Goal: Task Accomplishment & Management: Use online tool/utility

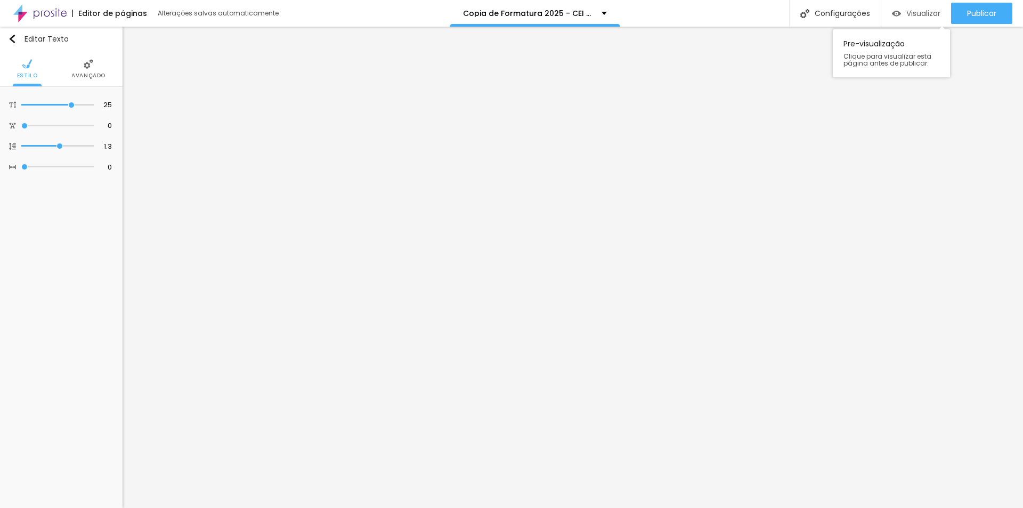
click at [913, 15] on span "Visualizar" at bounding box center [923, 13] width 34 height 9
click at [109, 111] on button "button" at bounding box center [107, 107] width 15 height 15
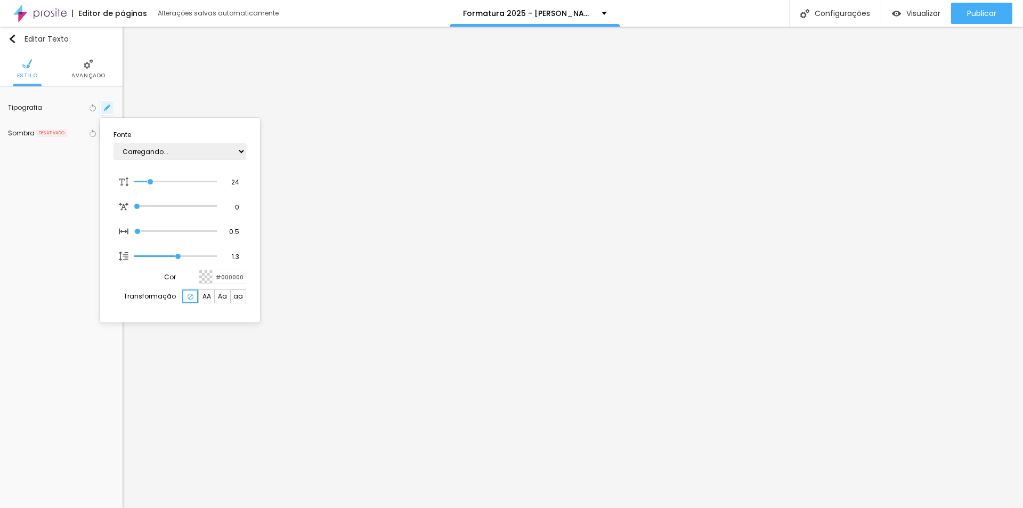
type input "1"
click at [212, 156] on select "AbrilFatface-Regular Actor-Regular Alegreya AlegreyaBlack [PERSON_NAME] [PERSON…" at bounding box center [180, 151] width 133 height 17
click at [537, 442] on div at bounding box center [511, 254] width 1023 height 508
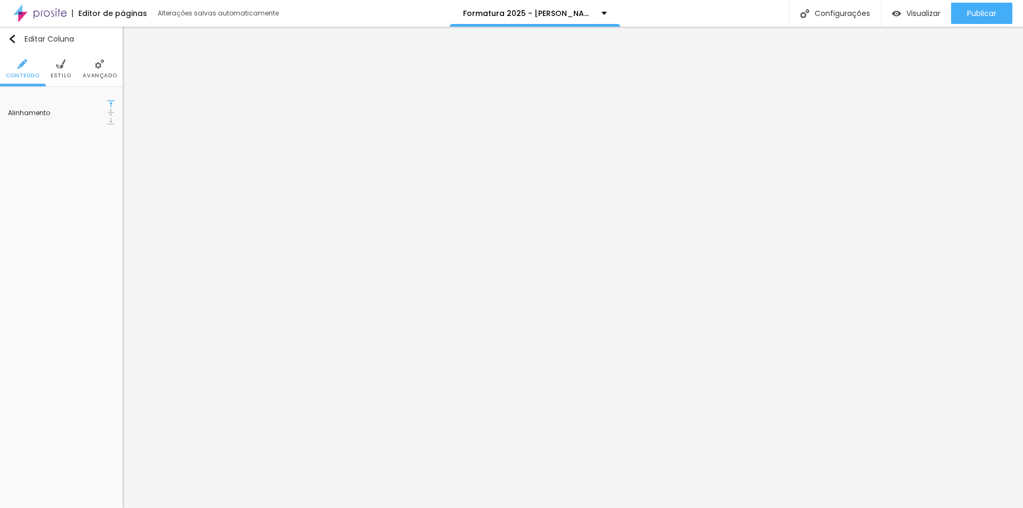
click at [63, 75] on span "Estilo" at bounding box center [61, 75] width 21 height 5
drag, startPoint x: 86, startPoint y: 104, endPoint x: 122, endPoint y: 104, distance: 36.2
click at [122, 104] on div "Cor de fundo Voltar ao padrão #FFFFFF Sombra DESATIVADO Voltar ao padrão Borda …" at bounding box center [61, 134] width 123 height 95
paste input "E4C9C0"
type input "#E4C9C0"
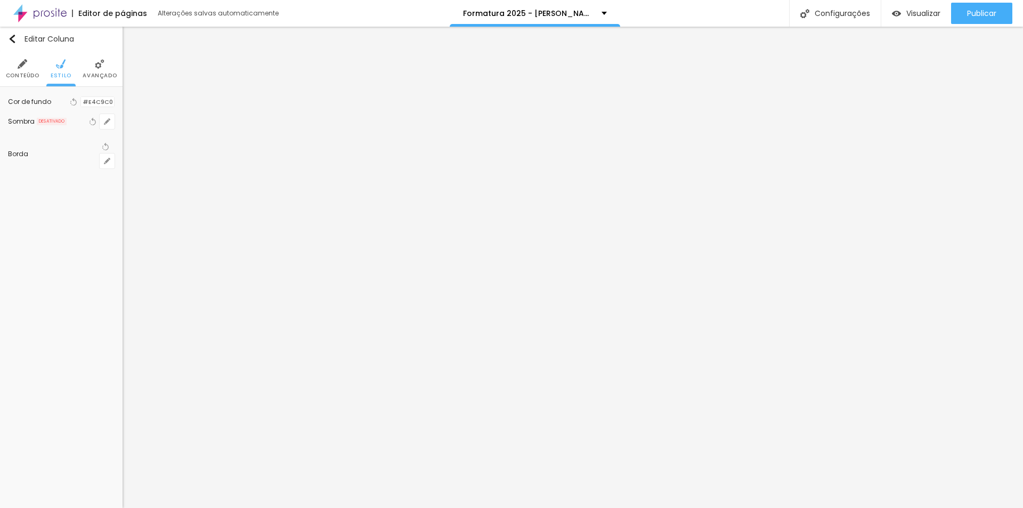
click at [81, 107] on div at bounding box center [81, 102] width 0 height 10
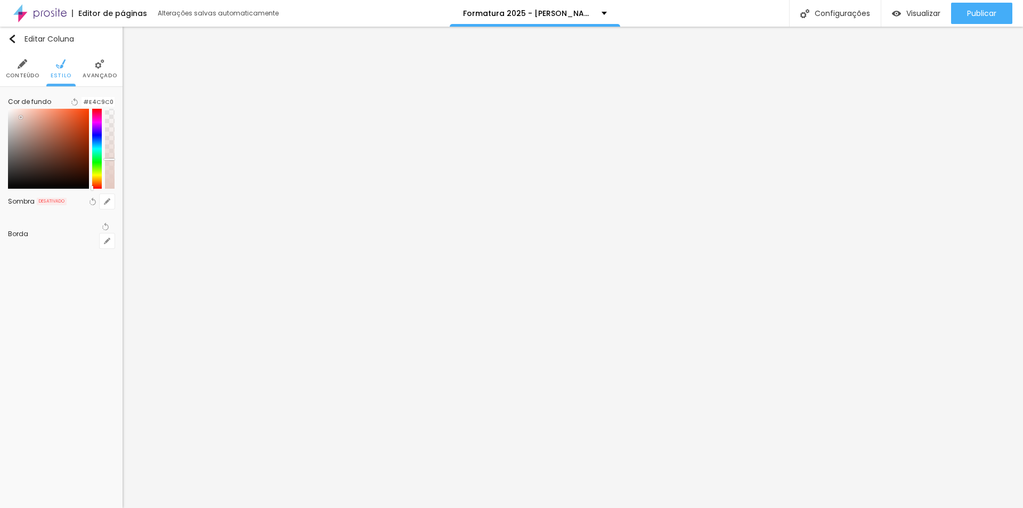
click at [109, 171] on div at bounding box center [110, 149] width 10 height 80
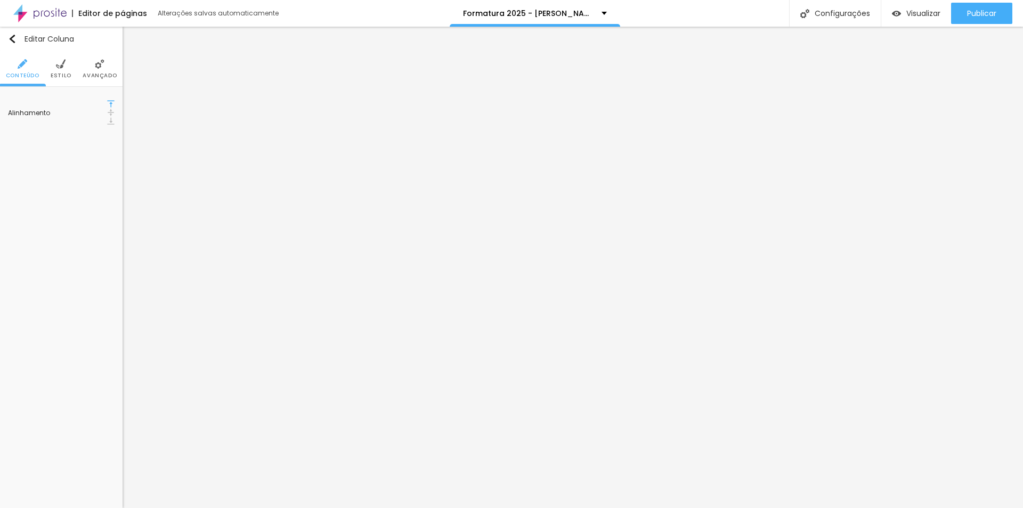
click at [59, 76] on span "Estilo" at bounding box center [61, 75] width 21 height 5
click at [71, 72] on ul "Conteúdo Estilo Avançado" at bounding box center [61, 69] width 123 height 36
click at [61, 73] on span "Estilo" at bounding box center [61, 75] width 21 height 5
click at [67, 76] on span "Estilo" at bounding box center [61, 75] width 21 height 5
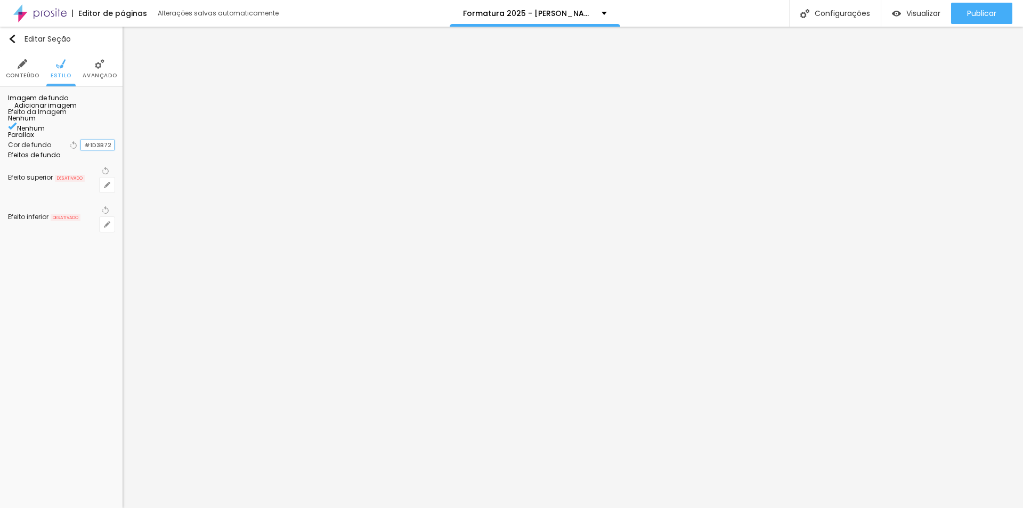
paste input "E4C9C0"
type input "#E4C9C0"
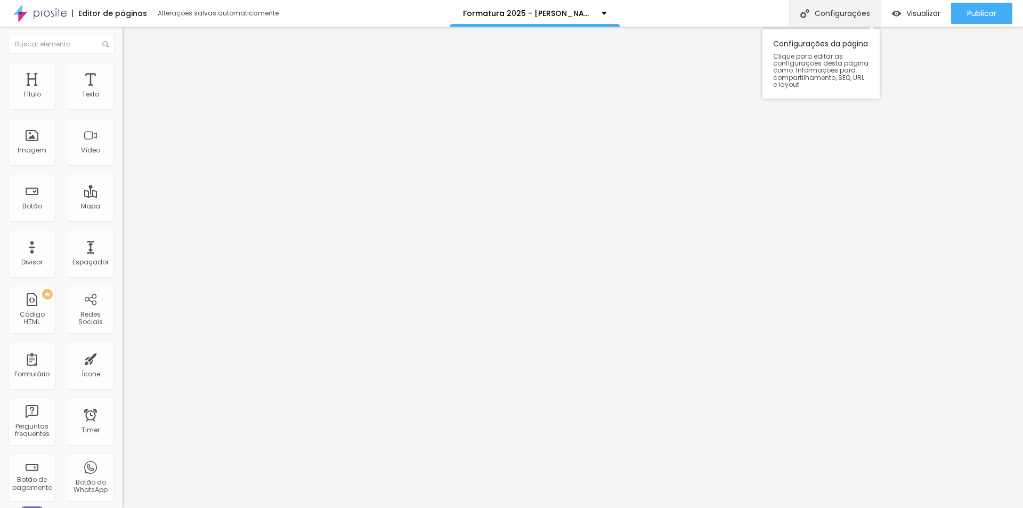
click at [852, 1] on div "Configurações" at bounding box center [835, 13] width 92 height 27
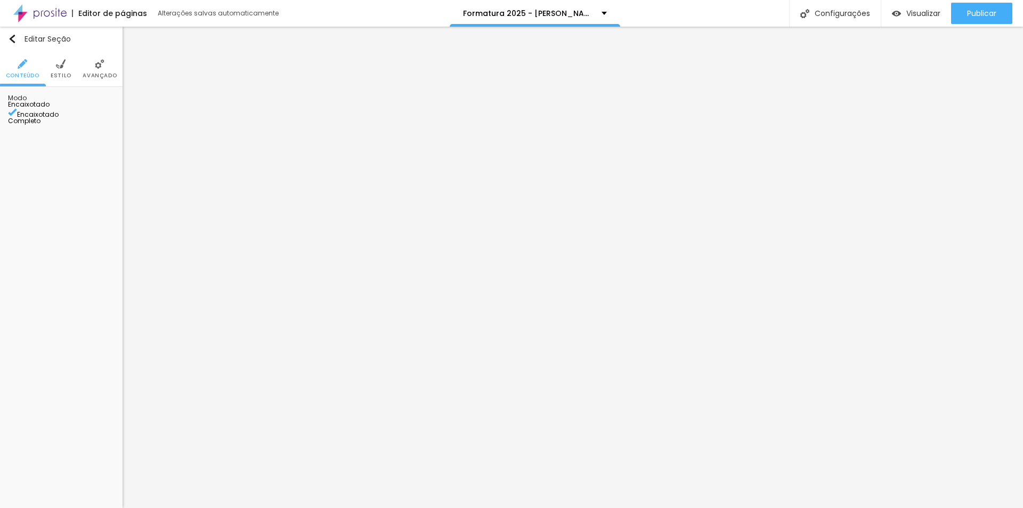
click at [58, 69] on li "Estilo" at bounding box center [61, 68] width 21 height 35
paste input "A6A182"
type input "#A6A182"
click at [54, 67] on li "Estilo" at bounding box center [61, 68] width 21 height 35
click at [61, 66] on img at bounding box center [61, 64] width 10 height 10
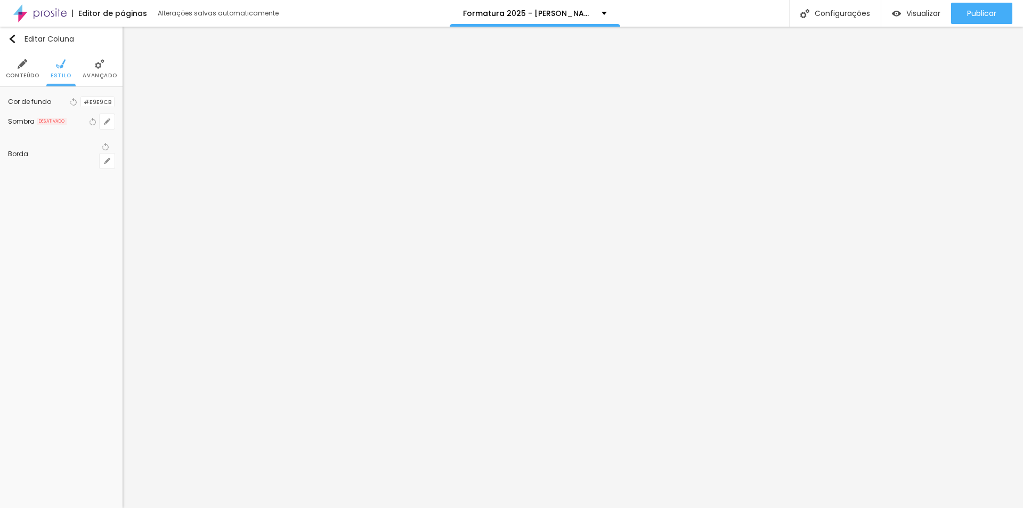
click at [85, 100] on div "Cor de fundo Voltar ao padrão #E9E9CB" at bounding box center [61, 102] width 107 height 14
paste input "4C9C0"
type input "#E4C9C0"
click at [60, 73] on span "Estilo" at bounding box center [61, 75] width 21 height 5
click at [81, 150] on div at bounding box center [81, 145] width 0 height 10
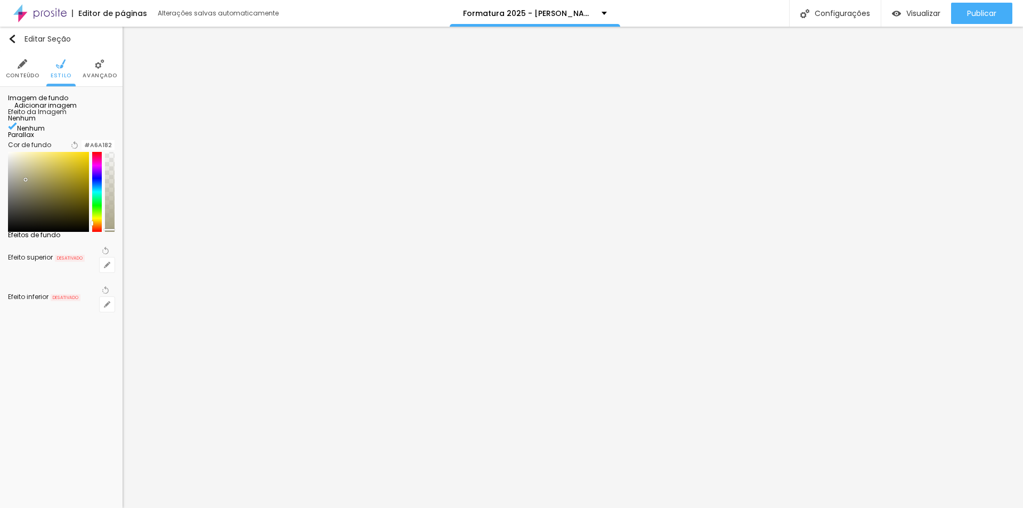
drag, startPoint x: 106, startPoint y: 263, endPoint x: 109, endPoint y: 285, distance: 21.6
click at [109, 232] on div at bounding box center [110, 192] width 10 height 80
paste input "E4C9C0"
type input "#E4C9C0"
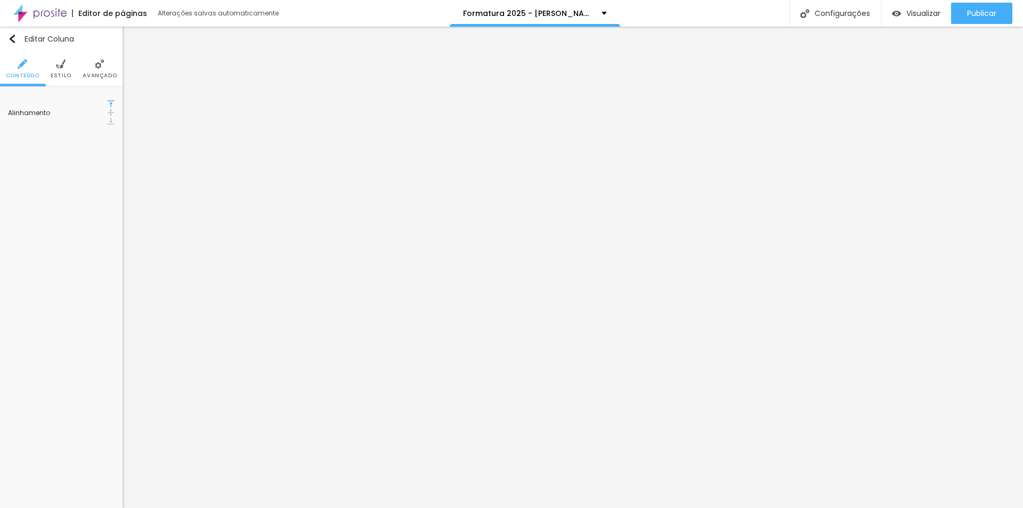
click at [62, 68] on img at bounding box center [61, 64] width 10 height 10
drag, startPoint x: 83, startPoint y: 107, endPoint x: 114, endPoint y: 106, distance: 31.5
click at [114, 106] on div "#E4C9C0" at bounding box center [97, 101] width 34 height 11
paste input "A6A182"
type input "#A6A182"
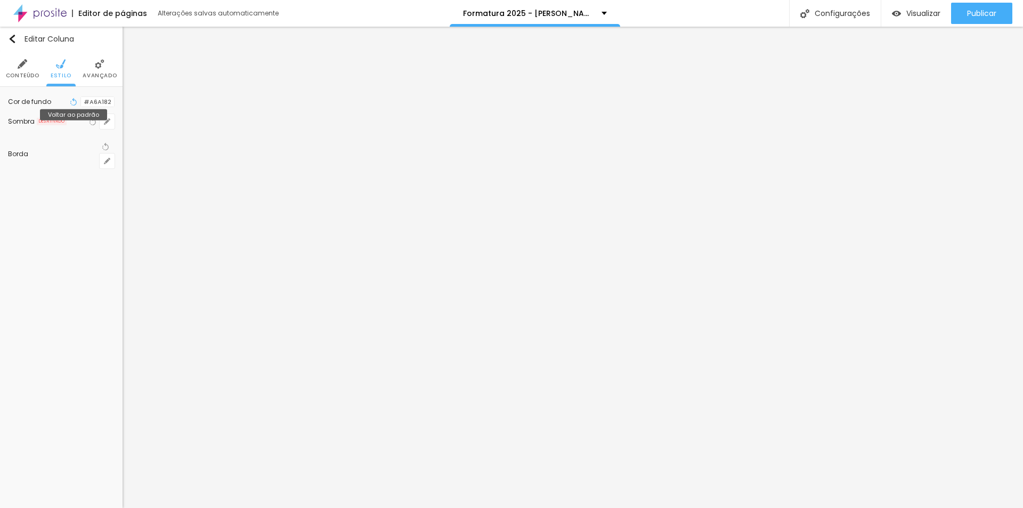
click at [70, 106] on icon "button" at bounding box center [73, 101] width 7 height 7
click at [93, 107] on input "#A6A182" at bounding box center [97, 102] width 33 height 10
click at [58, 69] on li "Estilo" at bounding box center [61, 68] width 21 height 35
click at [52, 75] on span "Estilo" at bounding box center [61, 75] width 21 height 5
click at [53, 71] on li "Estilo" at bounding box center [61, 68] width 21 height 35
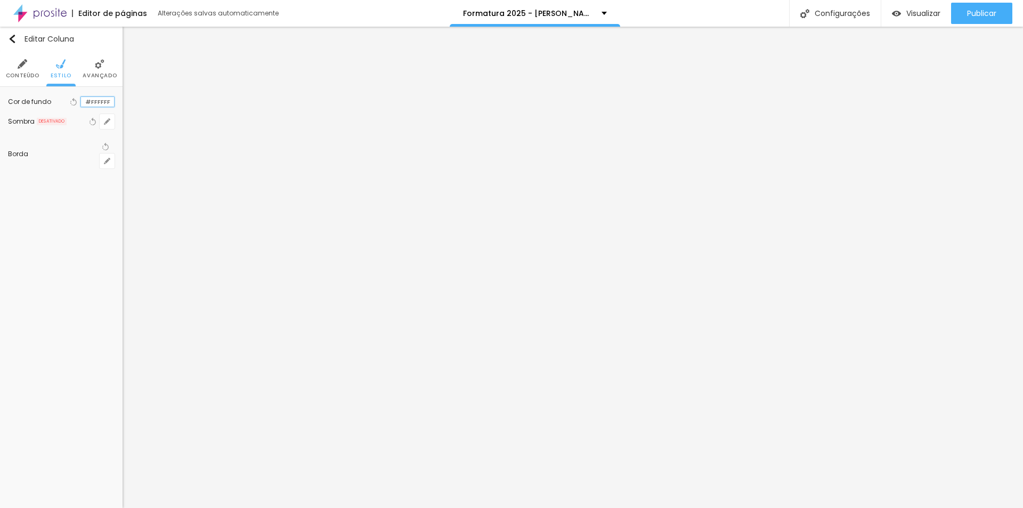
click at [81, 105] on input "#FFFFFF" at bounding box center [97, 102] width 33 height 10
paste input "CF8F2"
type input "#FCF8F2"
click at [81, 106] on div at bounding box center [81, 102] width 0 height 10
click at [81, 107] on div at bounding box center [81, 102] width 0 height 10
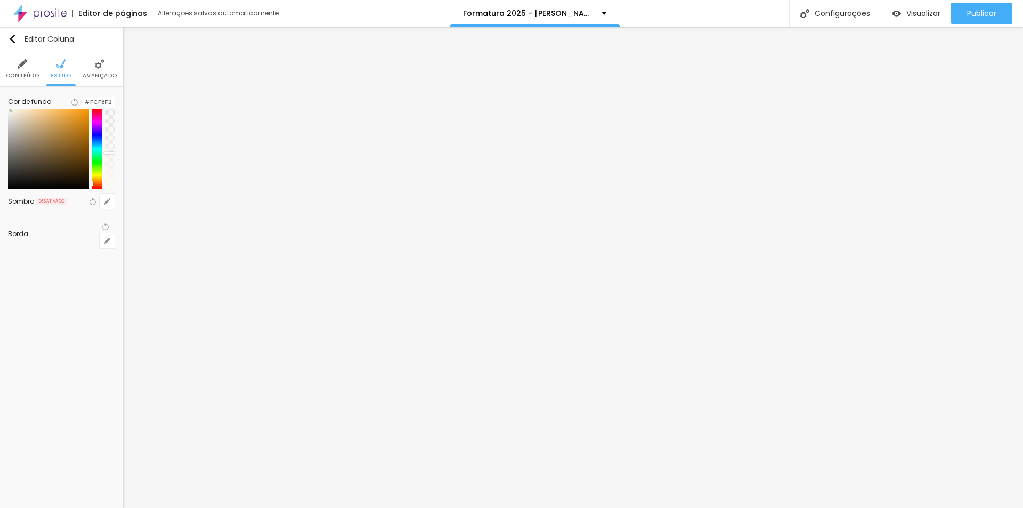
drag, startPoint x: 106, startPoint y: 166, endPoint x: 111, endPoint y: 165, distance: 6.0
click at [111, 165] on div at bounding box center [110, 149] width 10 height 80
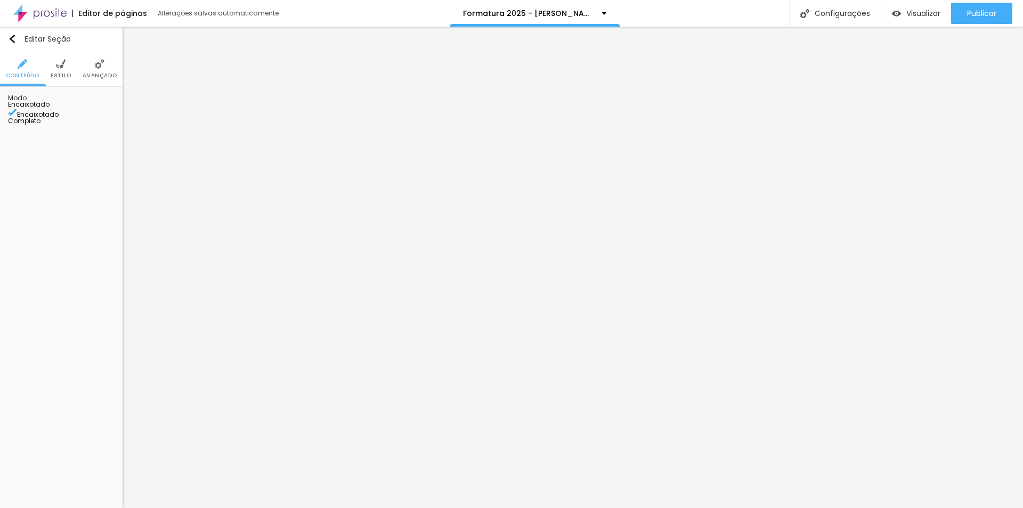
click at [69, 79] on li "Estilo" at bounding box center [61, 68] width 21 height 35
click at [81, 150] on div at bounding box center [81, 145] width 0 height 10
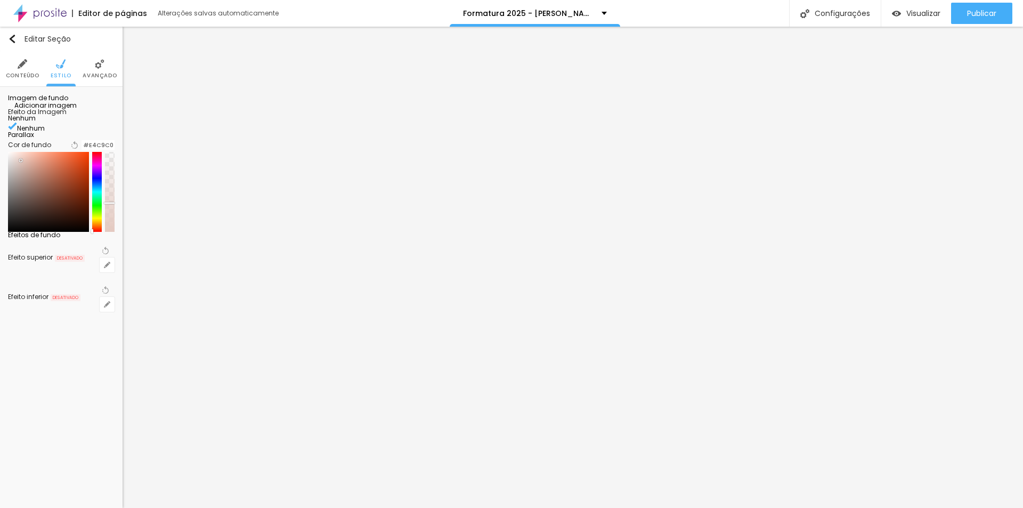
drag, startPoint x: 107, startPoint y: 274, endPoint x: 107, endPoint y: 258, distance: 16.0
click at [107, 232] on div at bounding box center [110, 192] width 10 height 80
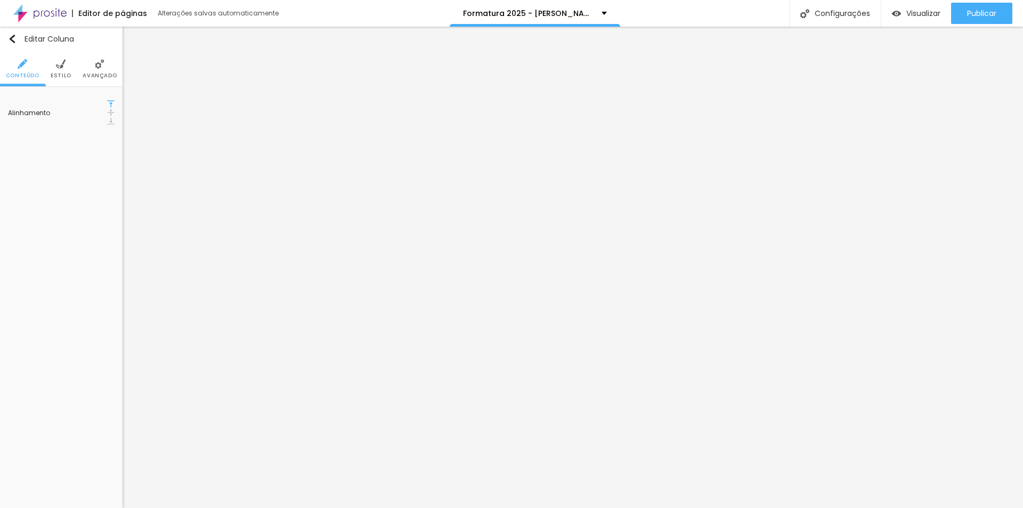
click at [61, 67] on img at bounding box center [61, 64] width 10 height 10
click at [107, 159] on icon "button" at bounding box center [107, 161] width 4 height 4
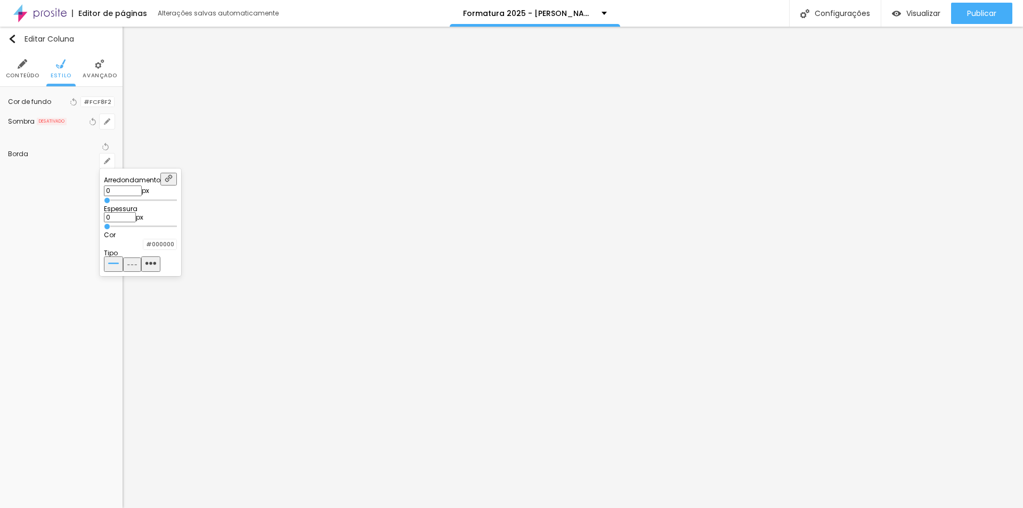
type input "1"
type input "2"
type input "3"
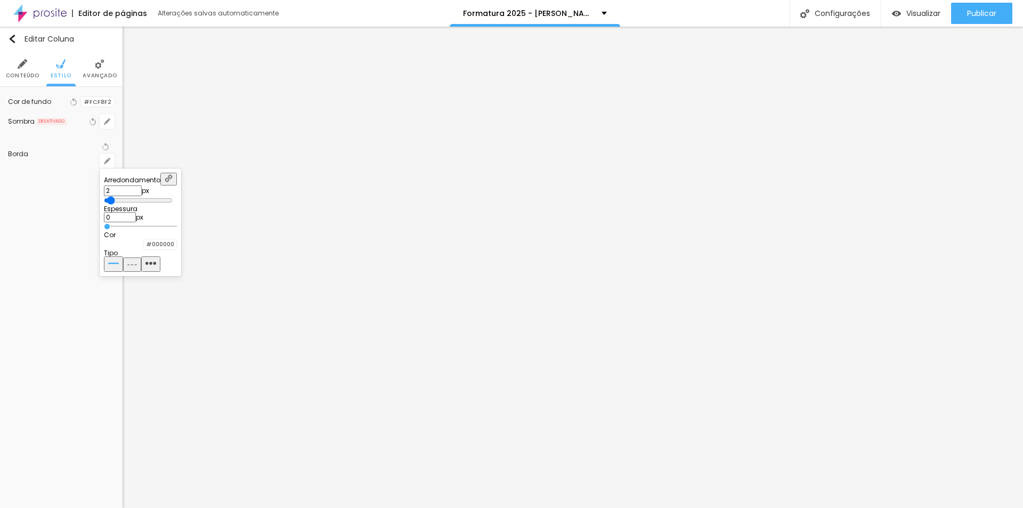
type input "3"
type input "4"
type input "5"
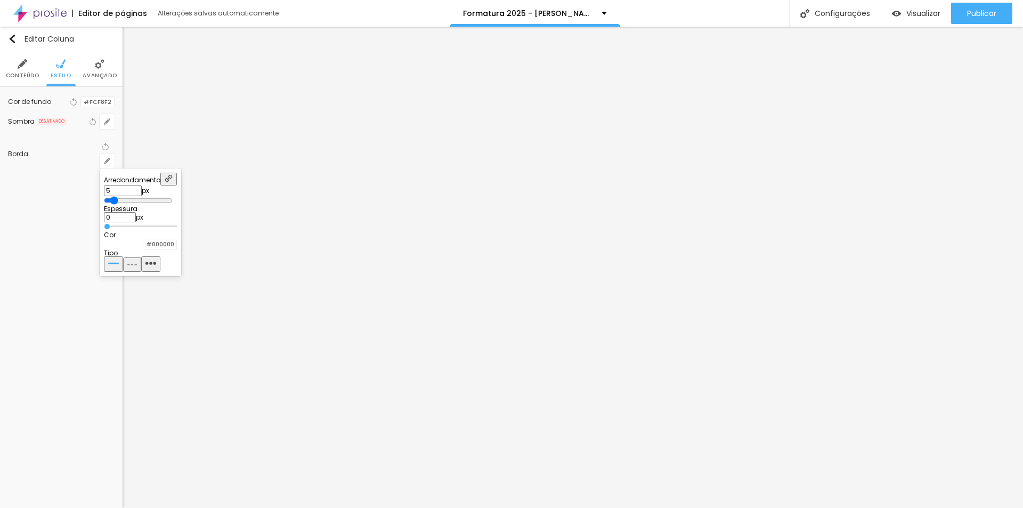
type input "6"
type input "8"
type input "9"
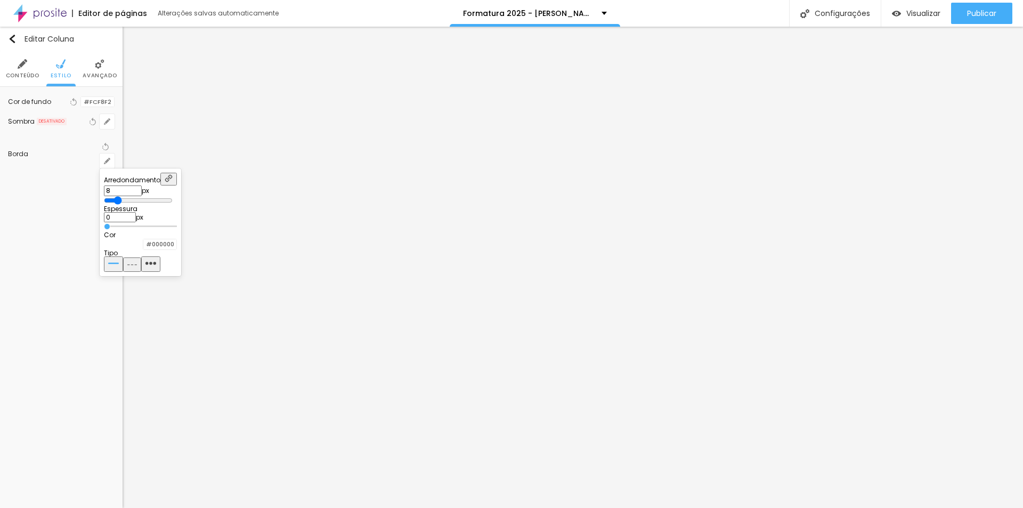
type input "9"
type input "10"
drag, startPoint x: 115, startPoint y: 200, endPoint x: 140, endPoint y: 201, distance: 25.1
type input "10"
click at [140, 201] on input "range" at bounding box center [138, 200] width 69 height 9
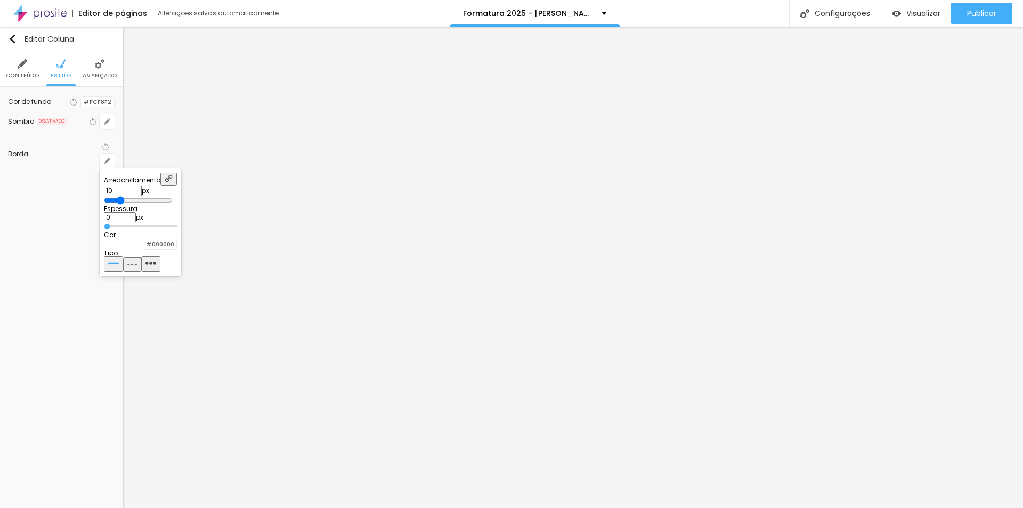
click at [120, 229] on input "range" at bounding box center [140, 226] width 73 height 5
click at [166, 152] on div at bounding box center [511, 254] width 1023 height 508
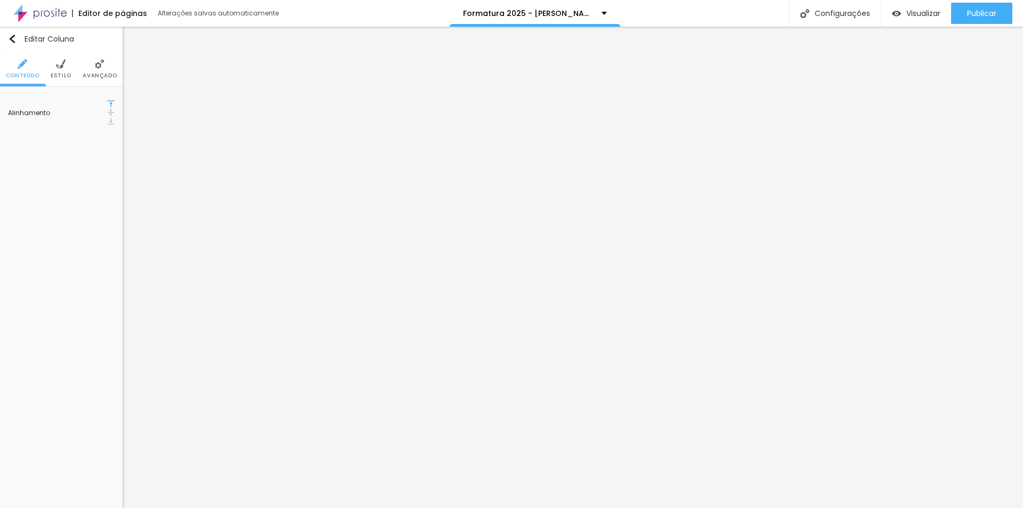
click at [62, 68] on img at bounding box center [61, 64] width 10 height 10
click at [81, 106] on div at bounding box center [81, 102] width 0 height 10
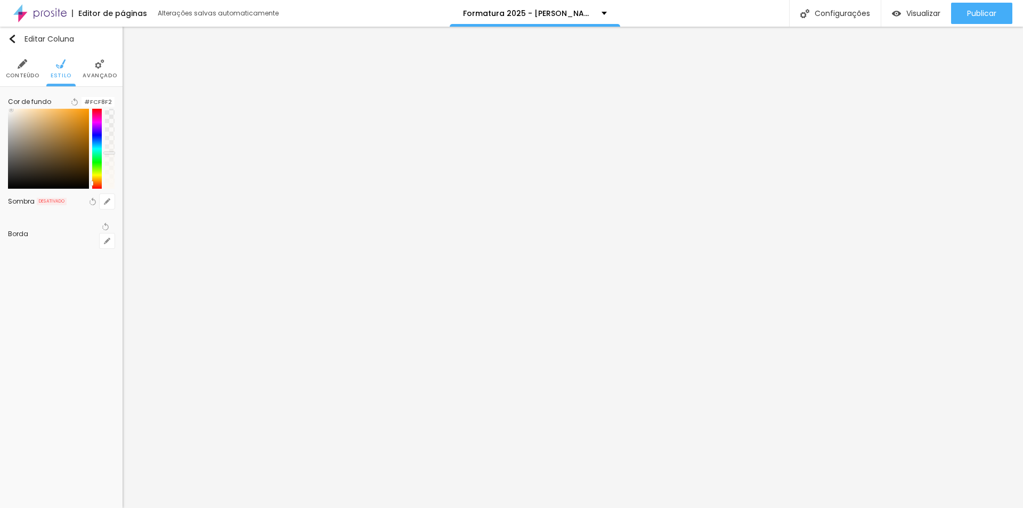
drag, startPoint x: 101, startPoint y: 168, endPoint x: 104, endPoint y: 191, distance: 22.6
click at [104, 189] on div at bounding box center [61, 149] width 107 height 80
click at [108, 166] on div at bounding box center [109, 165] width 11 height 2
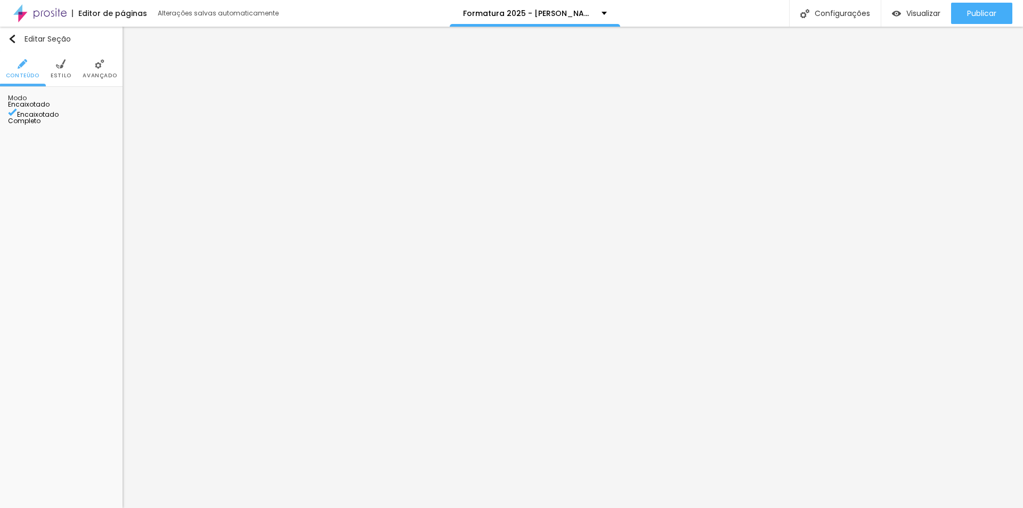
click at [65, 74] on span "Estilo" at bounding box center [61, 75] width 21 height 5
click at [69, 74] on span "Estilo" at bounding box center [61, 75] width 21 height 5
click at [87, 106] on input "#FCF8F2" at bounding box center [97, 102] width 33 height 10
click at [61, 71] on li "Estilo" at bounding box center [61, 68] width 21 height 35
click at [68, 81] on li "Estilo" at bounding box center [61, 68] width 21 height 35
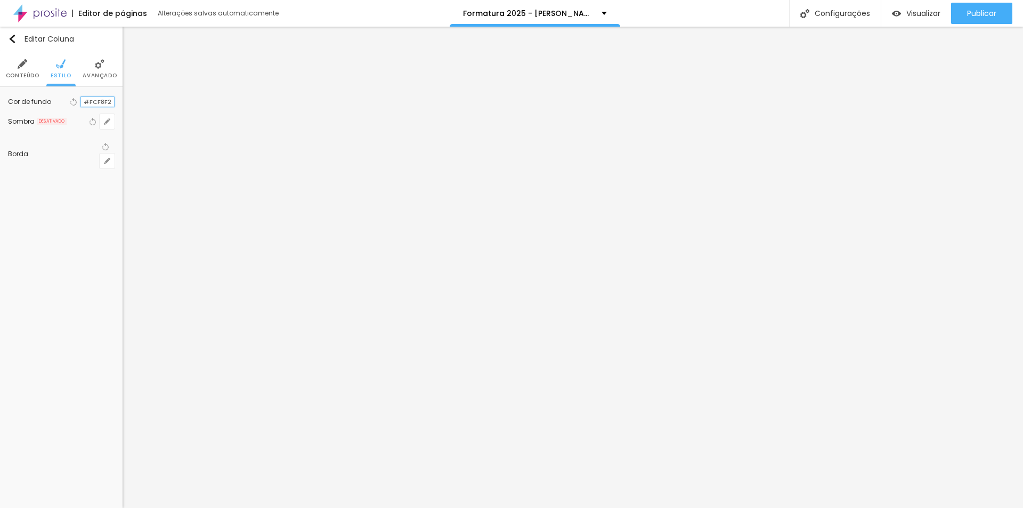
paste input "2E5DC"
type input "#F2E5DC"
click at [66, 66] on li "Estilo" at bounding box center [61, 68] width 21 height 35
drag, startPoint x: 83, startPoint y: 190, endPoint x: 115, endPoint y: 190, distance: 32.0
click at [115, 190] on div "Imagem de fundo Adicionar imagem Efeito da Imagem Nenhum Nenhum Parallax Cor de…" at bounding box center [61, 166] width 123 height 158
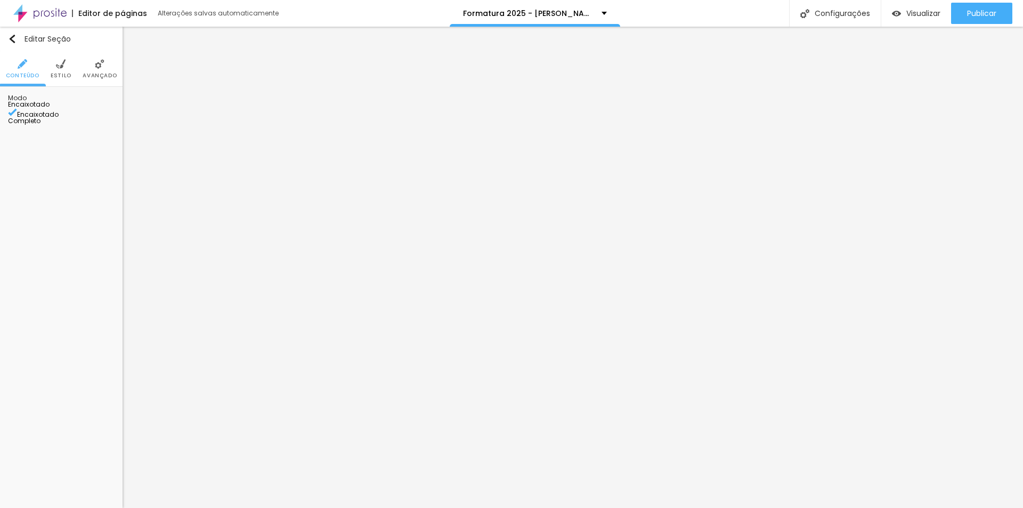
click at [57, 70] on li "Estilo" at bounding box center [61, 68] width 21 height 35
paste input "FCF8F2"
type input "#FCF8F2"
click at [58, 67] on img at bounding box center [61, 64] width 10 height 10
paste input "EAE3D"
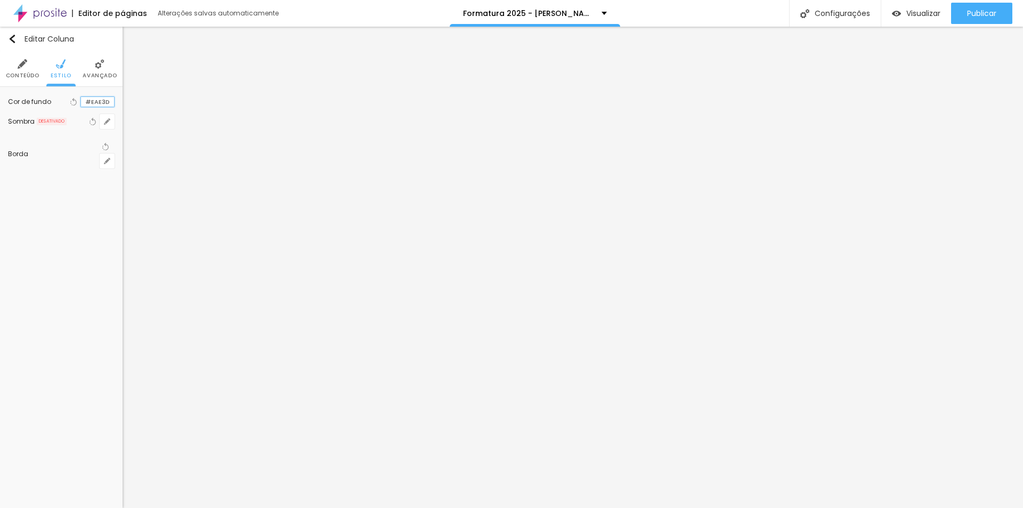
paste input "F"
type input "#EAE3DF"
click at [63, 60] on img at bounding box center [61, 64] width 10 height 10
paste input "D7B9B1"
paste input "F2E5DC"
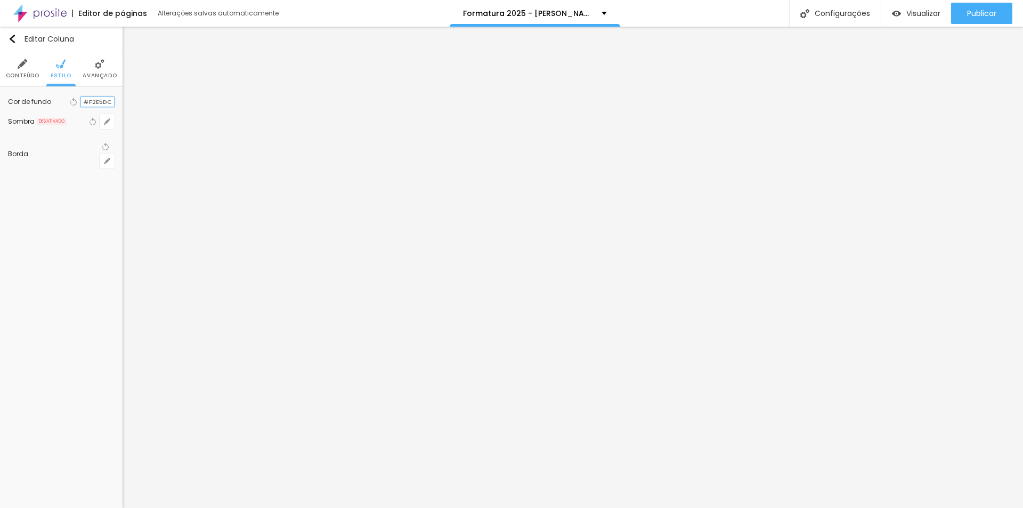
type input "#F2E5DC"
click at [68, 69] on li "Estilo" at bounding box center [61, 68] width 21 height 35
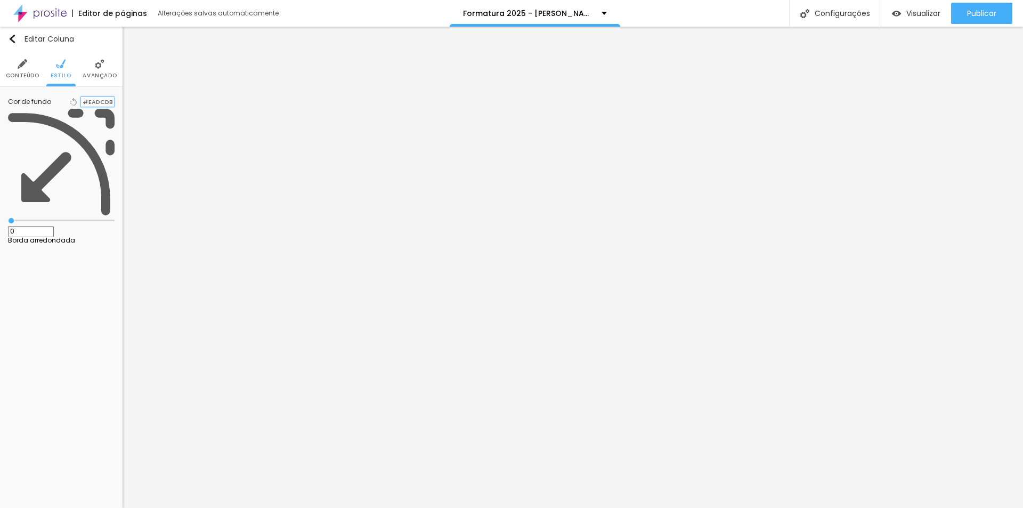
click at [83, 107] on input "#EADCDB" at bounding box center [97, 102] width 33 height 10
drag, startPoint x: 85, startPoint y: 106, endPoint x: 120, endPoint y: 107, distance: 34.6
click at [120, 107] on div "Cor de fundo Voltar ao padrão #EADCDB 0 Borda arredondada" at bounding box center [61, 169] width 123 height 165
click at [86, 102] on input "#EADCDB" at bounding box center [97, 102] width 33 height 10
paste input "D7B9"
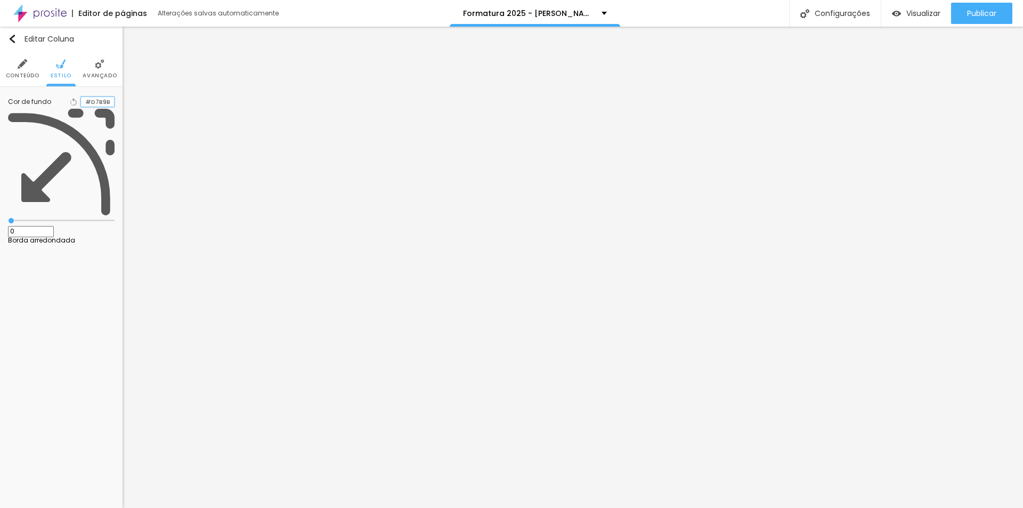
paste input "1"
type input "#D7B9B1"
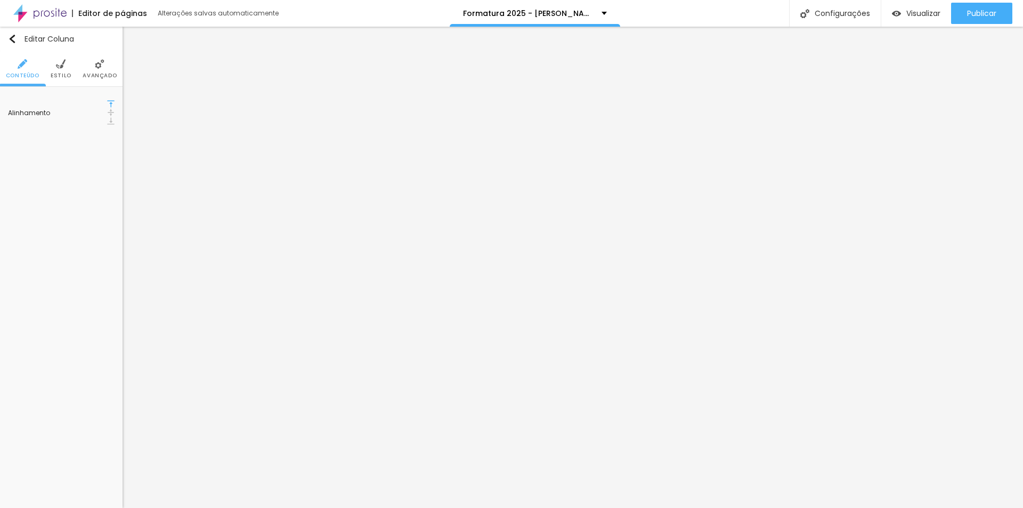
click at [59, 67] on img at bounding box center [61, 64] width 10 height 10
paste input "D7B9B1"
type input "#D7B9B1"
click at [81, 107] on div at bounding box center [81, 102] width 0 height 10
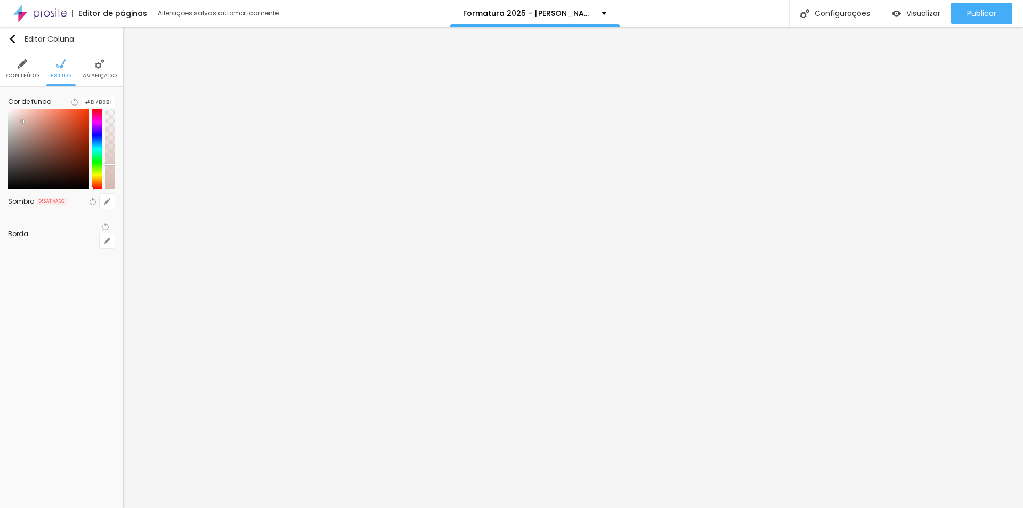
drag, startPoint x: 106, startPoint y: 177, endPoint x: 114, endPoint y: 175, distance: 8.2
click at [114, 175] on div at bounding box center [61, 149] width 107 height 80
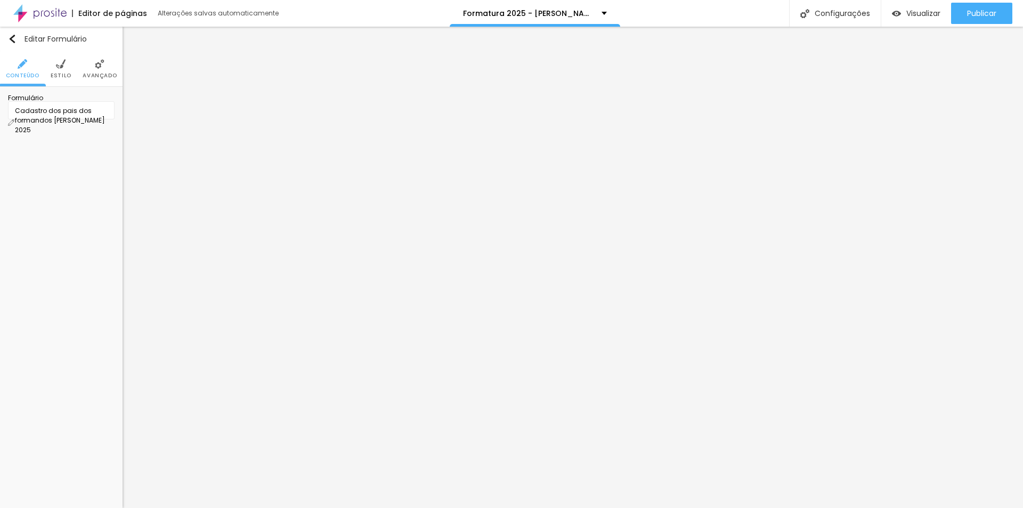
click at [68, 71] on li "Estilo" at bounding box center [61, 68] width 21 height 35
click at [63, 71] on li "Estilo" at bounding box center [61, 68] width 21 height 35
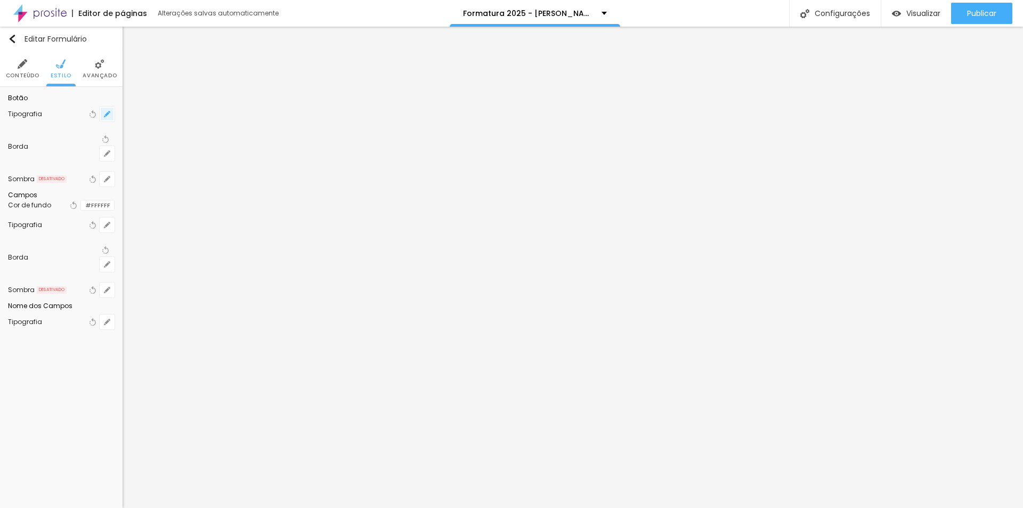
click at [107, 116] on icon "button" at bounding box center [107, 114] width 4 height 4
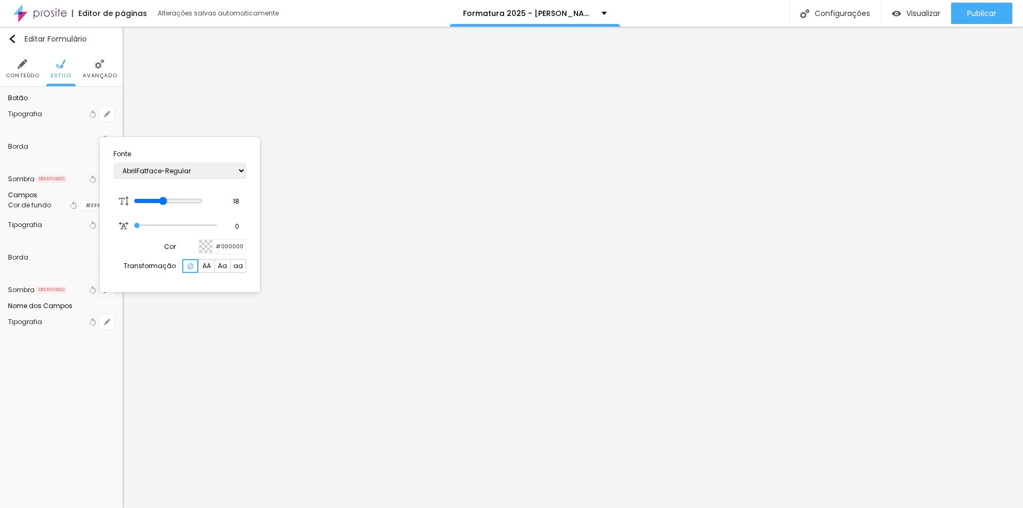
click at [204, 246] on div at bounding box center [205, 246] width 13 height 13
click at [205, 245] on div at bounding box center [205, 246] width 13 height 13
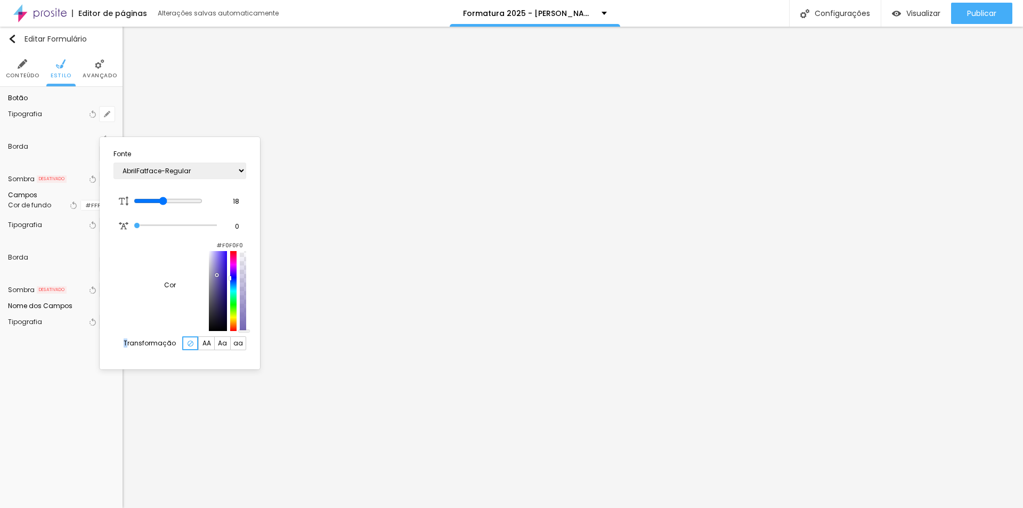
type input "#FFFFFF"
drag, startPoint x: 166, startPoint y: 279, endPoint x: 124, endPoint y: 256, distance: 47.9
click at [124, 256] on section "Fonte AbrilFatface-Regular Actor-Regular Alegreya AlegreyaBlack [PERSON_NAME] […" at bounding box center [180, 253] width 152 height 224
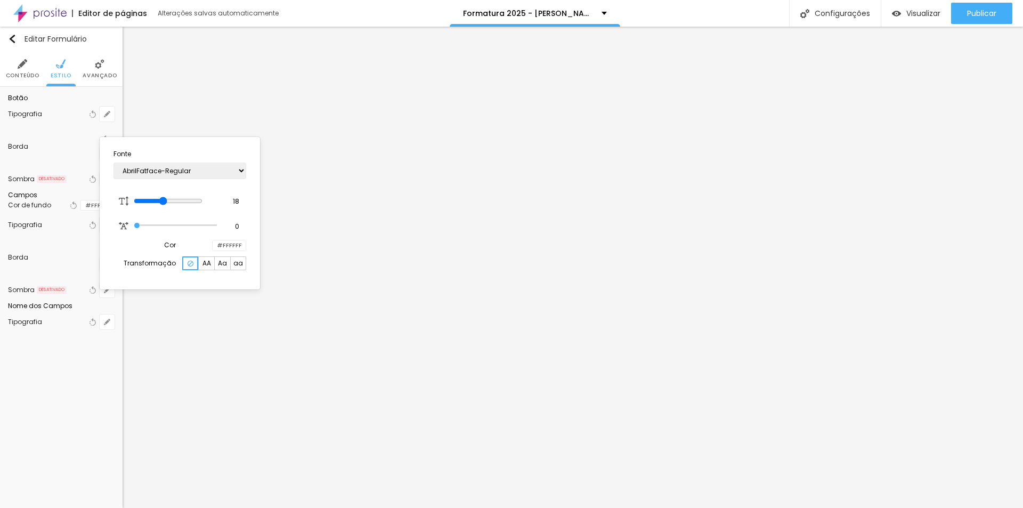
click at [313, 196] on div at bounding box center [511, 254] width 1023 height 508
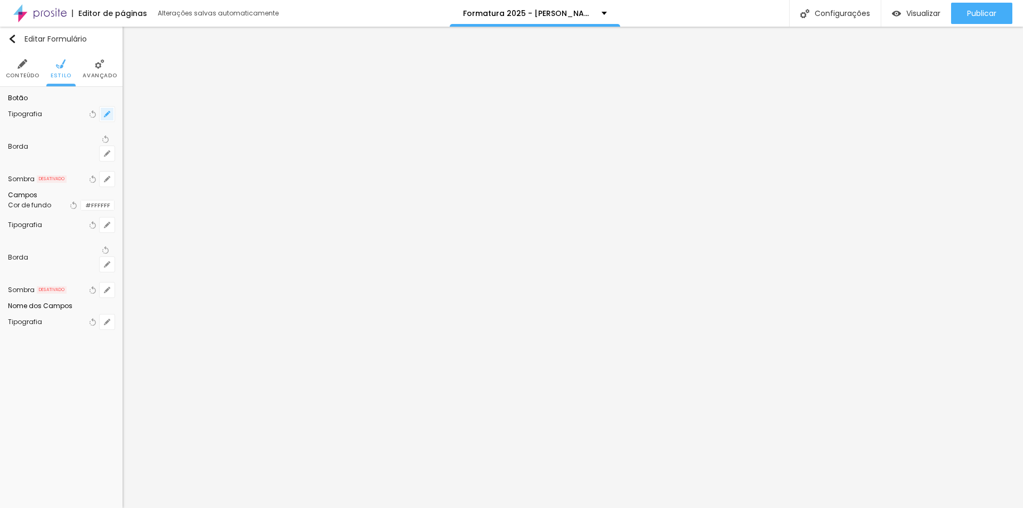
click at [108, 116] on icon "button" at bounding box center [107, 114] width 4 height 4
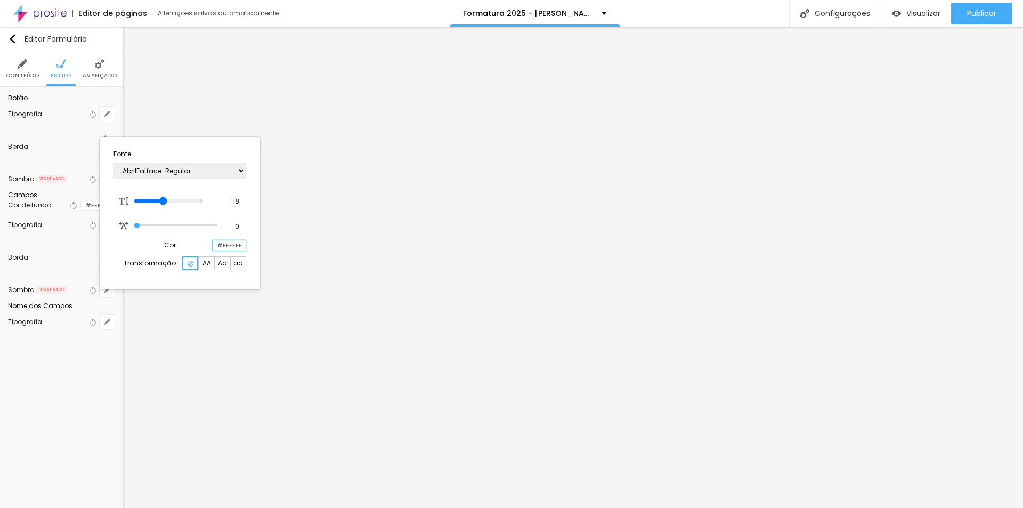
click at [222, 248] on input "#FFFFFF" at bounding box center [229, 245] width 33 height 10
click at [104, 75] on div at bounding box center [511, 254] width 1023 height 508
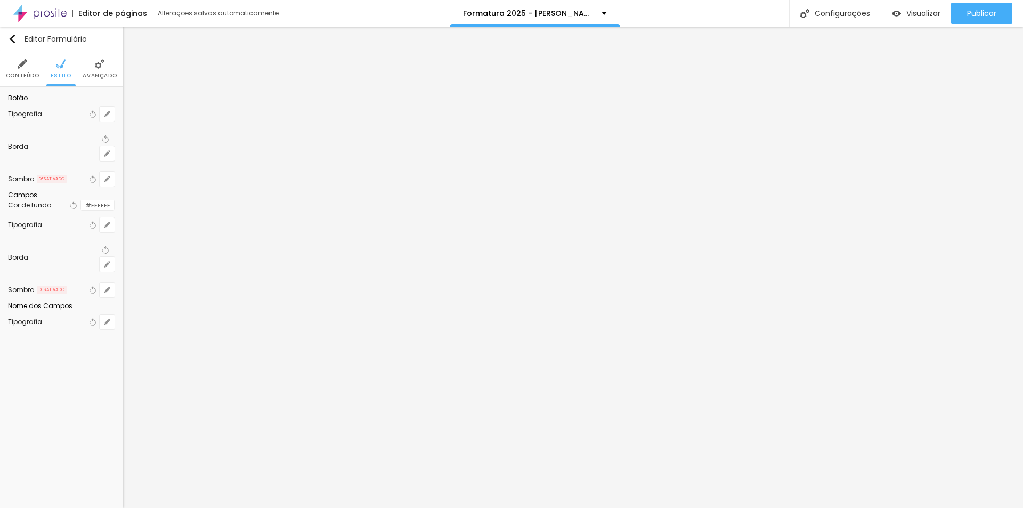
click at [93, 64] on li "Avançado" at bounding box center [100, 68] width 34 height 35
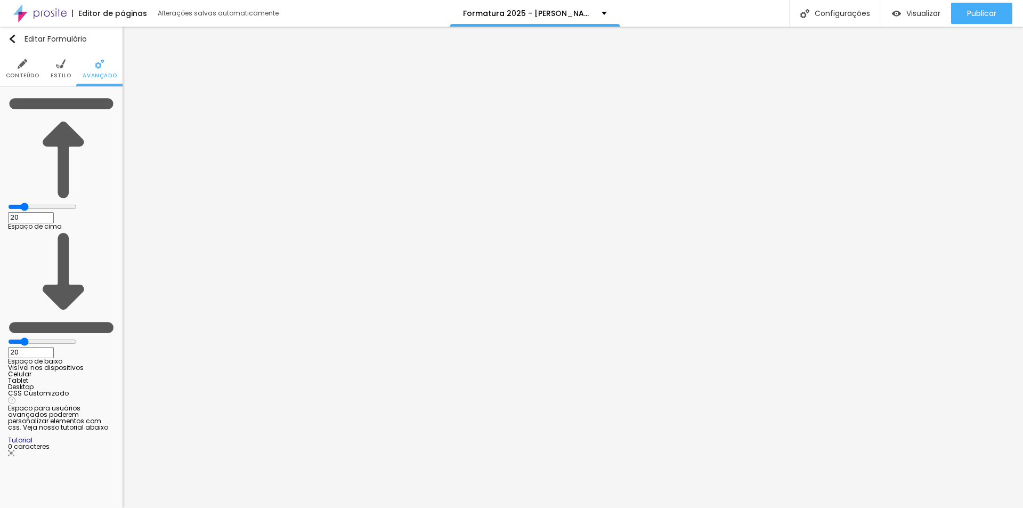
click at [61, 64] on img at bounding box center [61, 64] width 10 height 10
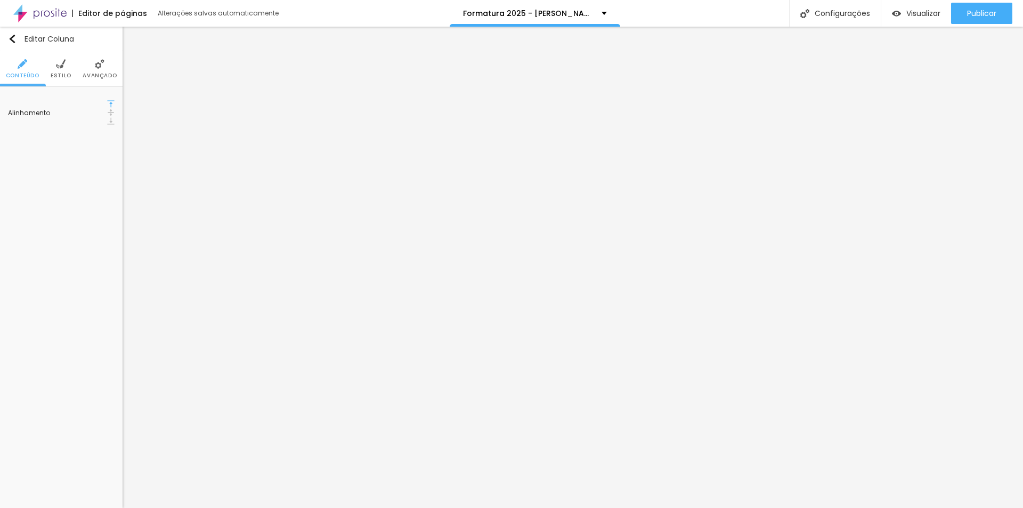
click at [64, 73] on span "Estilo" at bounding box center [61, 75] width 21 height 5
click at [67, 68] on li "Estilo" at bounding box center [61, 68] width 21 height 35
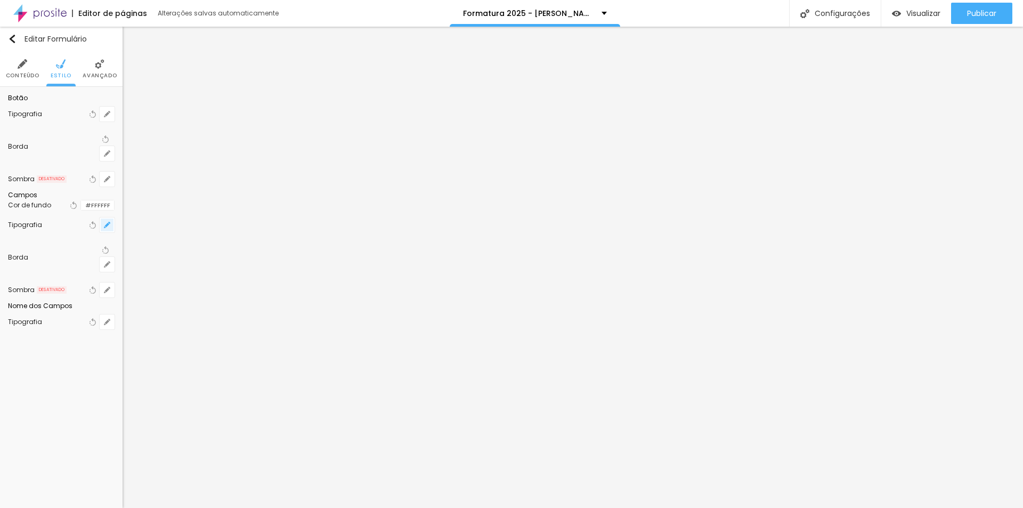
click at [110, 232] on button "button" at bounding box center [107, 224] width 15 height 15
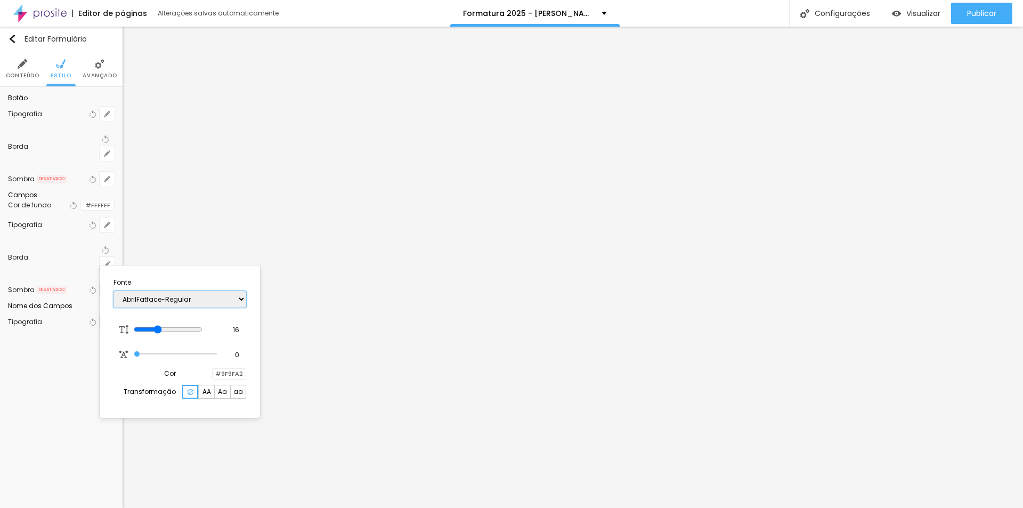
click at [213, 301] on select "AbrilFatface-Regular Actor-Regular Alegreya AlegreyaBlack [PERSON_NAME] [PERSON…" at bounding box center [180, 299] width 133 height 17
select select "Nunito"
click at [114, 291] on select "AbrilFatface-Regular Actor-Regular Alegreya AlegreyaBlack [PERSON_NAME] [PERSON…" at bounding box center [180, 299] width 133 height 17
click at [188, 238] on div at bounding box center [511, 254] width 1023 height 508
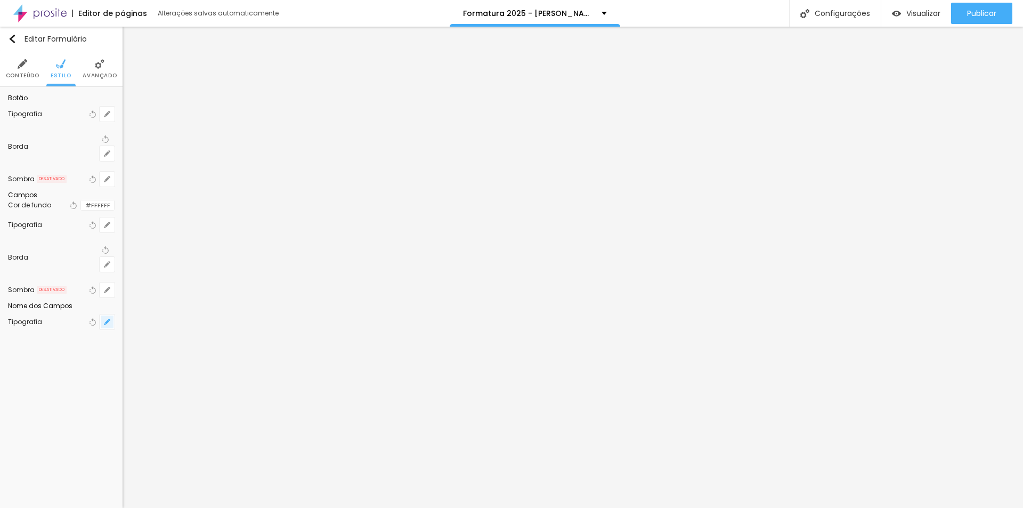
click at [104, 325] on icon "button" at bounding box center [107, 322] width 6 height 6
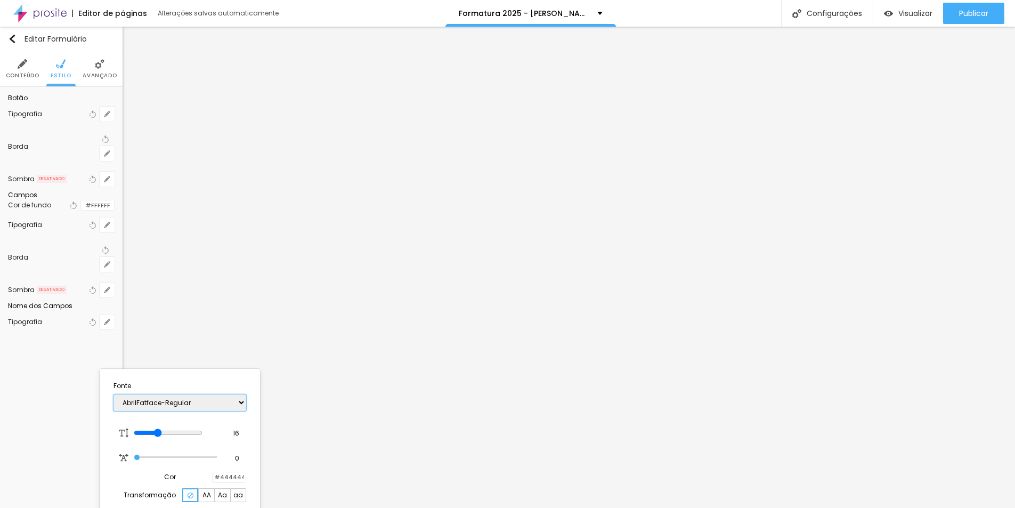
click at [208, 401] on select "AbrilFatface-Regular Actor-Regular Alegreya AlegreyaBlack [PERSON_NAME] [PERSON…" at bounding box center [180, 402] width 133 height 17
click at [114, 394] on select "AbrilFatface-Regular Actor-Regular Alegreya AlegreyaBlack [PERSON_NAME] [PERSON…" at bounding box center [180, 402] width 133 height 17
click at [208, 401] on select "AbrilFatface-Regular Actor-Regular Alegreya AlegreyaBlack [PERSON_NAME] [PERSON…" at bounding box center [180, 402] width 133 height 17
select select "Poppins"
click at [114, 394] on select "AbrilFatface-Regular Actor-Regular Alegreya AlegreyaBlack [PERSON_NAME] [PERSON…" at bounding box center [180, 402] width 133 height 17
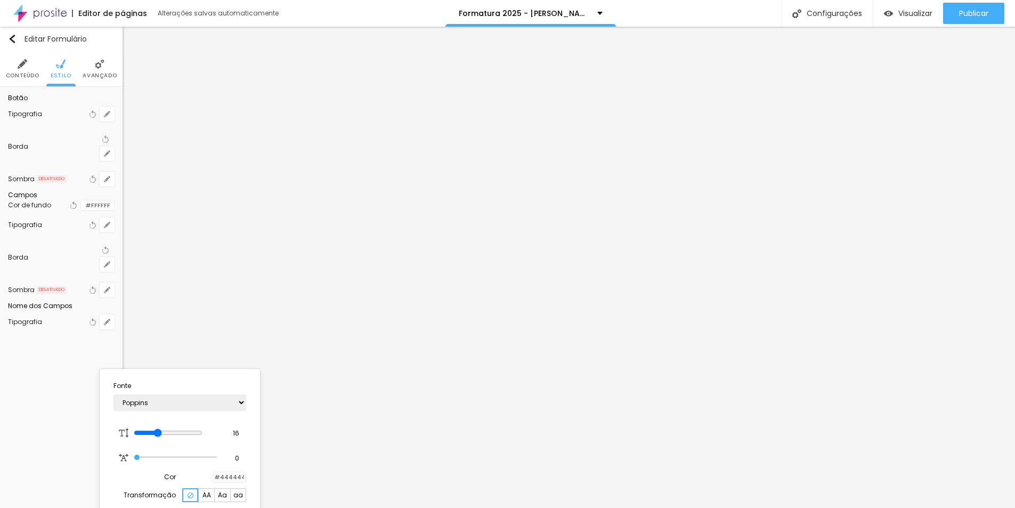
click at [110, 258] on div at bounding box center [507, 254] width 1015 height 508
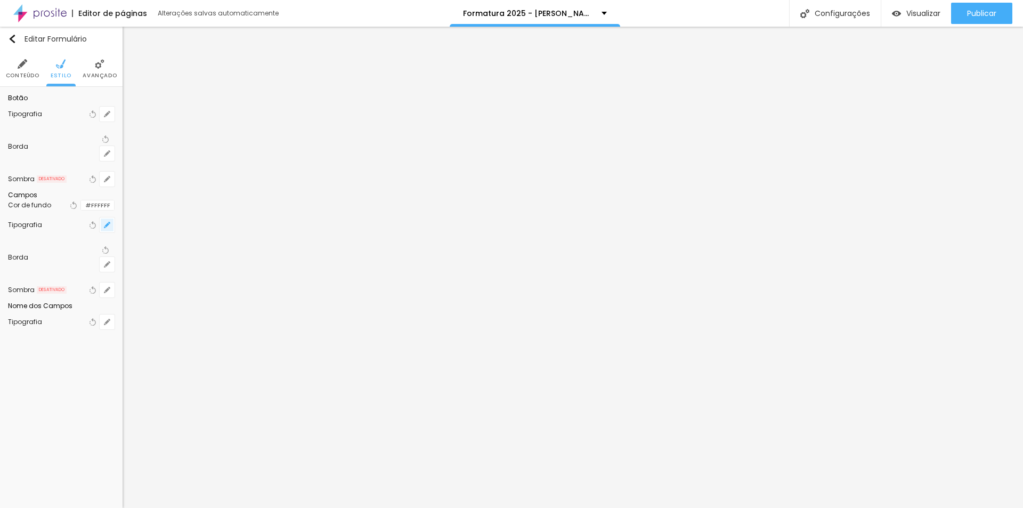
click at [109, 224] on icon "button" at bounding box center [109, 223] width 2 height 2
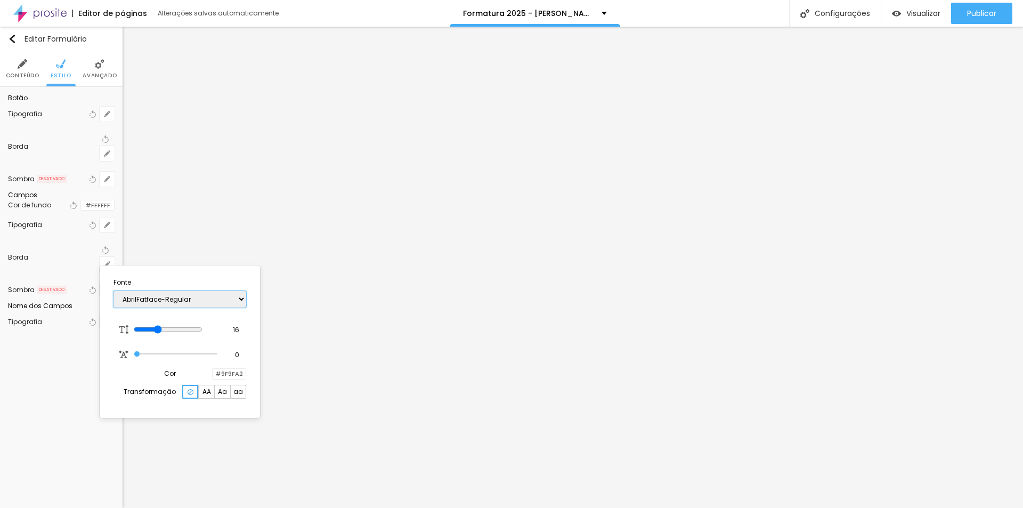
click at [173, 300] on select "AbrilFatface-Regular Actor-Regular Alegreya AlegreyaBlack [PERSON_NAME] [PERSON…" at bounding box center [180, 299] width 133 height 17
click at [114, 291] on select "AbrilFatface-Regular Actor-Regular Alegreya AlegreyaBlack [PERSON_NAME] [PERSON…" at bounding box center [180, 299] width 133 height 17
select select "Poppins"
click at [178, 171] on div at bounding box center [511, 254] width 1023 height 508
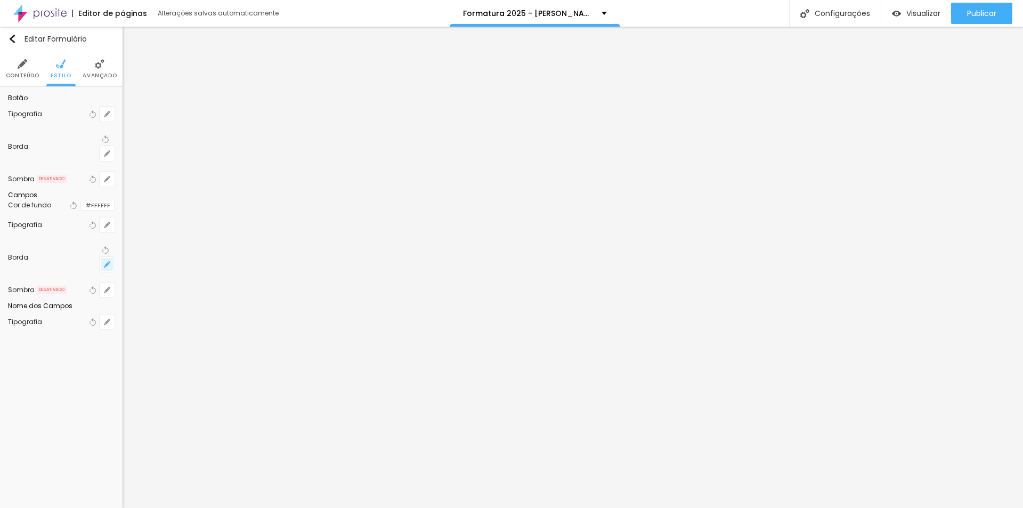
click at [108, 268] on icon "button" at bounding box center [107, 264] width 6 height 6
type input "3"
type input "4"
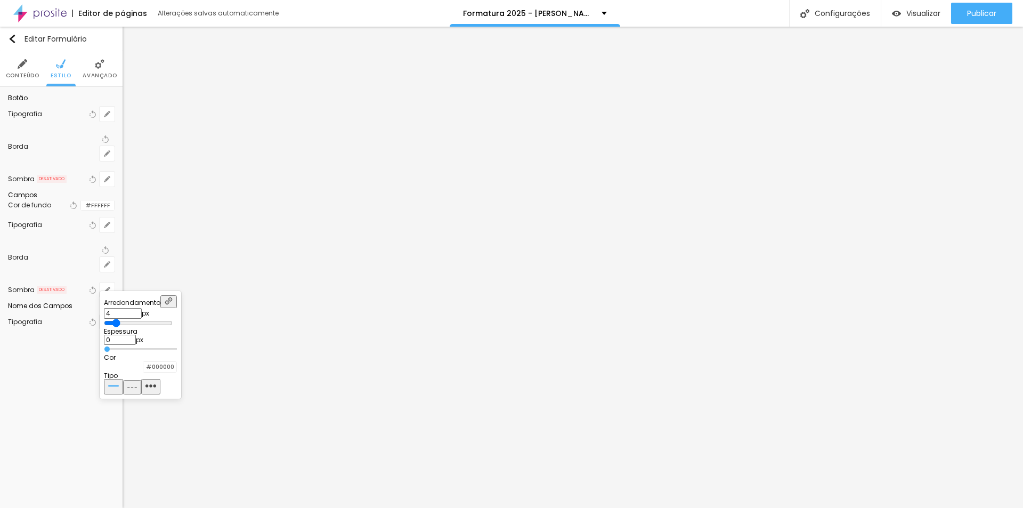
type input "5"
type input "6"
type input "7"
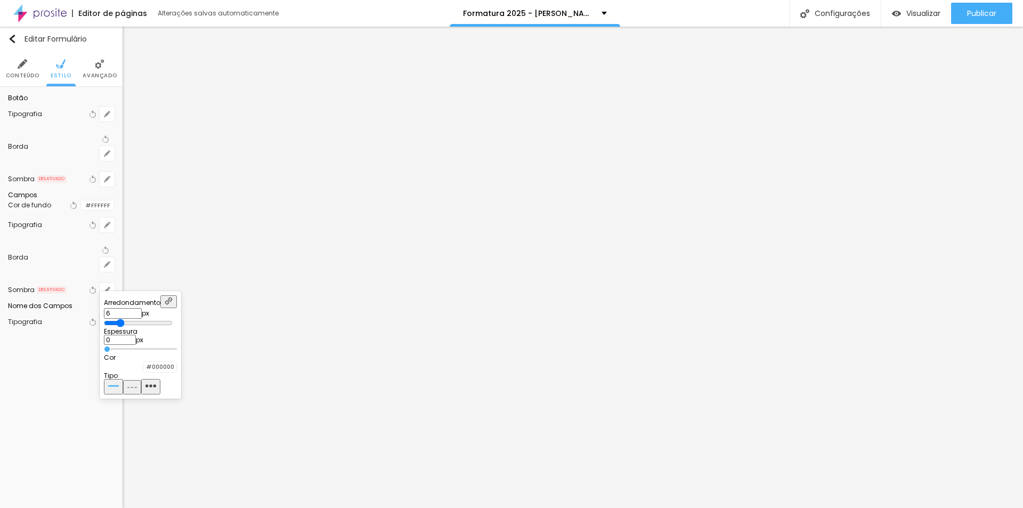
type input "7"
type input "8"
type input "9"
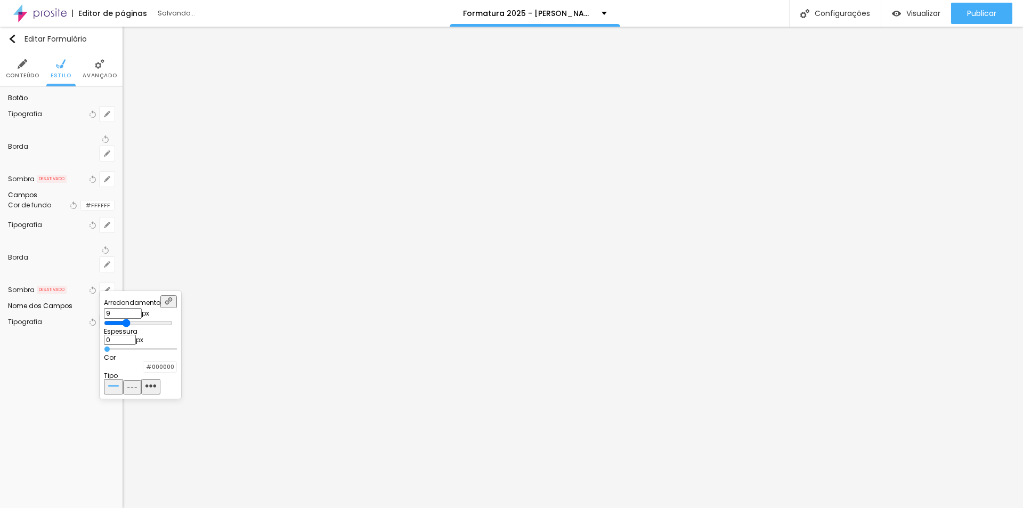
type input "8"
drag, startPoint x: 115, startPoint y: 318, endPoint x: 149, endPoint y: 319, distance: 34.1
type input "8"
click at [149, 319] on input "range" at bounding box center [138, 323] width 69 height 9
drag, startPoint x: 115, startPoint y: 351, endPoint x: 127, endPoint y: 351, distance: 12.8
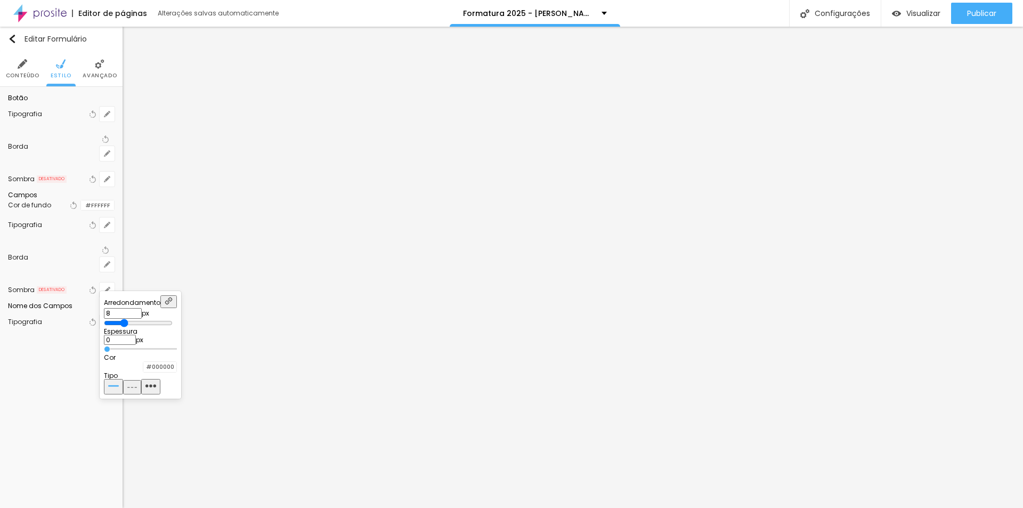
click at [127, 351] on input "range" at bounding box center [140, 348] width 73 height 5
drag, startPoint x: 221, startPoint y: 339, endPoint x: 239, endPoint y: 339, distance: 18.1
click at [177, 339] on div "Arredondamento 8 px Espessura 0 px Cor #000000 Tipo" at bounding box center [140, 344] width 73 height 99
type input "1"
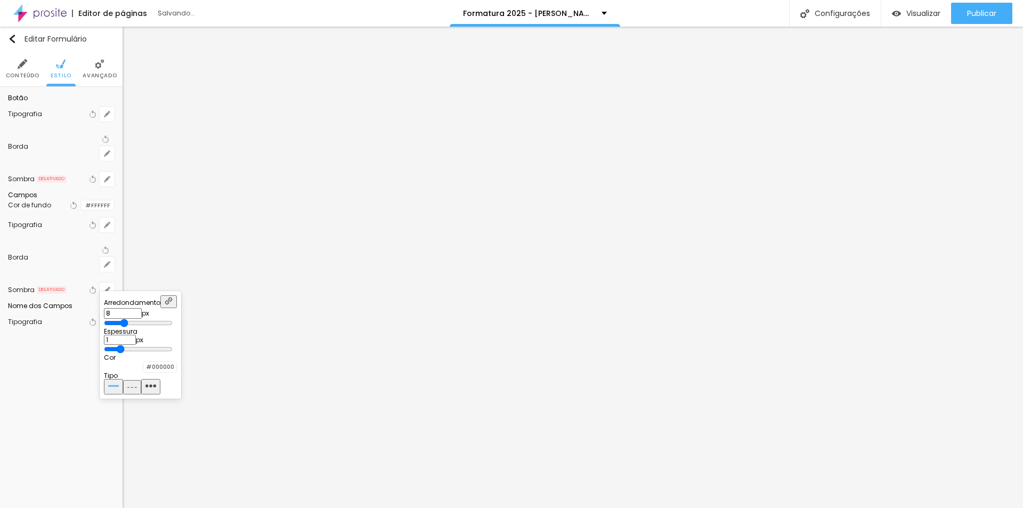
type input "1"
click at [143, 372] on div at bounding box center [143, 367] width 0 height 10
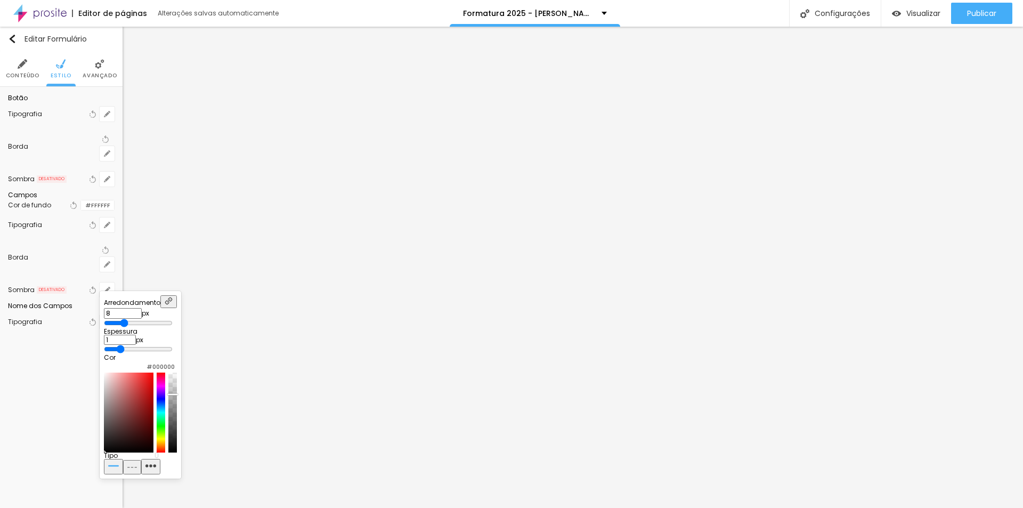
click at [177, 405] on div at bounding box center [172, 413] width 9 height 80
drag, startPoint x: 165, startPoint y: 417, endPoint x: 175, endPoint y: 431, distance: 17.6
click at [153, 431] on div at bounding box center [129, 413] width 50 height 80
drag, startPoint x: 229, startPoint y: 406, endPoint x: 231, endPoint y: 474, distance: 67.7
click at [231, 474] on body "Editor de páginas Alterações [PERSON_NAME] automaticamente Formatura 2025 - [PE…" at bounding box center [511, 254] width 1023 height 508
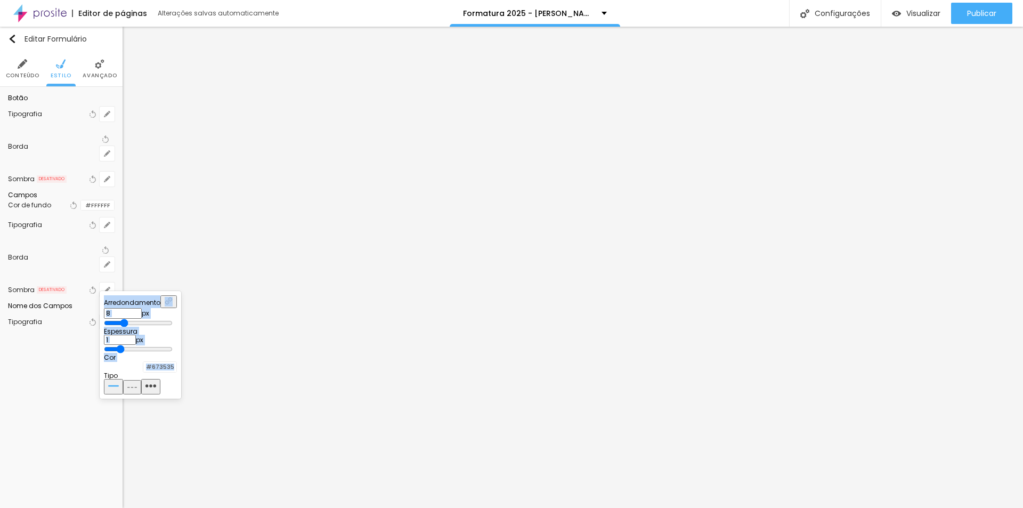
click at [143, 368] on div at bounding box center [143, 367] width 0 height 10
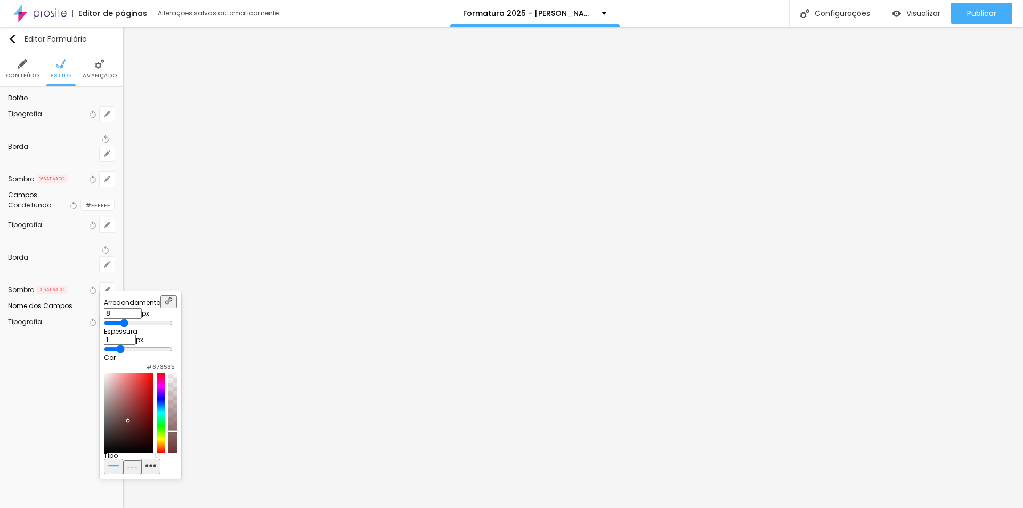
drag, startPoint x: 229, startPoint y: 459, endPoint x: 235, endPoint y: 442, distance: 18.5
click at [177, 442] on div at bounding box center [172, 413] width 9 height 80
drag, startPoint x: 181, startPoint y: 429, endPoint x: 167, endPoint y: 418, distance: 17.1
click at [153, 418] on div at bounding box center [129, 413] width 50 height 80
click at [165, 452] on div at bounding box center [161, 413] width 9 height 80
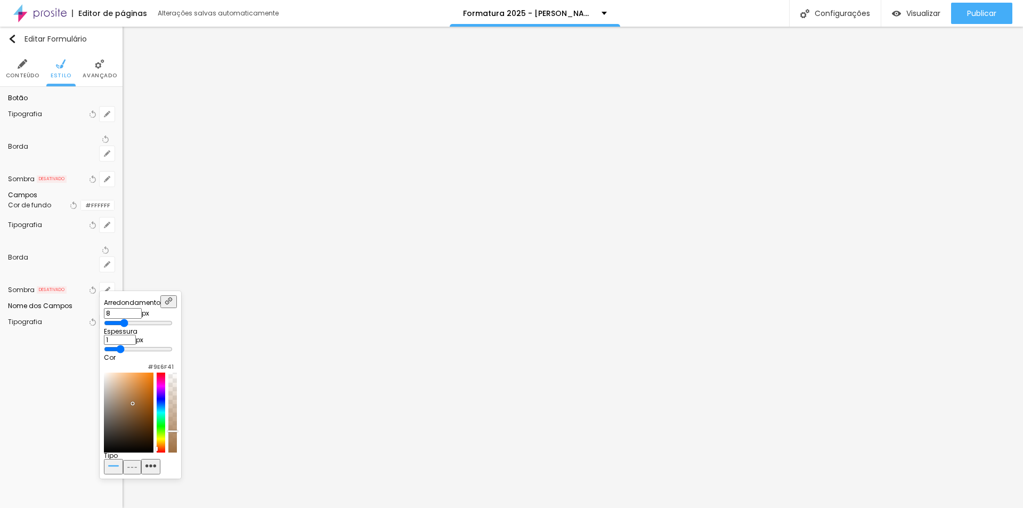
drag, startPoint x: 176, startPoint y: 411, endPoint x: 182, endPoint y: 414, distance: 6.2
click at [153, 414] on div at bounding box center [129, 413] width 50 height 80
type input "#9E6F42"
drag, startPoint x: 232, startPoint y: 438, endPoint x: 231, endPoint y: 432, distance: 6.4
click at [177, 432] on div at bounding box center [172, 413] width 9 height 80
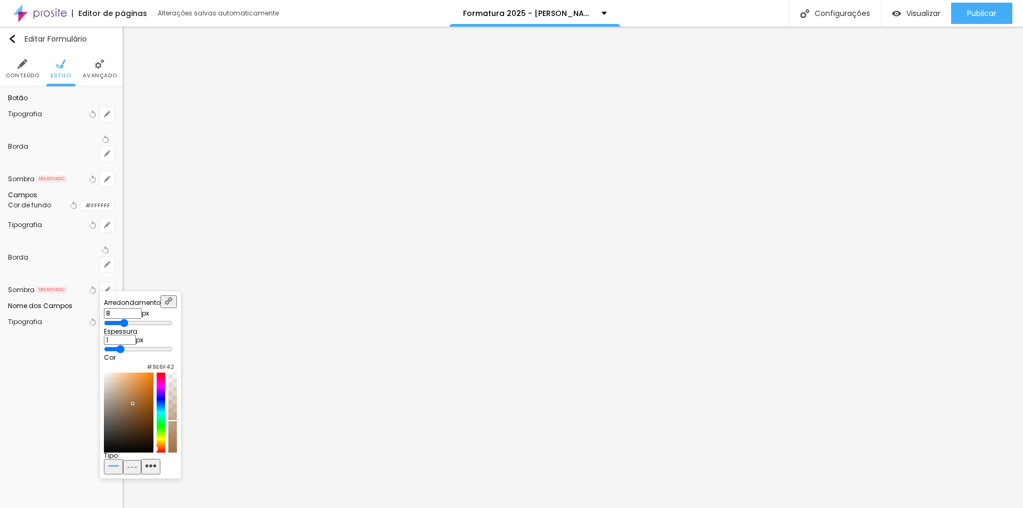
click at [235, 231] on div at bounding box center [511, 254] width 1023 height 508
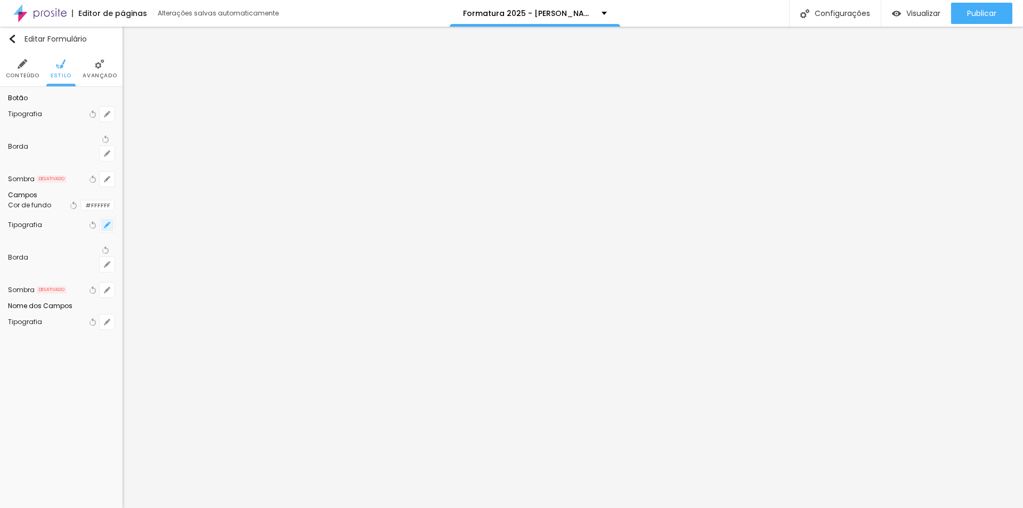
click at [112, 232] on button "button" at bounding box center [107, 224] width 15 height 15
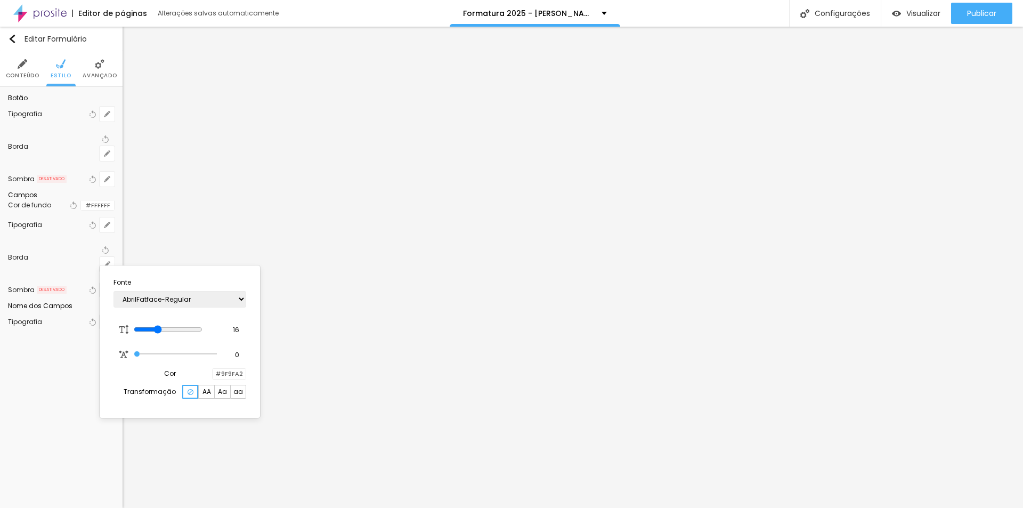
click at [172, 222] on div at bounding box center [511, 254] width 1023 height 508
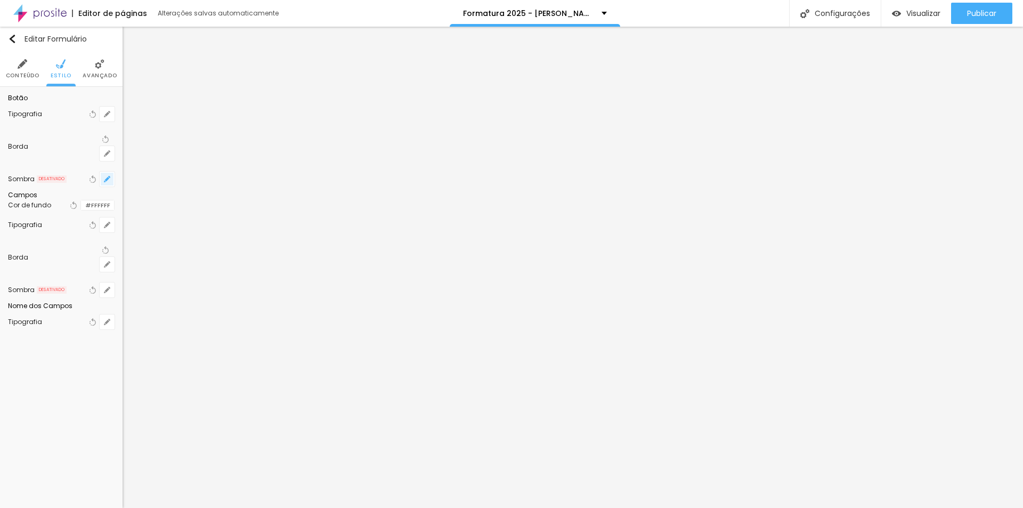
click at [109, 182] on button "button" at bounding box center [107, 179] width 15 height 15
click at [180, 199] on div at bounding box center [142, 199] width 76 height 0
click at [102, 151] on div at bounding box center [511, 254] width 1023 height 508
click at [110, 155] on icon "button" at bounding box center [107, 153] width 6 height 6
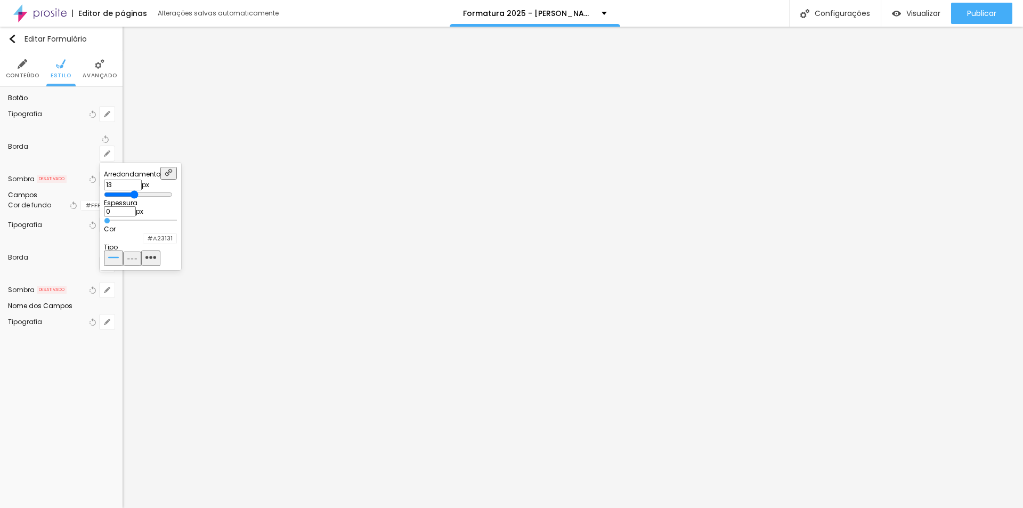
drag, startPoint x: 216, startPoint y: 209, endPoint x: 244, endPoint y: 209, distance: 27.2
click at [177, 209] on div "Arredondamento 13 px Espessura 0 px Cor #A23131 Tipo" at bounding box center [140, 216] width 73 height 99
type input "1"
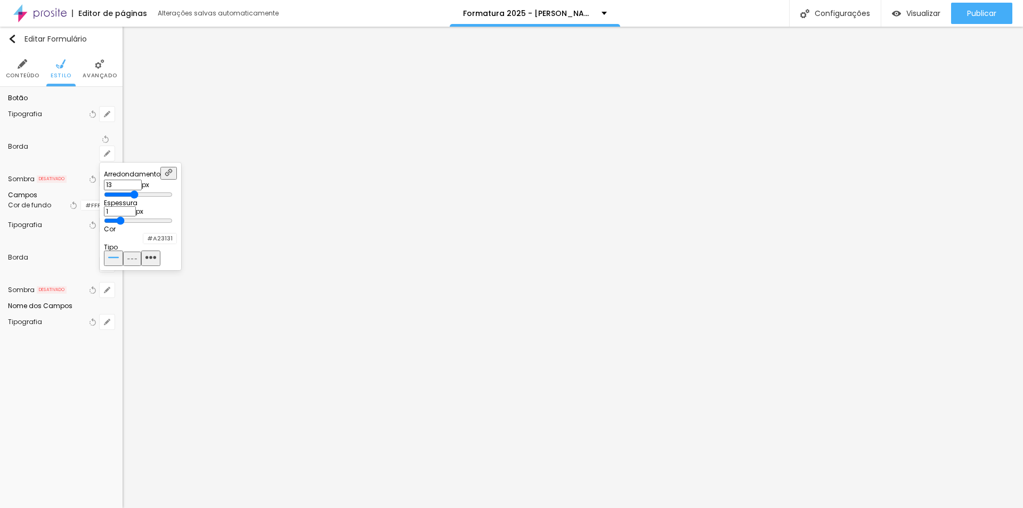
click at [143, 244] on div at bounding box center [143, 238] width 0 height 10
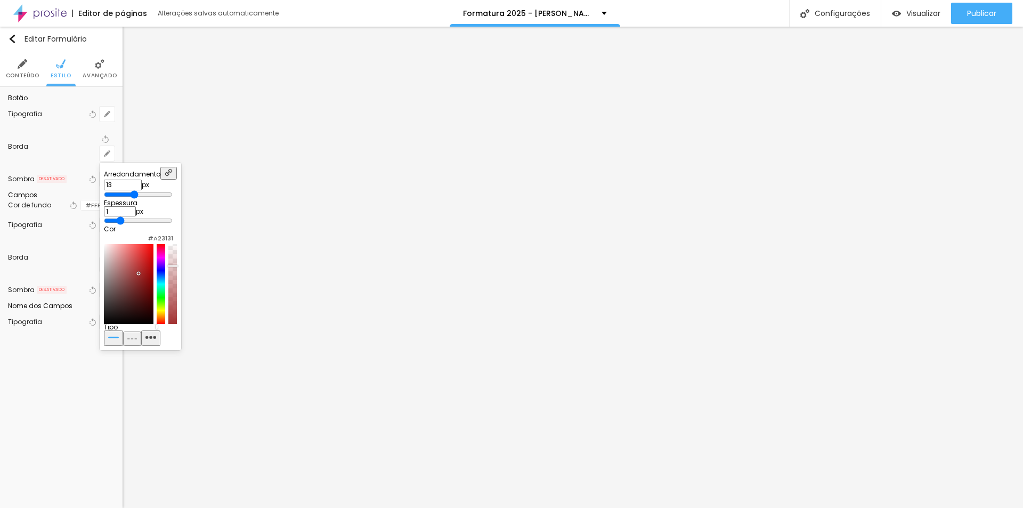
drag, startPoint x: 231, startPoint y: 295, endPoint x: 233, endPoint y: 277, distance: 18.7
click at [177, 277] on div at bounding box center [172, 284] width 9 height 80
click at [166, 128] on div at bounding box center [511, 254] width 1023 height 508
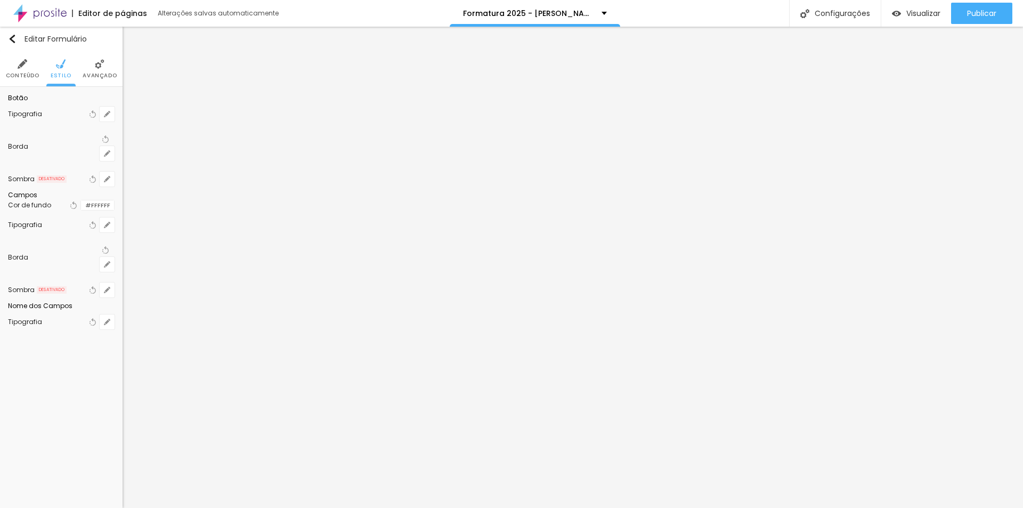
click at [81, 211] on div at bounding box center [81, 205] width 0 height 10
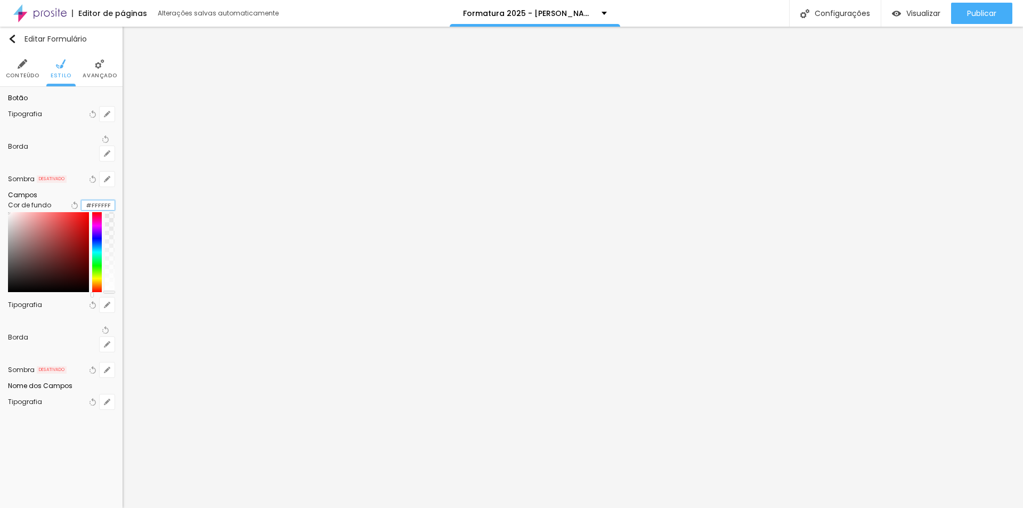
paste input "CF8F2"
drag, startPoint x: 108, startPoint y: 294, endPoint x: 116, endPoint y: 336, distance: 42.9
click at [116, 336] on div "Botão Tipografia Voltar ao padrão [PERSON_NAME] Voltar ao padrão Sombra DESATIV…" at bounding box center [61, 255] width 123 height 336
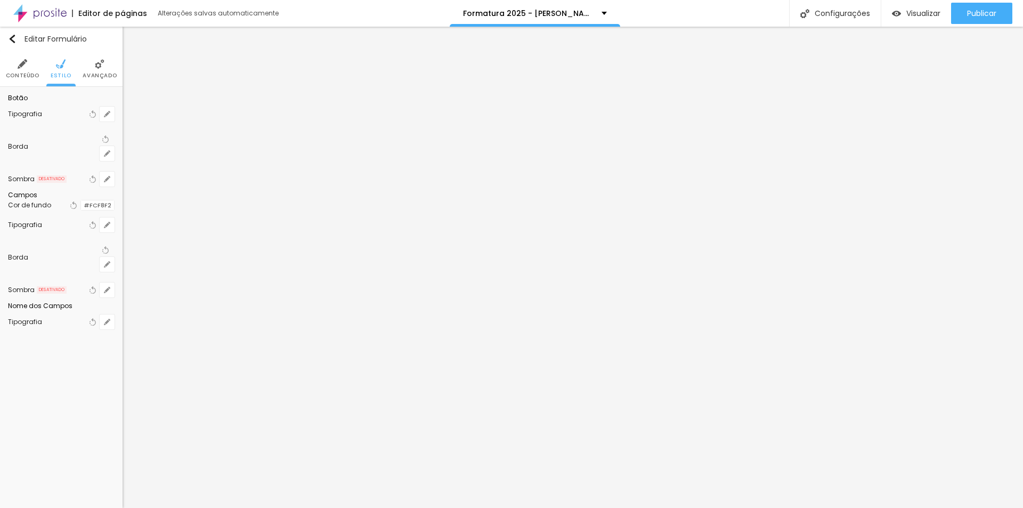
click at [81, 211] on div at bounding box center [81, 205] width 0 height 10
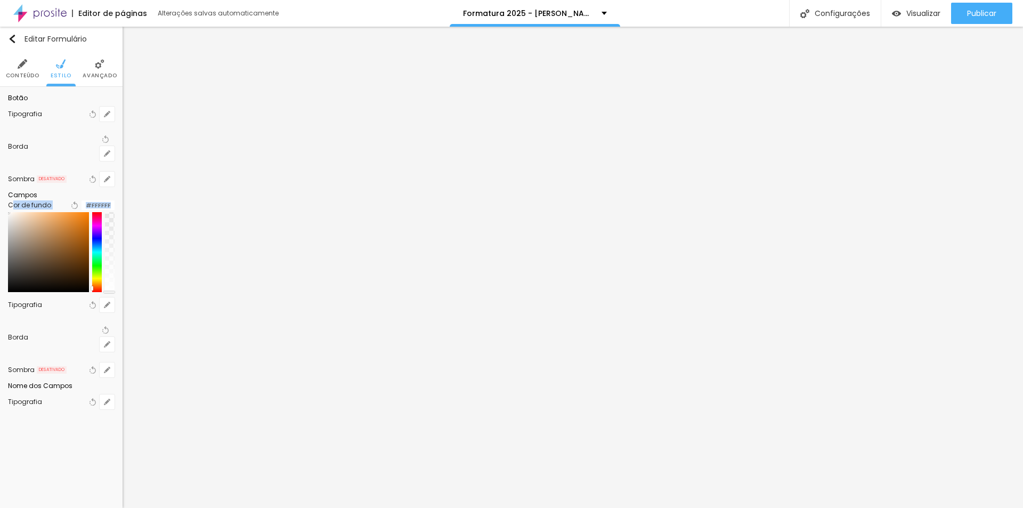
drag, startPoint x: 18, startPoint y: 244, endPoint x: 11, endPoint y: 235, distance: 11.4
click at [11, 235] on div "Cor de fundo Voltar ao padrão #FFFFFF" at bounding box center [61, 245] width 107 height 94
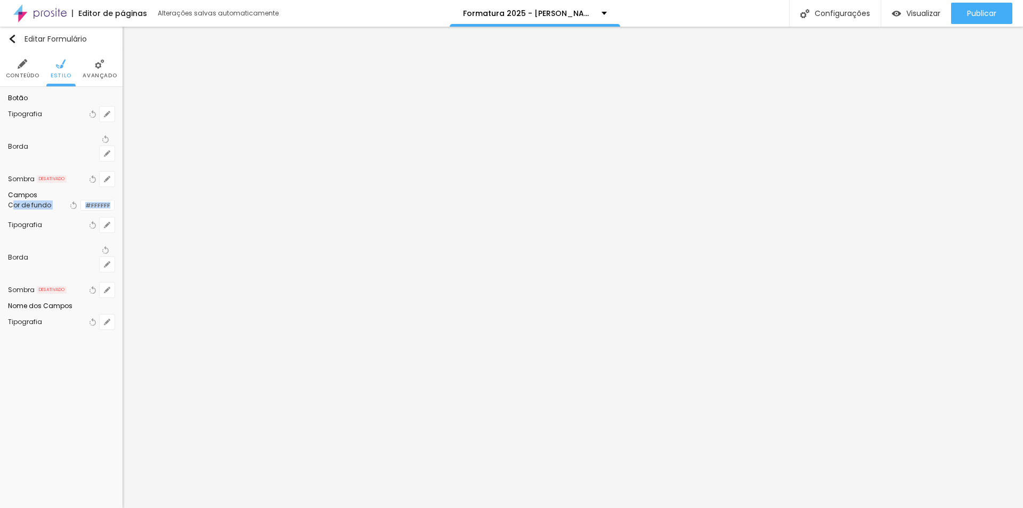
click at [81, 211] on div at bounding box center [81, 205] width 0 height 10
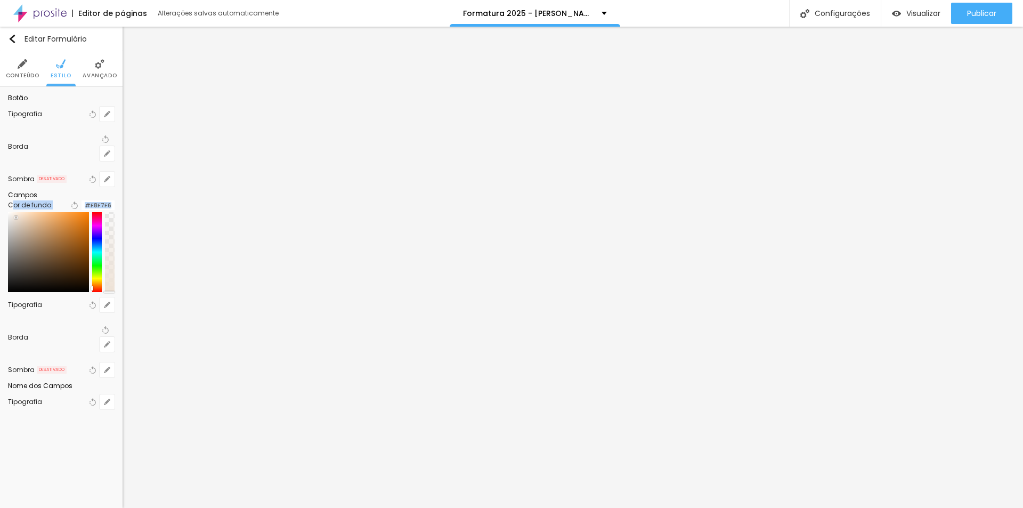
type input "#FFFFFF"
drag, startPoint x: 23, startPoint y: 248, endPoint x: 6, endPoint y: 237, distance: 20.7
click at [6, 237] on div "Botão Tipografia Voltar ao padrão [PERSON_NAME] Voltar ao padrão Sombra DESATIV…" at bounding box center [61, 255] width 123 height 336
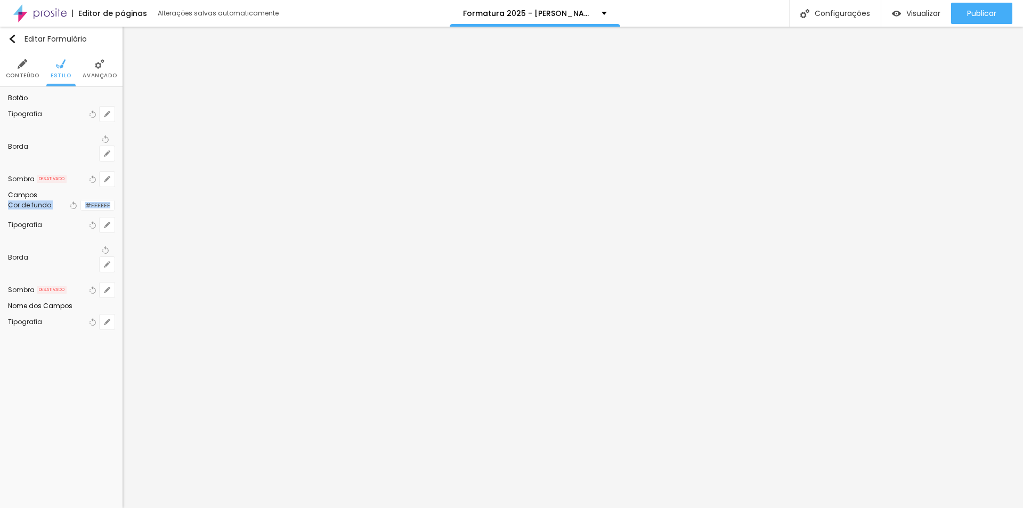
click at [81, 211] on div at bounding box center [81, 205] width 0 height 10
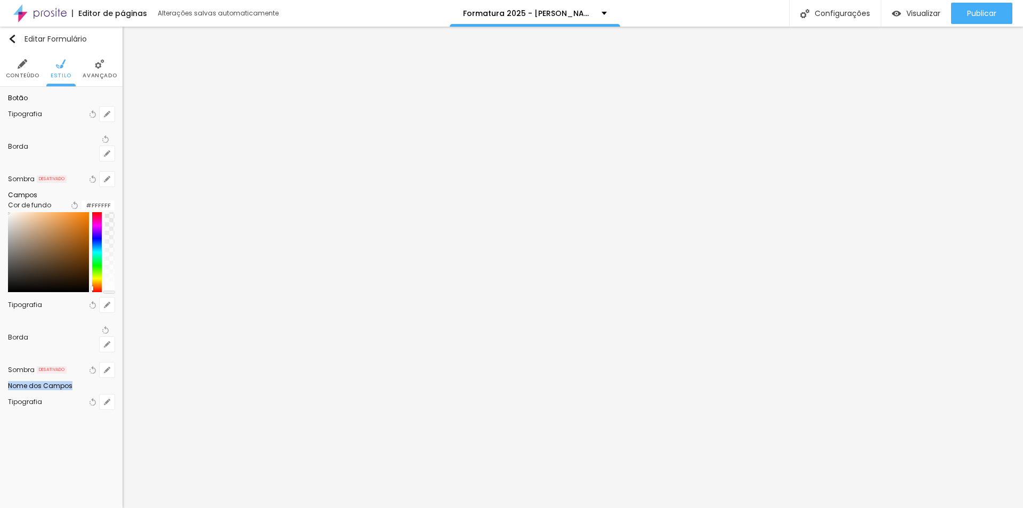
drag, startPoint x: 110, startPoint y: 314, endPoint x: 108, endPoint y: 336, distance: 22.0
click at [108, 336] on div "Botão Tipografia Voltar ao padrão [PERSON_NAME] Voltar ao padrão Sombra DESATIV…" at bounding box center [61, 255] width 123 height 336
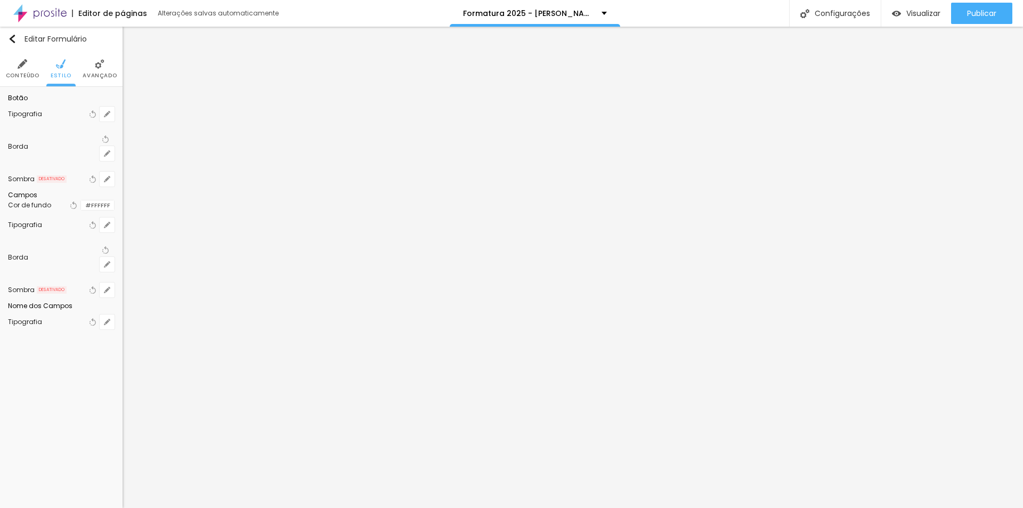
click at [78, 192] on div "Tipografia Voltar ao padrão [PERSON_NAME] Voltar ao padrão Sombra DESATIVADO Vo…" at bounding box center [61, 146] width 107 height 91
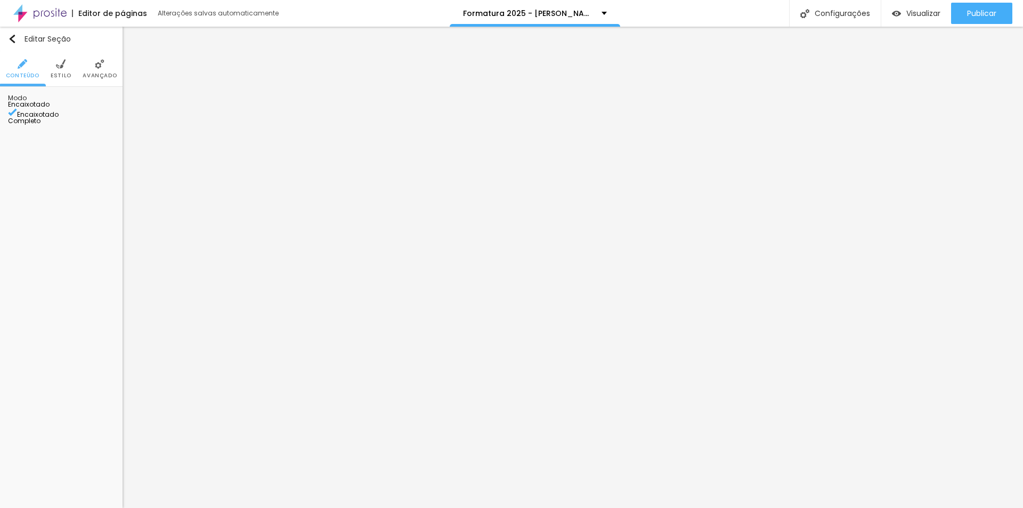
click at [59, 68] on img at bounding box center [61, 64] width 10 height 10
click at [64, 70] on li "Estilo" at bounding box center [61, 68] width 21 height 35
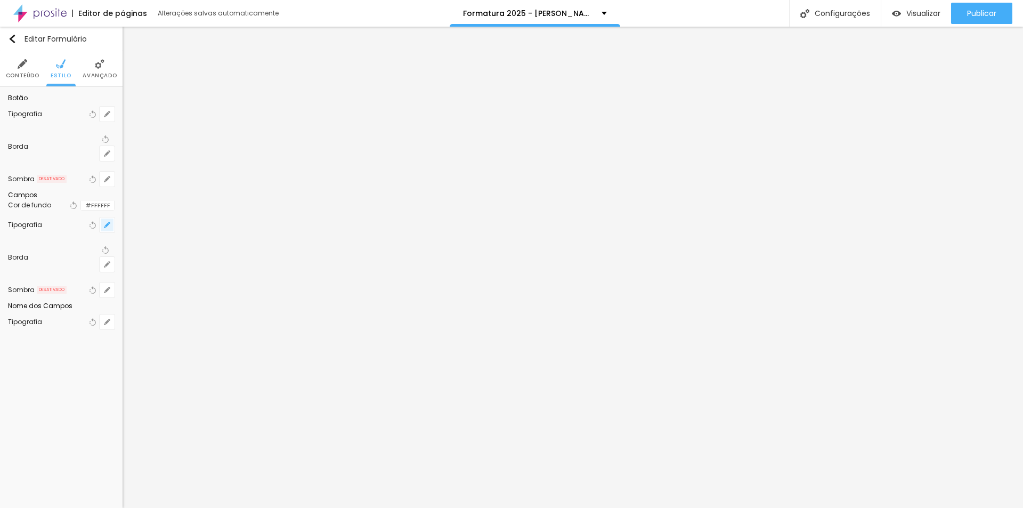
click at [103, 232] on button "button" at bounding box center [107, 224] width 15 height 15
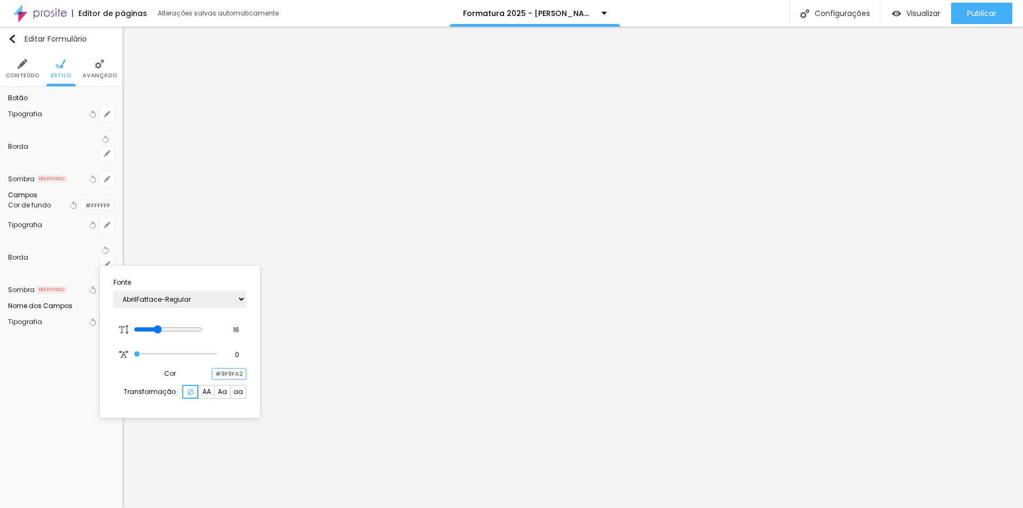
drag, startPoint x: 217, startPoint y: 374, endPoint x: 257, endPoint y: 374, distance: 40.5
click at [257, 374] on div "Fonte AbrilFatface-Regular Actor-Regular Alegreya AlegreyaBlack [PERSON_NAME] […" at bounding box center [180, 341] width 160 height 152
click at [92, 231] on div at bounding box center [511, 254] width 1023 height 508
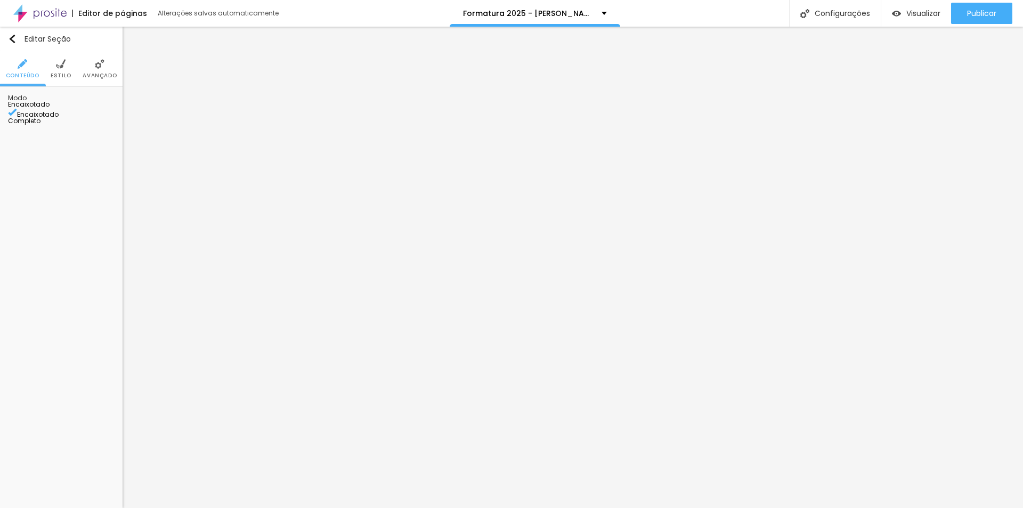
click at [62, 61] on img at bounding box center [61, 64] width 10 height 10
click at [61, 69] on li "Estilo" at bounding box center [61, 68] width 21 height 35
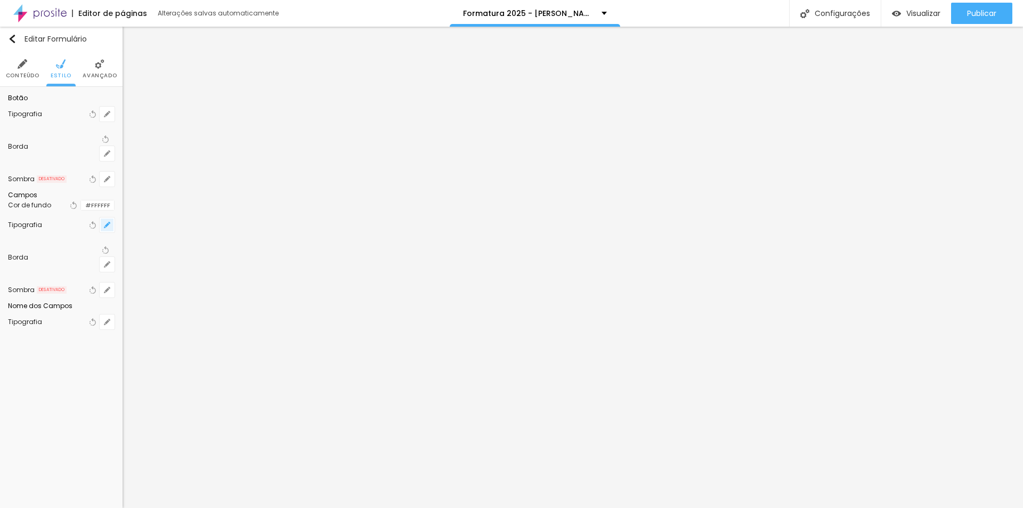
click at [109, 228] on icon "button" at bounding box center [107, 225] width 6 height 6
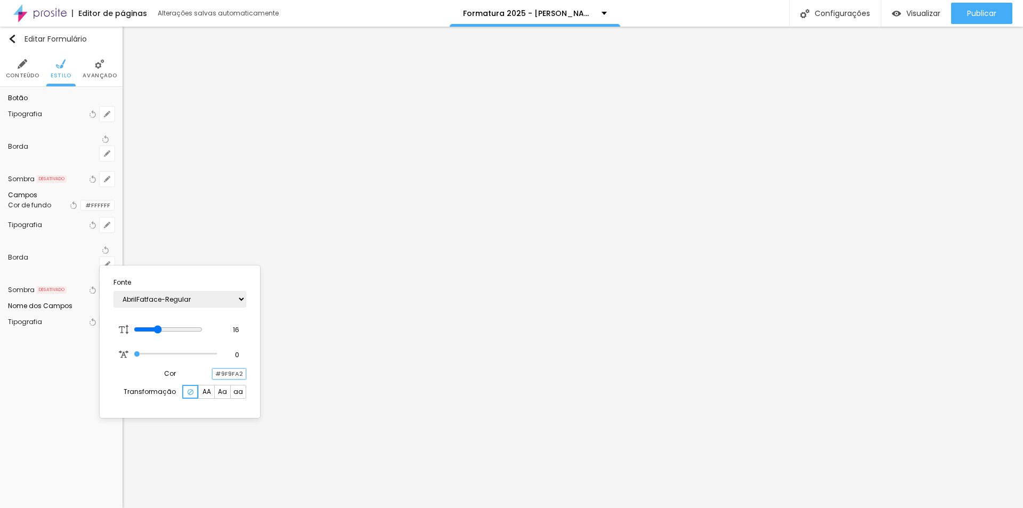
drag, startPoint x: 217, startPoint y: 376, endPoint x: 274, endPoint y: 376, distance: 57.6
click at [274, 376] on body "Editor de páginas Alterações [PERSON_NAME] automaticamente Formatura 2025 - [PE…" at bounding box center [511, 254] width 1023 height 508
paste input "FCF8F"
type input "#9F9FA2"
click at [160, 205] on div at bounding box center [511, 254] width 1023 height 508
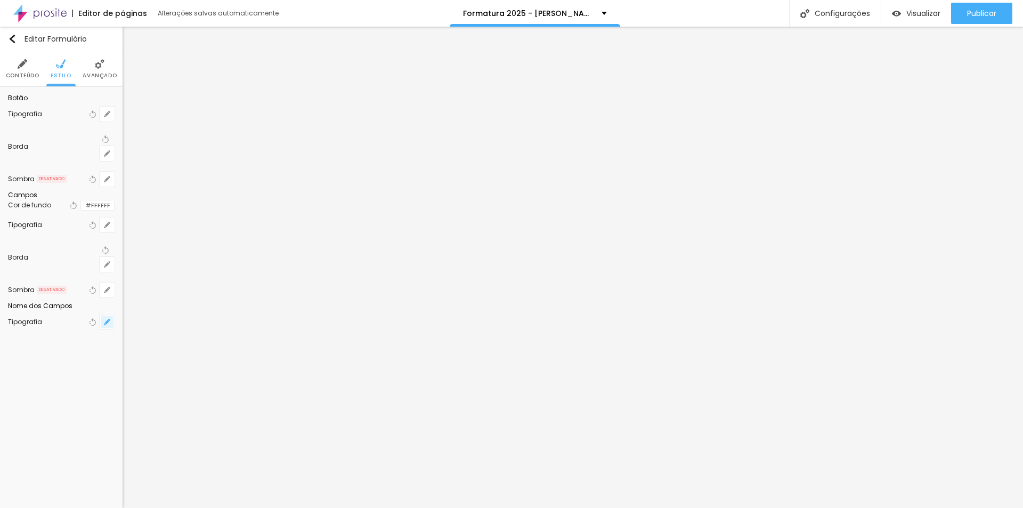
click at [108, 325] on icon "button" at bounding box center [107, 322] width 6 height 6
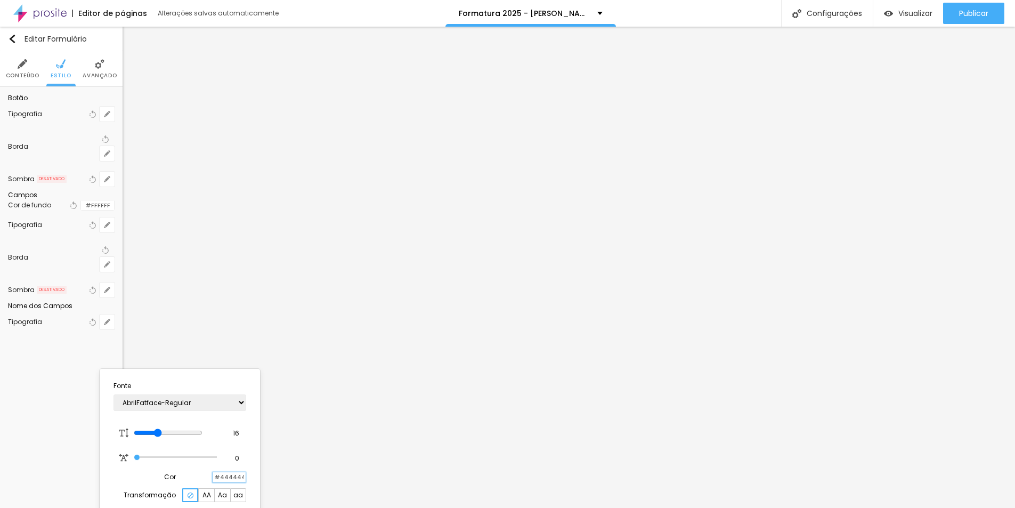
drag, startPoint x: 216, startPoint y: 480, endPoint x: 265, endPoint y: 476, distance: 48.7
click at [265, 476] on body "Editor de páginas Alterações [PERSON_NAME] automaticamente Formatura 2025 - [PE…" at bounding box center [507, 254] width 1015 height 508
paste input "FCF8F2"
click at [213, 476] on div at bounding box center [213, 477] width 0 height 10
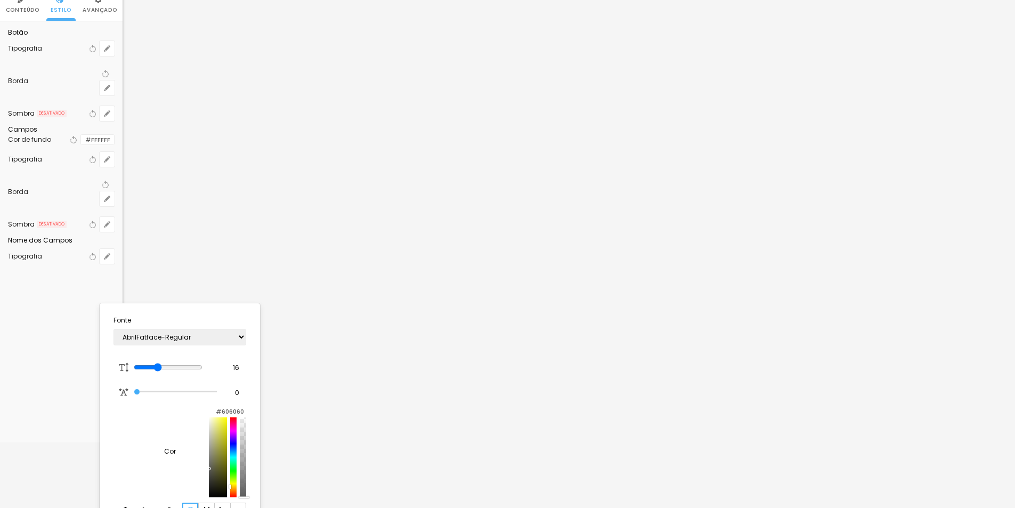
type input "#636363"
click at [209, 474] on div at bounding box center [227, 457] width 37 height 80
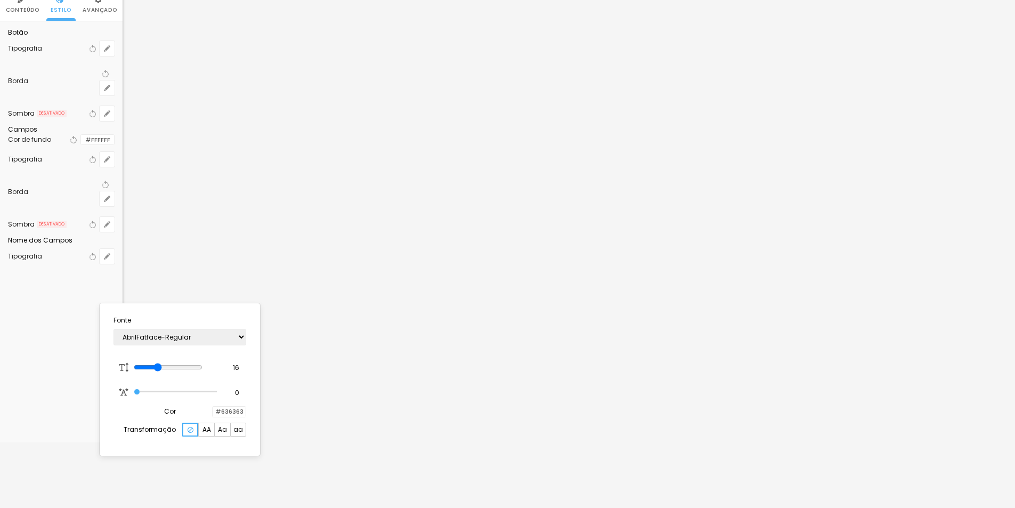
click at [171, 328] on div "AbrilFatface-Regular Actor-Regular Alegreya AlegreyaBlack [PERSON_NAME] [PERSON…" at bounding box center [180, 336] width 133 height 27
click at [176, 255] on div at bounding box center [507, 254] width 1015 height 508
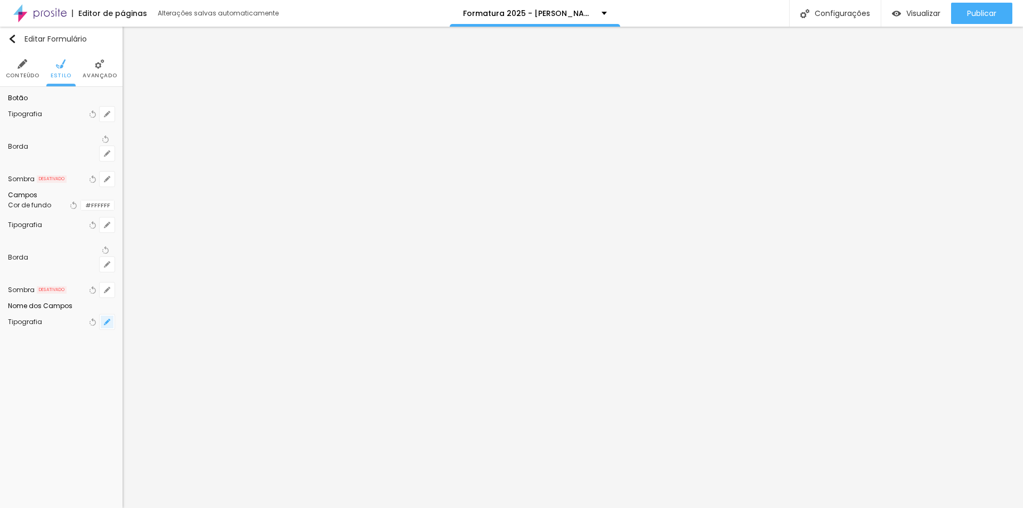
click at [104, 325] on icon "button" at bounding box center [107, 322] width 6 height 6
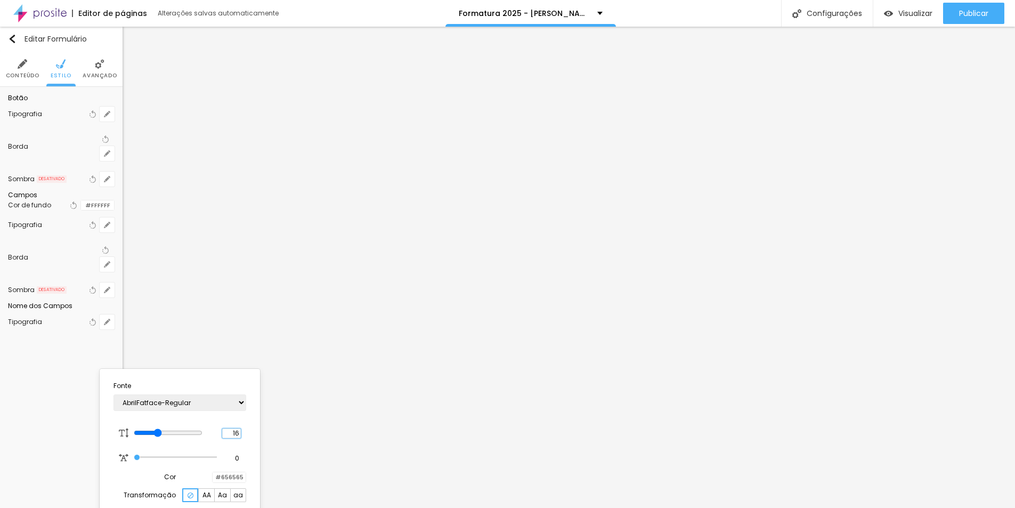
drag, startPoint x: 230, startPoint y: 435, endPoint x: 284, endPoint y: 435, distance: 53.3
click at [284, 435] on body "Editor de páginas Alterações [PERSON_NAME] automaticamente Formatura 2025 - [PE…" at bounding box center [507, 254] width 1015 height 508
type input "8"
type input "2"
type input "20"
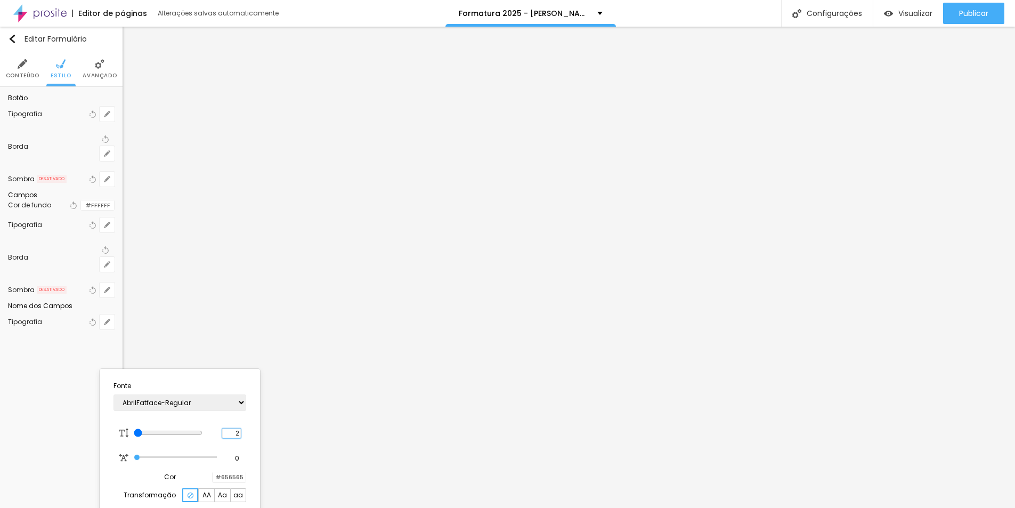
type input "20"
type input "24"
type input "22"
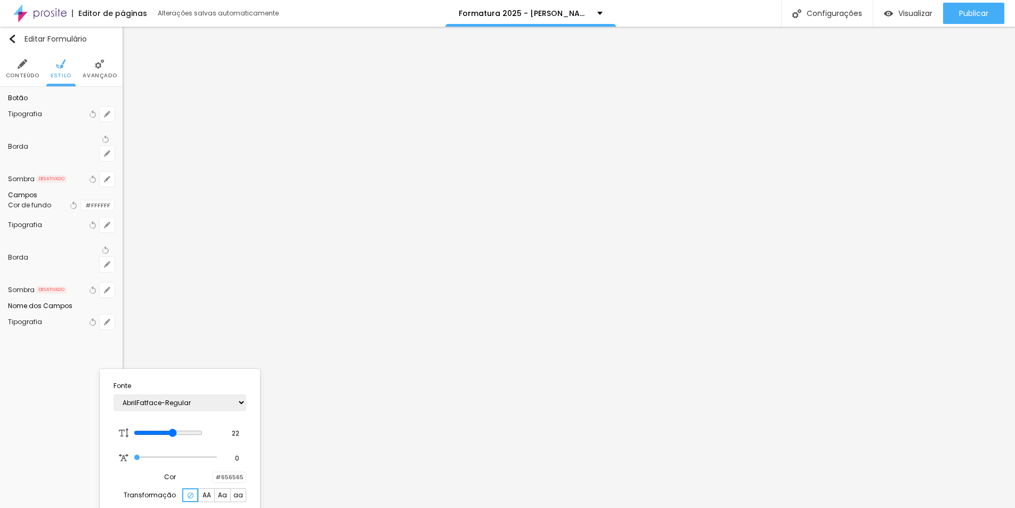
click at [195, 333] on div at bounding box center [507, 254] width 1015 height 508
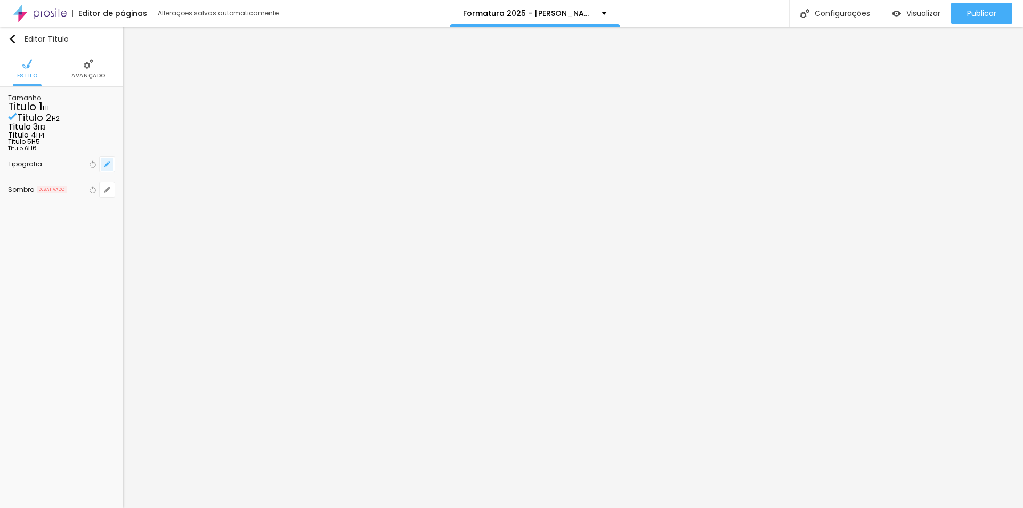
click at [110, 172] on button "button" at bounding box center [107, 164] width 15 height 15
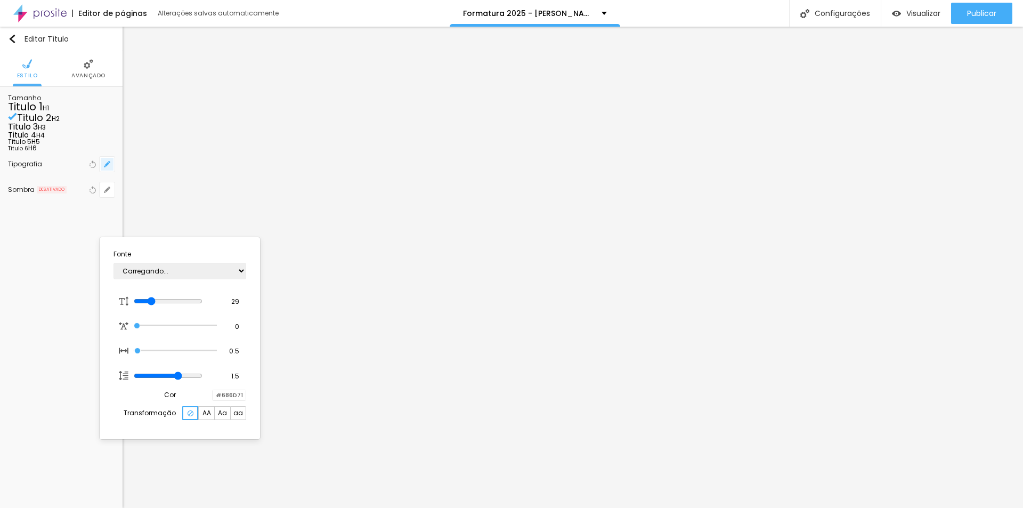
type input "1"
click at [206, 272] on select "AbrilFatface-Regular Actor-Regular Alegreya AlegreyaBlack [PERSON_NAME] [PERSON…" at bounding box center [180, 271] width 133 height 17
select select "Poppins"
click at [114, 263] on select "AbrilFatface-Regular Actor-Regular Alegreya AlegreyaBlack [PERSON_NAME] [PERSON…" at bounding box center [180, 271] width 133 height 17
type input "1"
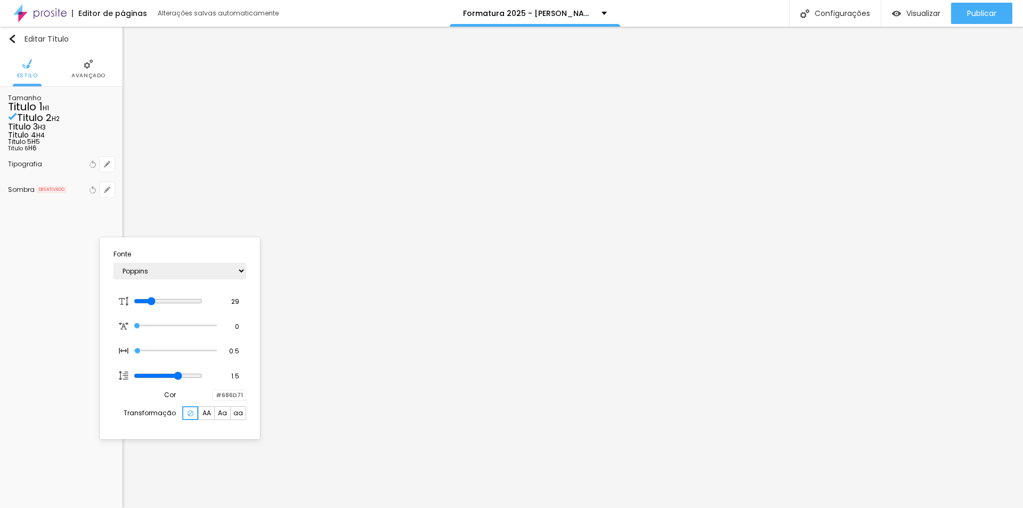
click at [354, 339] on div at bounding box center [511, 254] width 1023 height 508
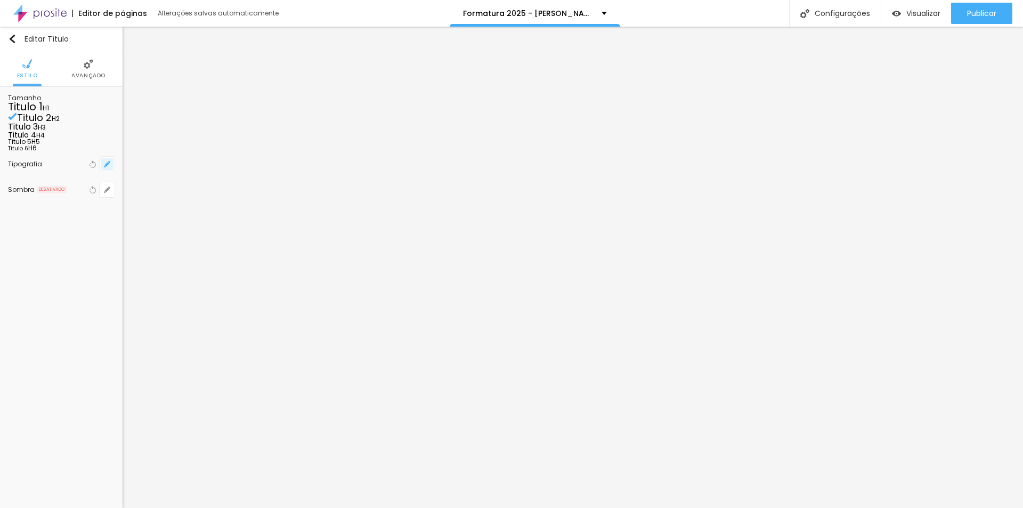
click at [107, 172] on button "button" at bounding box center [107, 164] width 15 height 15
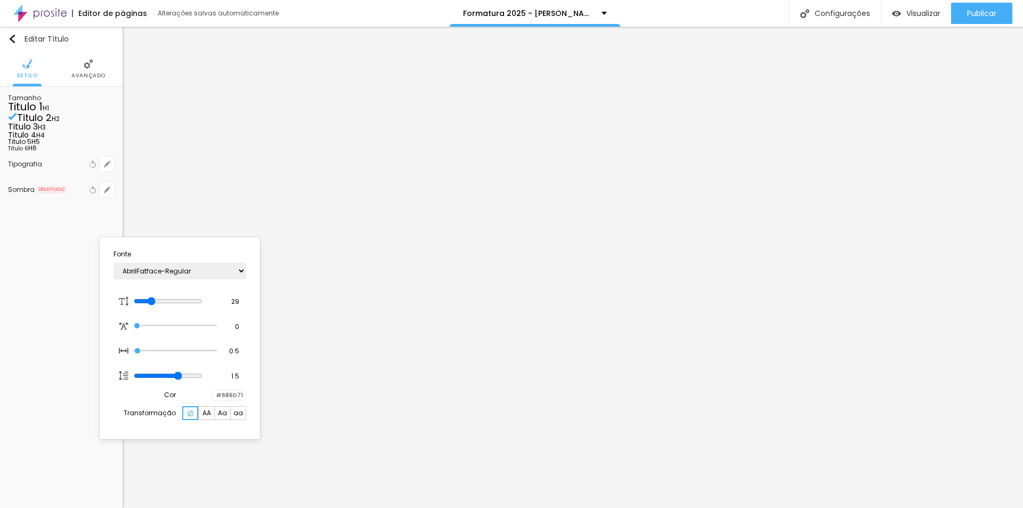
click at [213, 398] on div at bounding box center [213, 395] width 0 height 10
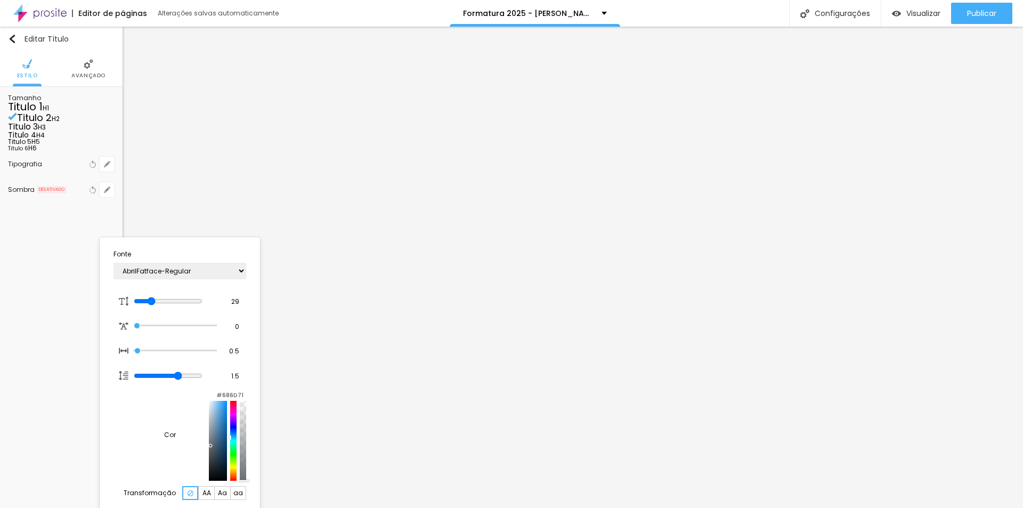
type input "1"
type input "#016BBF"
type input "1"
type input "#[DATE]"
type input "1"
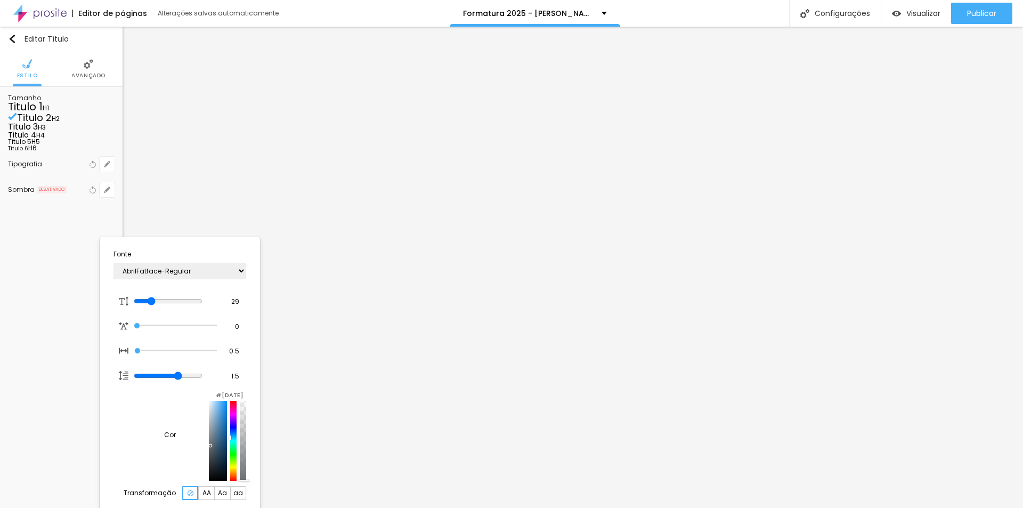
type input "#003E6F"
type input "1"
type input "#001323"
type input "1"
type input "#00101D"
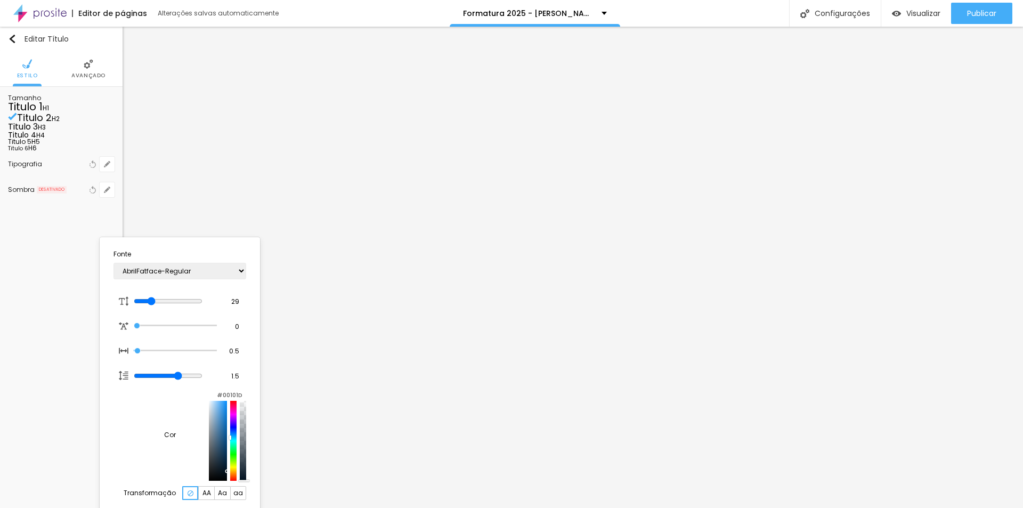
type input "1"
type input "#00111F"
type input "1"
type input "#001221"
type input "1"
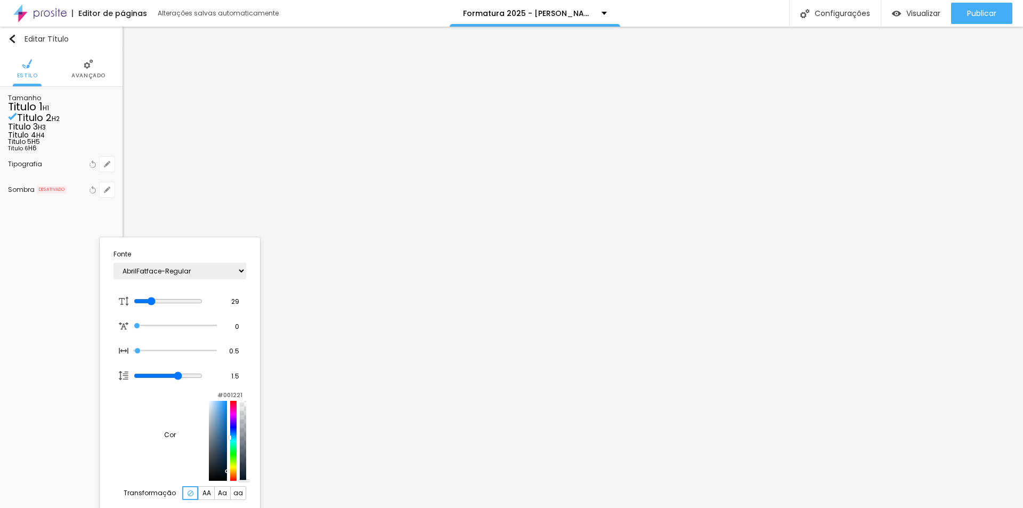
type input "#001526"
type input "1"
type input "#001628"
type input "1"
type input "#001B32"
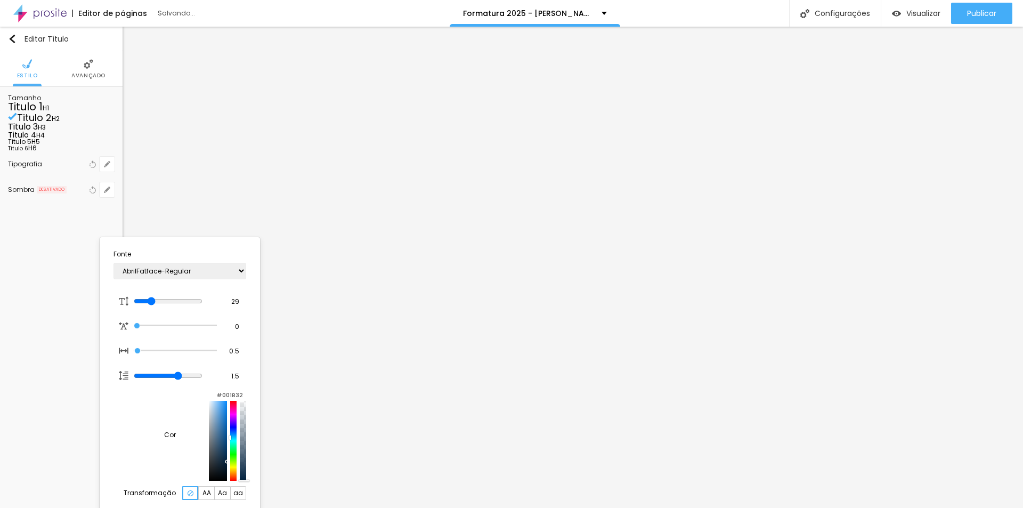
type input "1"
type input "#00213E"
type input "1"
type input "#001E39"
type input "1"
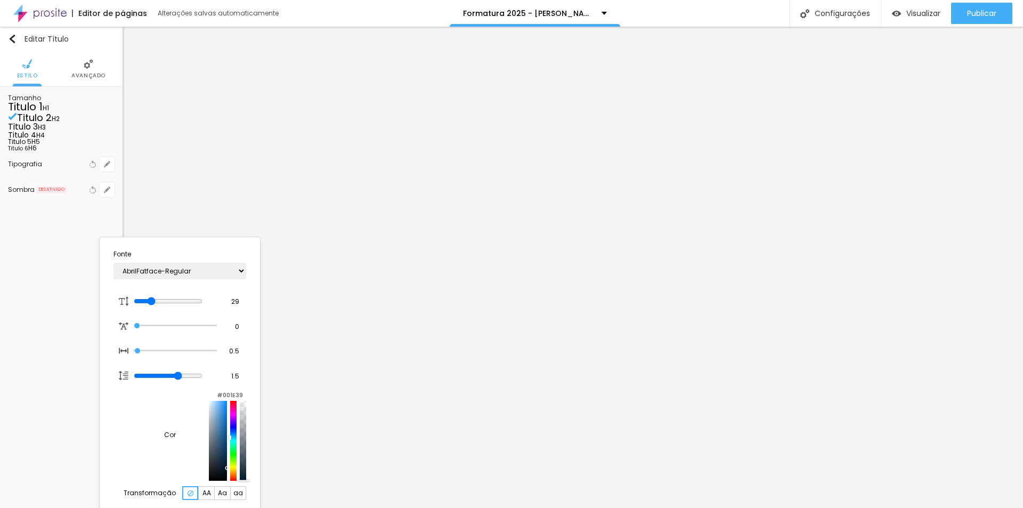
type input "#001629"
type input "1"
type input "#00101D"
type input "1"
type input "#000D18"
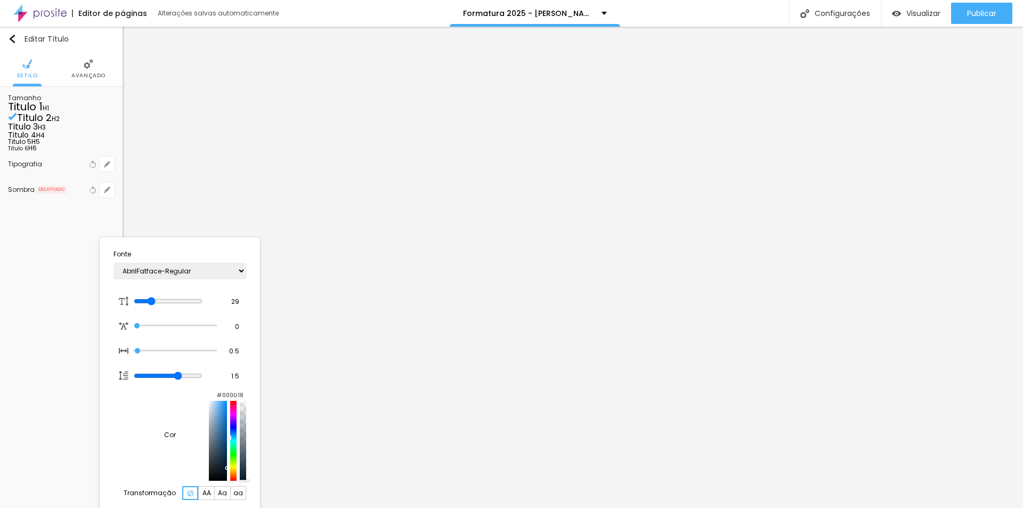
type input "1"
type input "#000C17"
type input "1"
type input "#000B15"
type input "1"
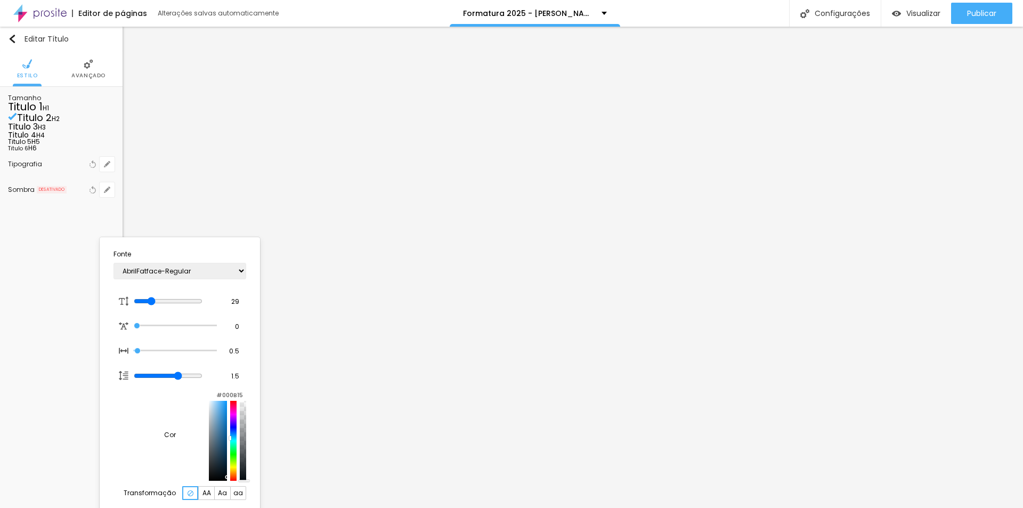
type input "#00070C"
type input "1"
type input "#00060B"
type input "1"
type input "#000B13"
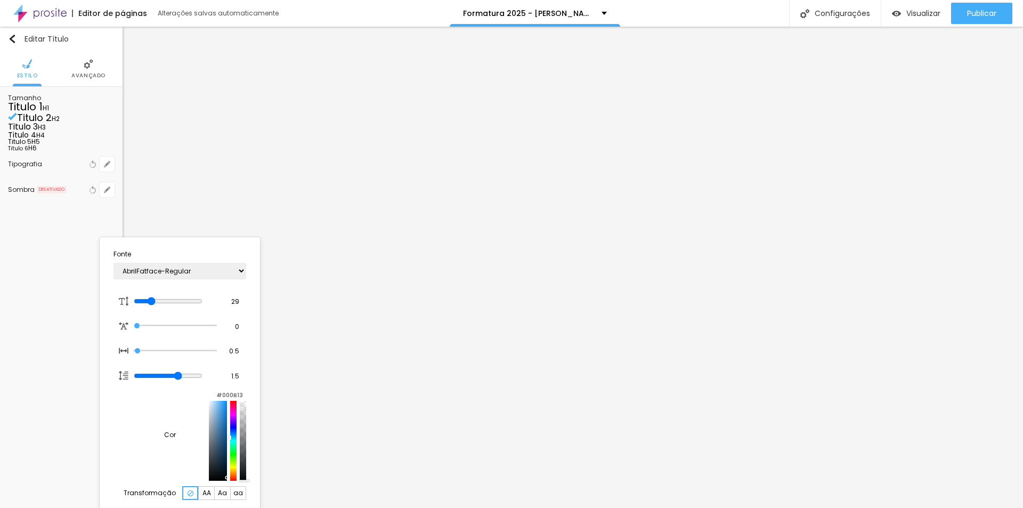
type input "1"
type input "#02101A"
type input "1"
type input "#061723"
type input "1"
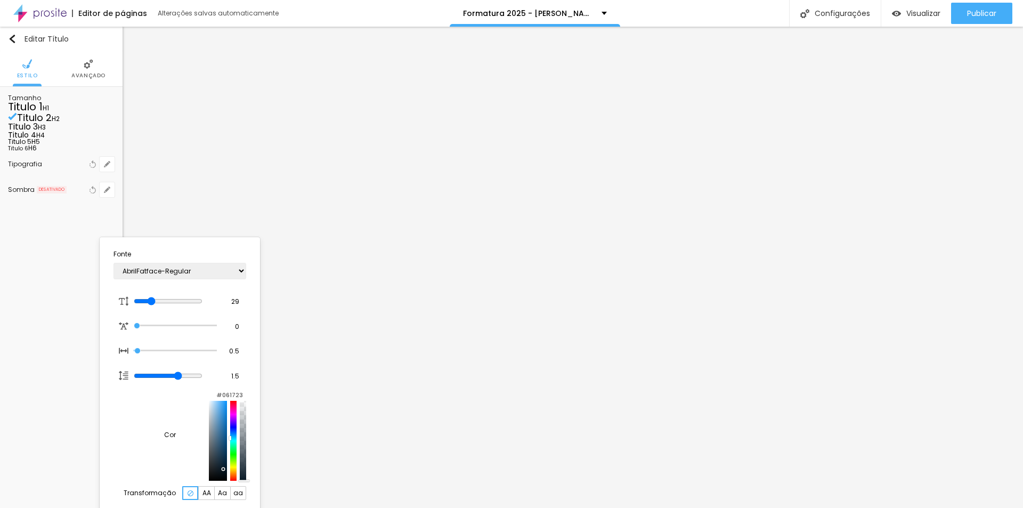
type input "#081926"
type input "1"
type input "#0A1D2B"
type input "1"
type input "#0D2130"
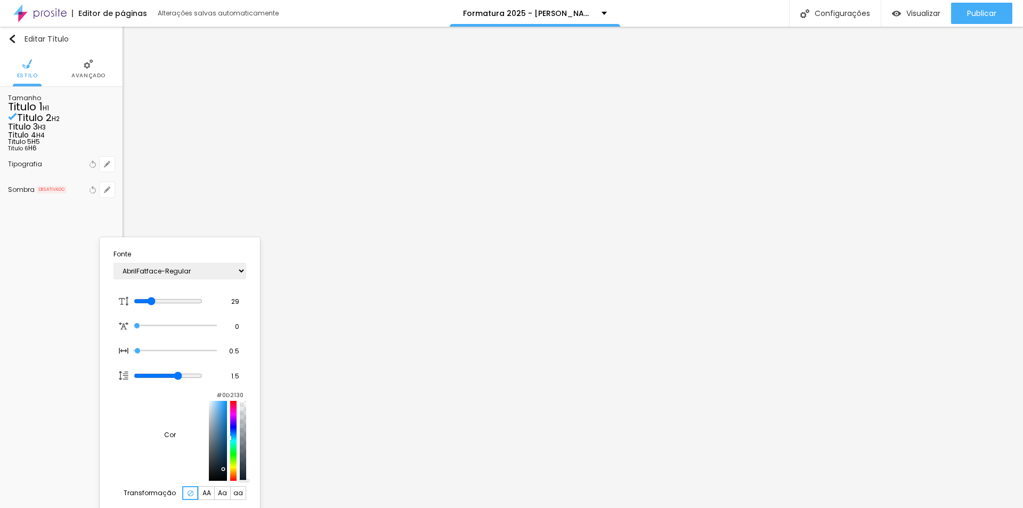
type input "1"
type input "#274256"
type input "1"
type input "#486276"
type input "1"
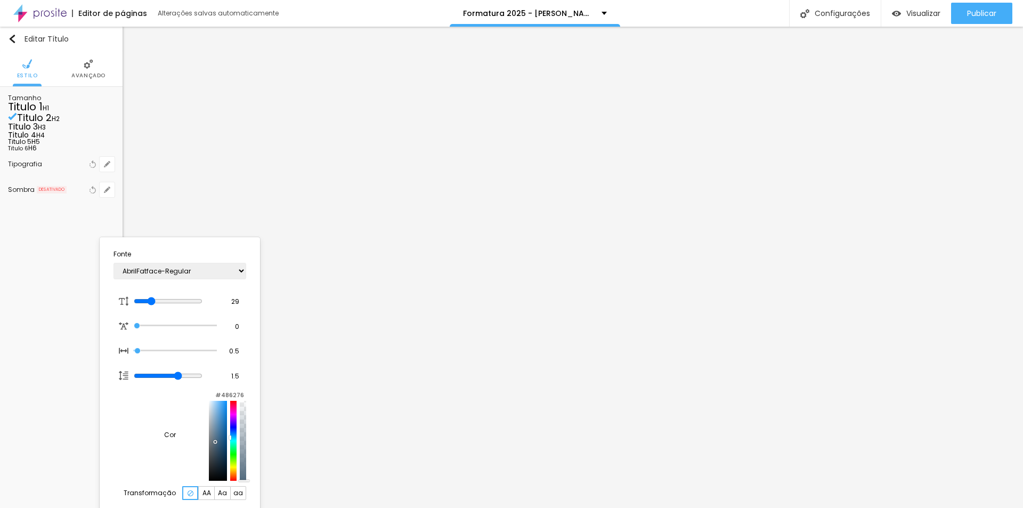
type input "#526A7D"
type input "1"
type input "#5C7182"
drag, startPoint x: 217, startPoint y: 430, endPoint x: 167, endPoint y: 449, distance: 53.6
click at [209, 449] on div at bounding box center [218, 441] width 18 height 80
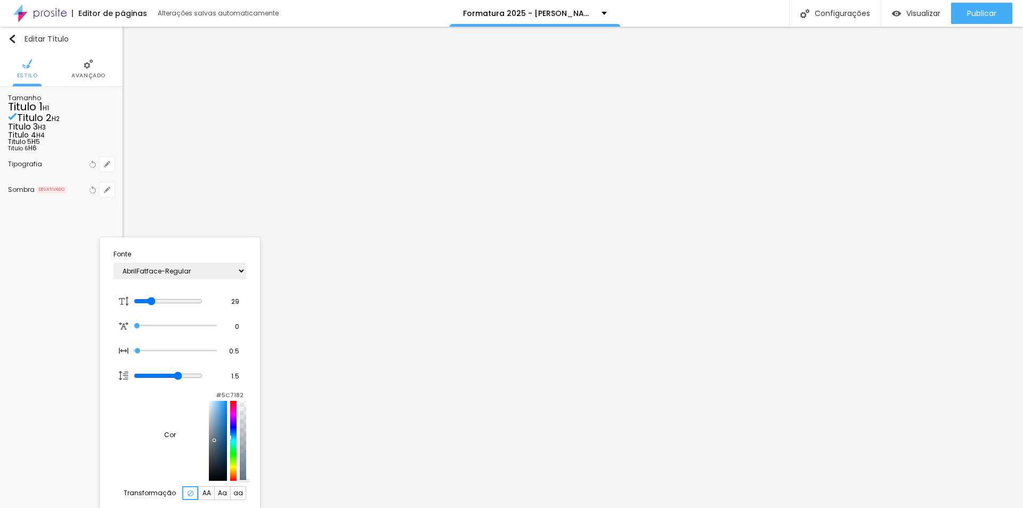
type input "1"
type input "#5E7282"
type input "1"
type input "#827D5E"
type input "1"
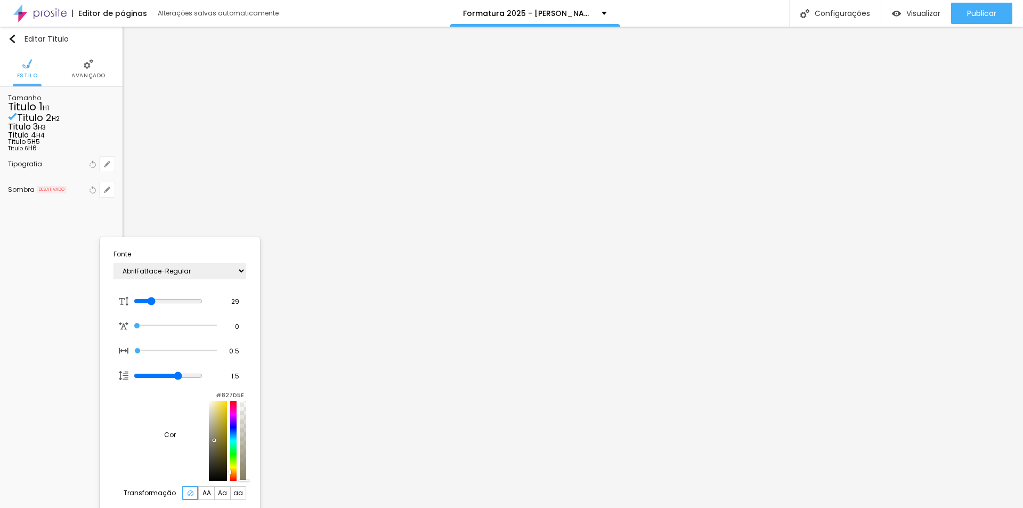
type input "#826D5E"
type input "1"
type input "#826A5E"
type input "1"
type input "#82695E"
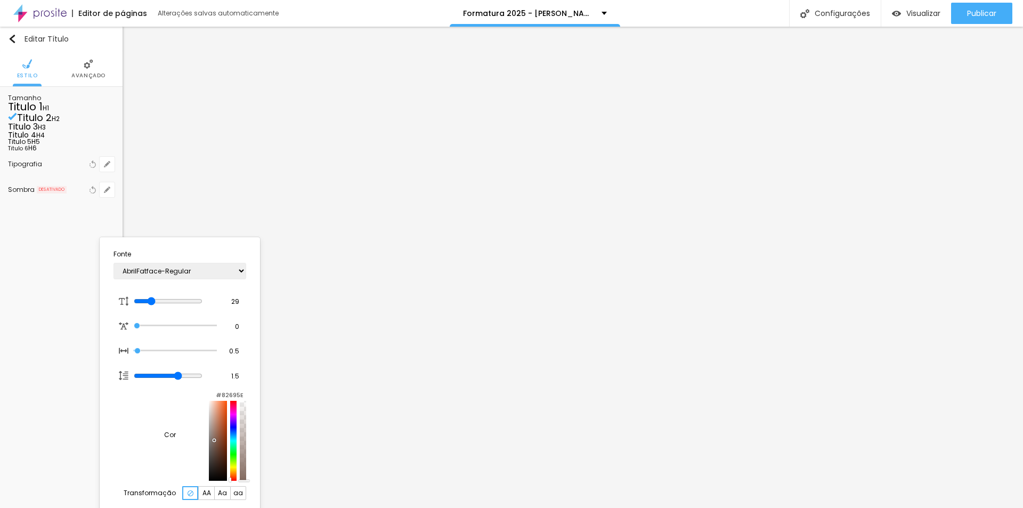
type input "1"
type input "#82745E"
type input "1"
type input "#82775E"
click at [230, 481] on div at bounding box center [233, 441] width 6 height 80
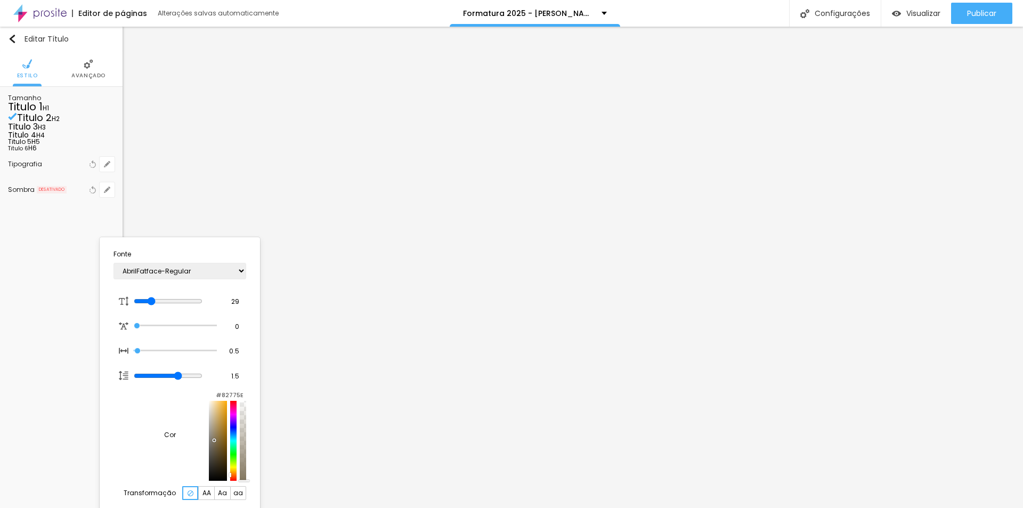
type input "1"
type input "#82765E"
type input "1"
type input "#9B721F"
type input "1"
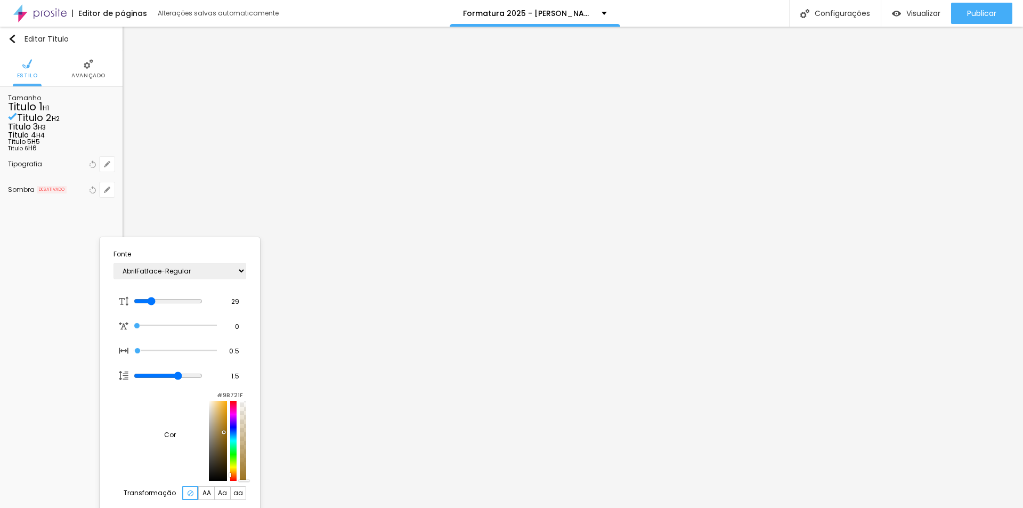
type input "#9B721D"
type input "1"
type input "#966C14"
type input "1"
type input "#946A12"
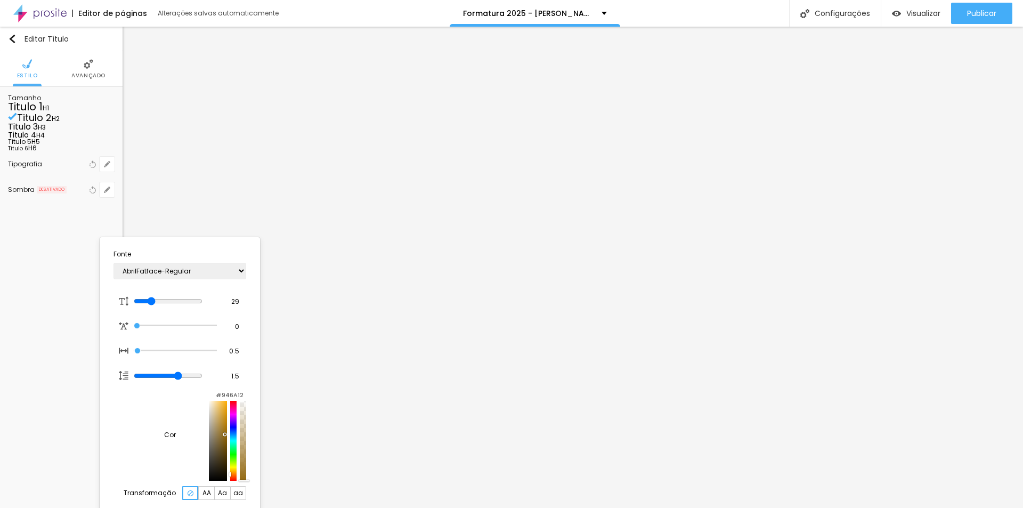
type input "1"
type input "#936912"
drag, startPoint x: 204, startPoint y: 441, endPoint x: 209, endPoint y: 446, distance: 7.2
click at [209, 446] on div at bounding box center [218, 441] width 18 height 80
type input "1"
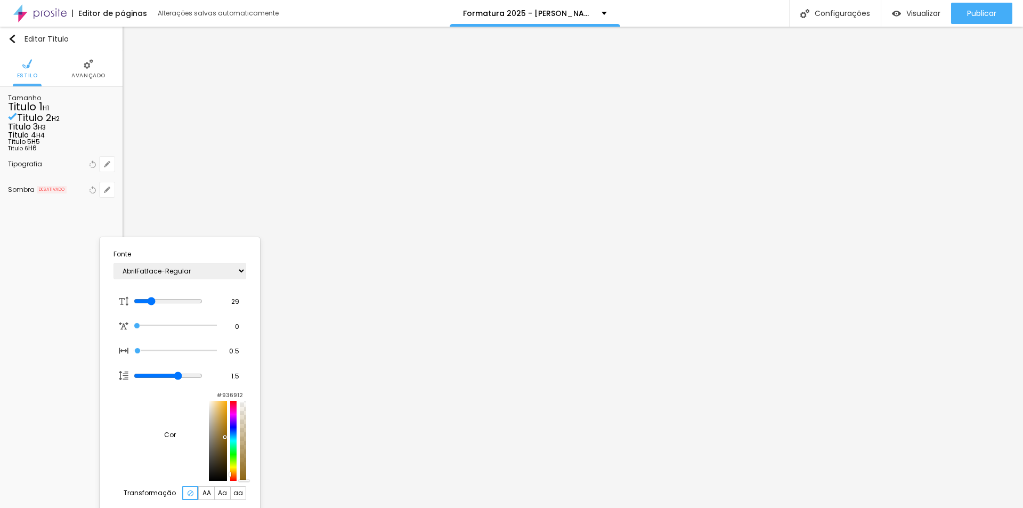
type input "#8C6411"
type input "1"
type input "#8A6311"
type input "1"
type input "#7D590F"
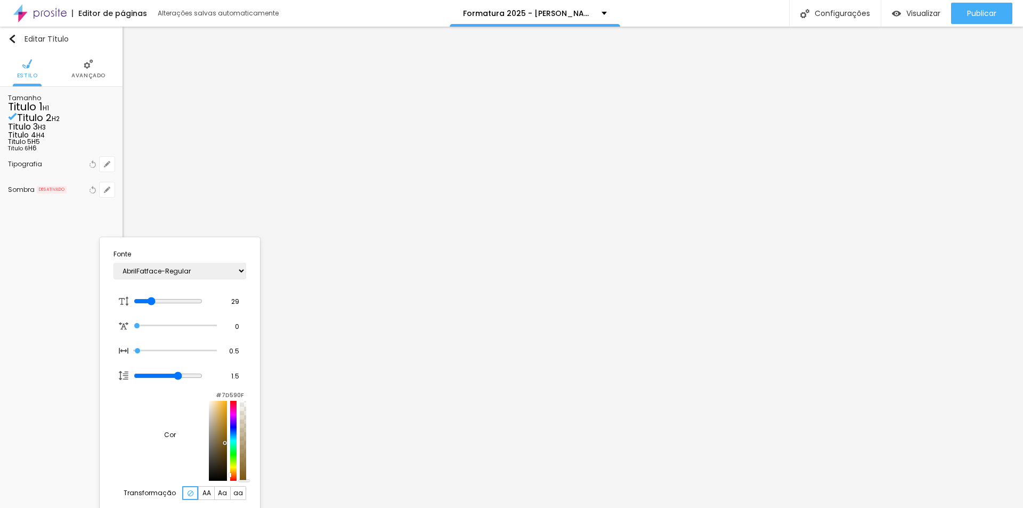
drag, startPoint x: 209, startPoint y: 446, endPoint x: 209, endPoint y: 451, distance: 5.9
click at [224, 444] on div at bounding box center [225, 443] width 2 height 2
type input "1"
type input "#79560F"
click at [230, 480] on div at bounding box center [233, 441] width 6 height 80
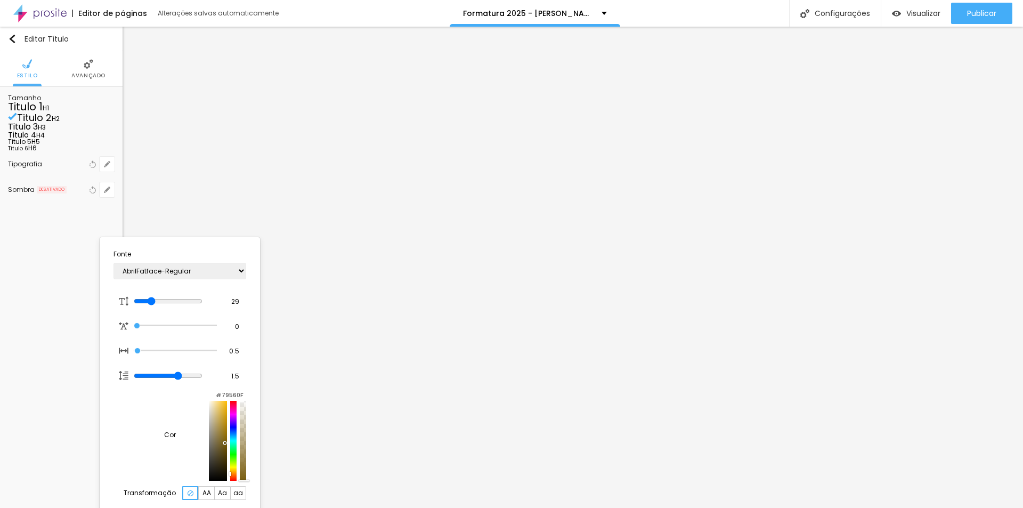
type input "1"
type input "#795D0F"
click at [229, 478] on div at bounding box center [230, 476] width 2 height 4
type input "1"
type input "#794C0F"
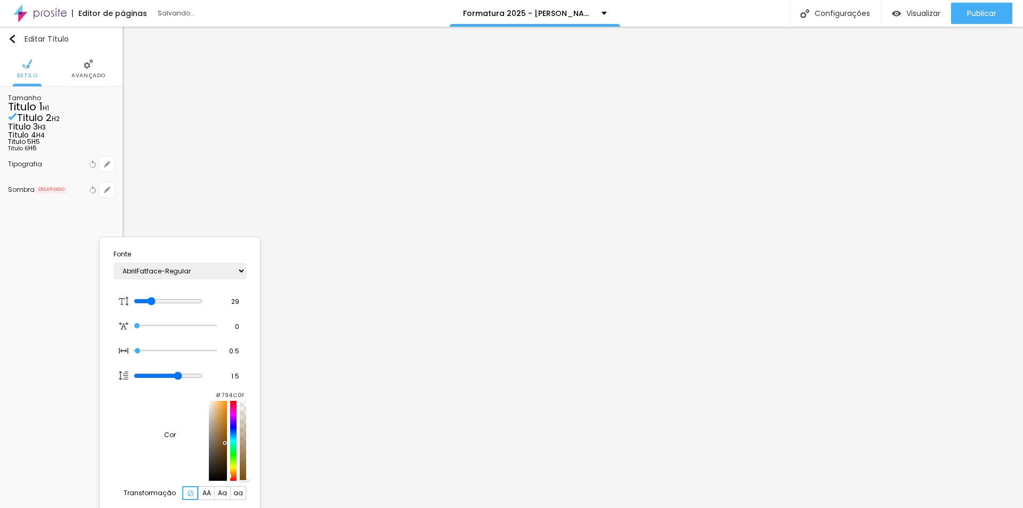
type input "1"
type input "#9D6417"
type input "1"
type input "#9B6215"
type input "1"
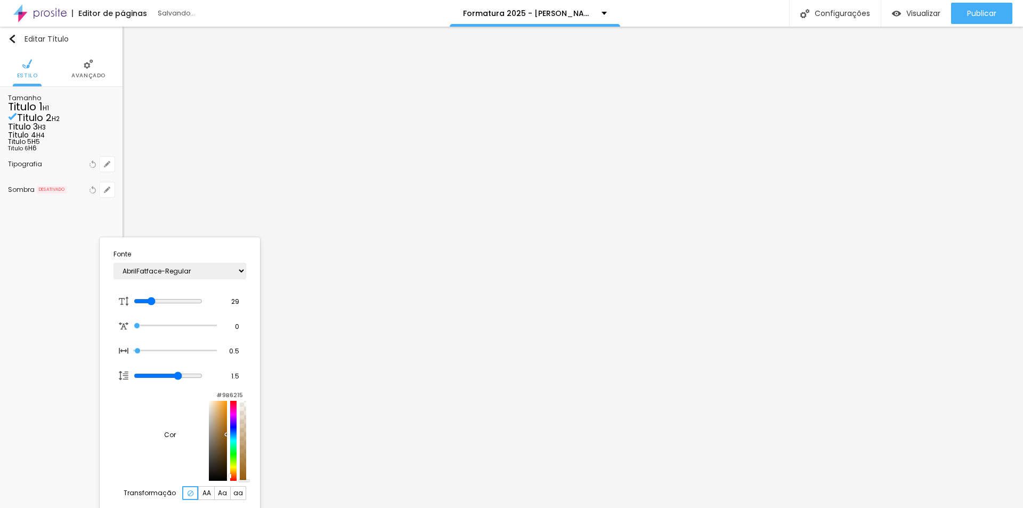
type input "#945908"
type input "1"
type input "#935806"
type input "1"
type input "#935908"
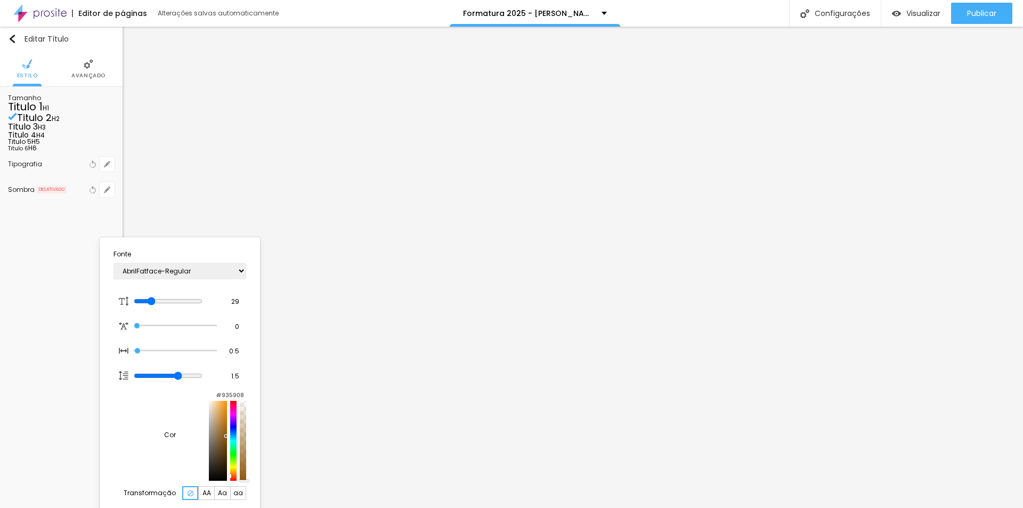
click at [212, 444] on div at bounding box center [218, 441] width 18 height 80
click at [124, 395] on div "Cor #935908" at bounding box center [180, 435] width 133 height 92
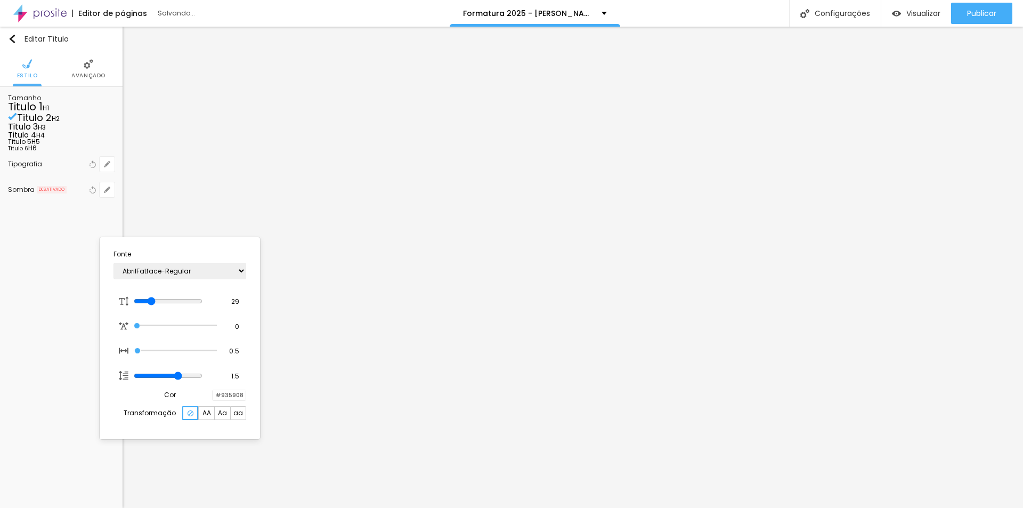
type input "1"
drag, startPoint x: 214, startPoint y: 396, endPoint x: 248, endPoint y: 399, distance: 34.2
click at [248, 399] on section "Fonte AbrilFatface-Regular Actor-Regular Alegreya AlegreyaBlack [PERSON_NAME] […" at bounding box center [180, 337] width 152 height 193
click at [218, 399] on input "#935908" at bounding box center [229, 395] width 33 height 10
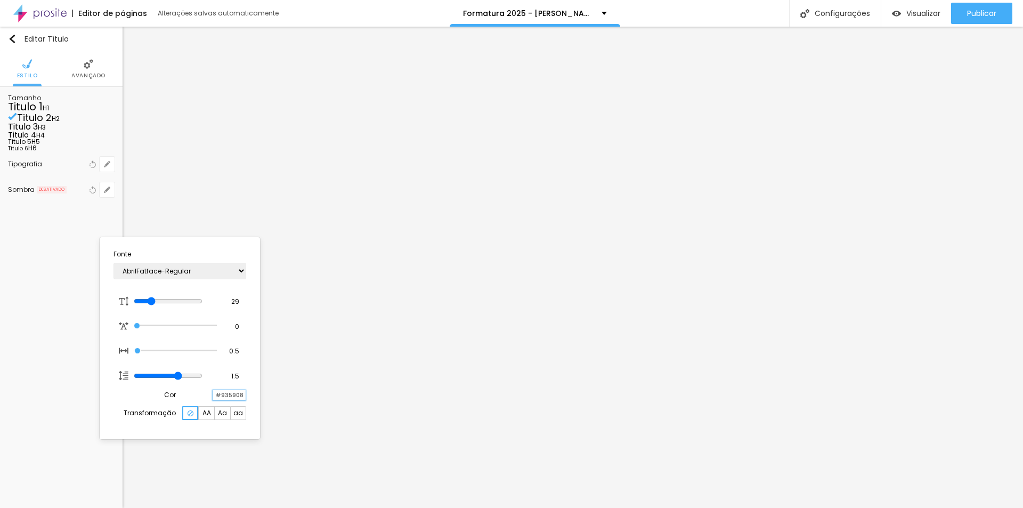
drag, startPoint x: 216, startPoint y: 399, endPoint x: 243, endPoint y: 400, distance: 27.2
click at [243, 400] on input "#935908" at bounding box center [229, 395] width 33 height 10
click at [572, 246] on div at bounding box center [511, 254] width 1023 height 508
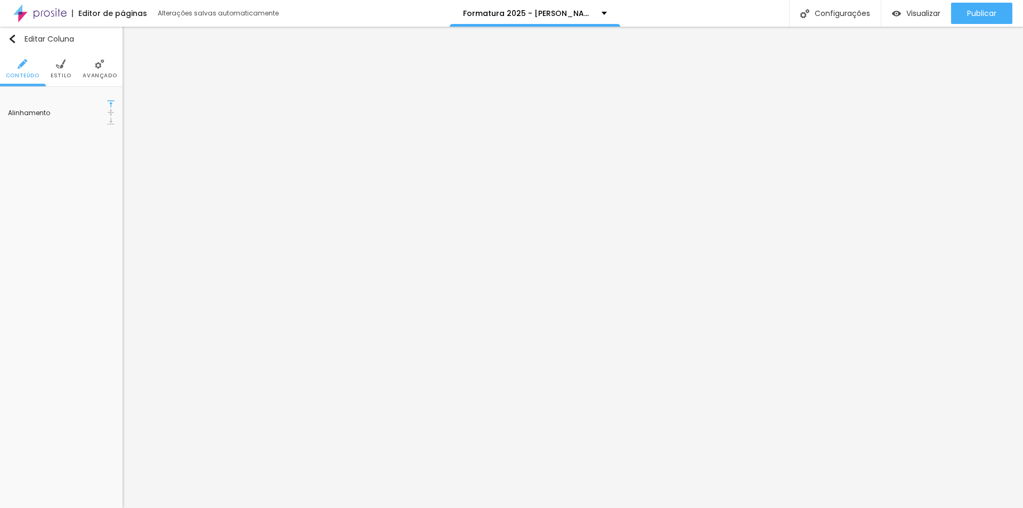
click at [54, 68] on li "Estilo" at bounding box center [61, 68] width 21 height 35
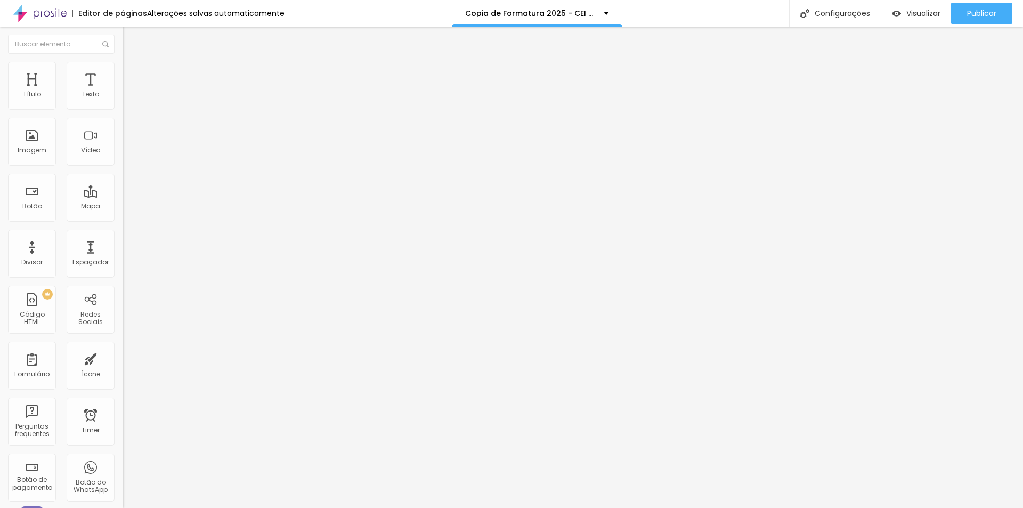
click at [123, 62] on li "Estilo" at bounding box center [184, 67] width 123 height 11
click at [123, 102] on button "button" at bounding box center [130, 96] width 15 height 11
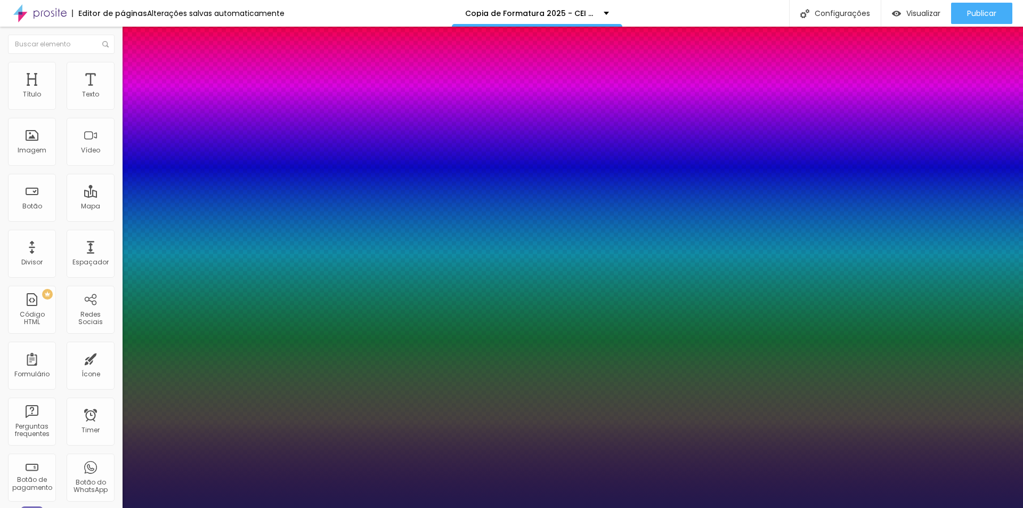
type input "1"
click at [373, 507] on div at bounding box center [511, 508] width 1023 height 0
